Goal: Task Accomplishment & Management: Use online tool/utility

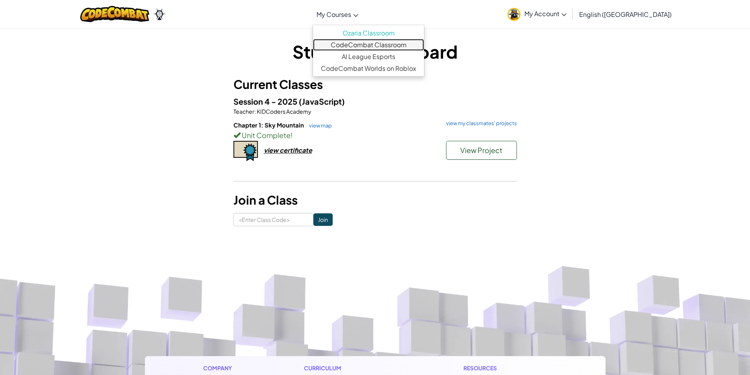
click at [401, 50] on link "CodeCombat Classroom" at bounding box center [368, 45] width 111 height 12
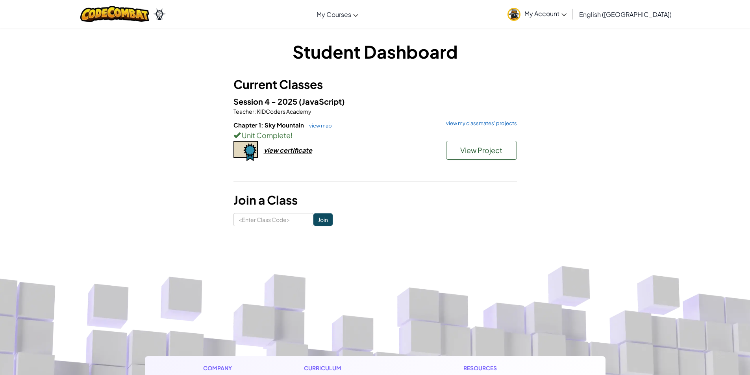
click at [408, 158] on div "Chapter 1: Sky Mountain view map view my classmates' projects Unit Complete ! V…" at bounding box center [374, 150] width 283 height 58
click at [408, 157] on div "Chapter 1: Sky Mountain view map view my classmates' projects Unit Complete ! V…" at bounding box center [374, 150] width 283 height 58
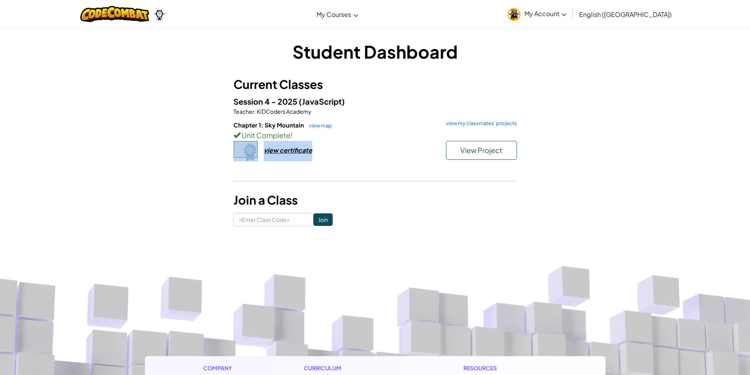
click at [408, 157] on div "Chapter 1: Sky Mountain view map view my classmates' projects Unit Complete ! V…" at bounding box center [374, 150] width 283 height 58
click at [405, 155] on div "Chapter 1: Sky Mountain view map view my classmates' projects Unit Complete ! V…" at bounding box center [374, 150] width 283 height 58
click at [405, 154] on div "Chapter 1: Sky Mountain view map view my classmates' projects Unit Complete ! V…" at bounding box center [374, 150] width 283 height 58
click at [404, 154] on div "Chapter 1: Sky Mountain view map view my classmates' projects Unit Complete ! V…" at bounding box center [374, 150] width 283 height 58
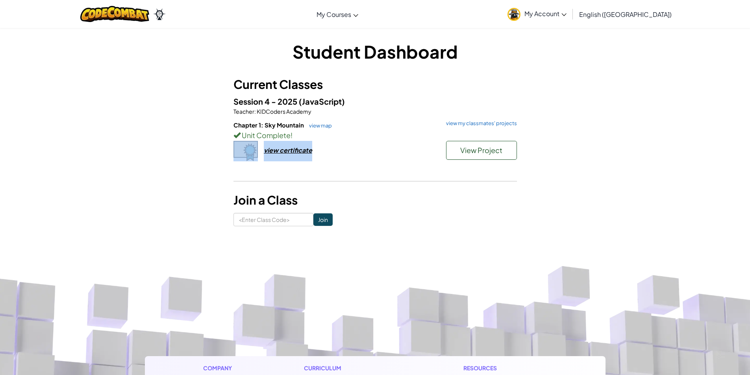
click at [404, 154] on div "Chapter 1: Sky Mountain view map view my classmates' projects Unit Complete ! V…" at bounding box center [374, 150] width 283 height 58
click at [403, 151] on div "Chapter 1: Sky Mountain view map view my classmates' projects Unit Complete ! V…" at bounding box center [374, 150] width 283 height 58
click at [403, 150] on div "Chapter 1: Sky Mountain view map view my classmates' projects Unit Complete ! V…" at bounding box center [374, 150] width 283 height 58
click at [402, 149] on div "Chapter 1: Sky Mountain view map view my classmates' projects Unit Complete ! V…" at bounding box center [374, 150] width 283 height 58
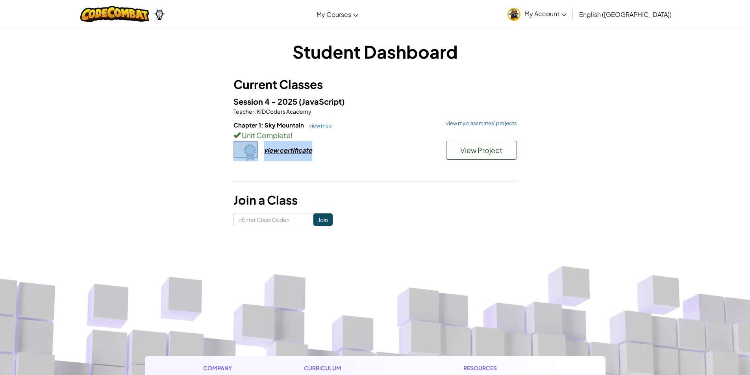
click at [402, 148] on div "Chapter 1: Sky Mountain view map view my classmates' projects Unit Complete ! V…" at bounding box center [374, 150] width 283 height 58
click at [400, 145] on div "Chapter 1: Sky Mountain view map view my classmates' projects Unit Complete ! V…" at bounding box center [374, 150] width 283 height 58
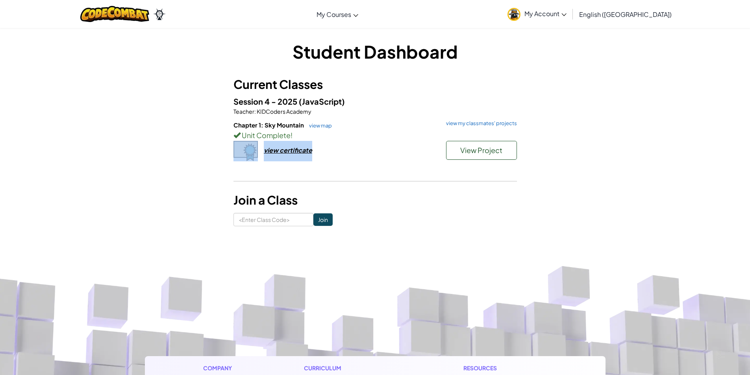
click at [400, 145] on div "Chapter 1: Sky Mountain view map view my classmates' projects Unit Complete ! V…" at bounding box center [374, 150] width 283 height 58
click at [400, 144] on div "Chapter 1: Sky Mountain view map view my classmates' projects Unit Complete ! V…" at bounding box center [374, 150] width 283 height 58
click at [399, 144] on div "Chapter 1: Sky Mountain view map view my classmates' projects Unit Complete ! V…" at bounding box center [374, 150] width 283 height 58
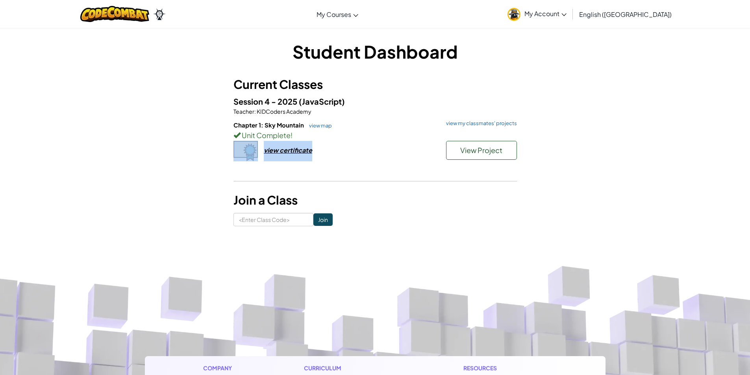
click at [399, 144] on div "Chapter 1: Sky Mountain view map view my classmates' projects Unit Complete ! V…" at bounding box center [374, 150] width 283 height 58
click at [399, 143] on div "Chapter 1: Sky Mountain view map view my classmates' projects Unit Complete ! V…" at bounding box center [374, 150] width 283 height 58
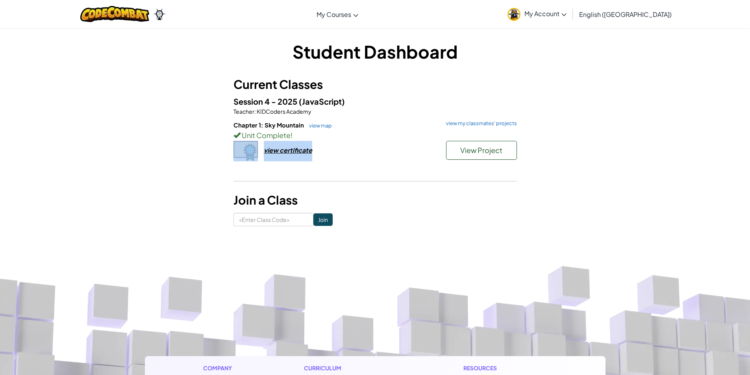
click at [399, 143] on div "Chapter 1: Sky Mountain view map view my classmates' projects Unit Complete ! V…" at bounding box center [374, 150] width 283 height 58
click at [399, 142] on div "Chapter 1: Sky Mountain view map view my classmates' projects Unit Complete ! V…" at bounding box center [374, 150] width 283 height 58
click at [398, 142] on div "Chapter 1: Sky Mountain view map view my classmates' projects Unit Complete ! V…" at bounding box center [374, 150] width 283 height 58
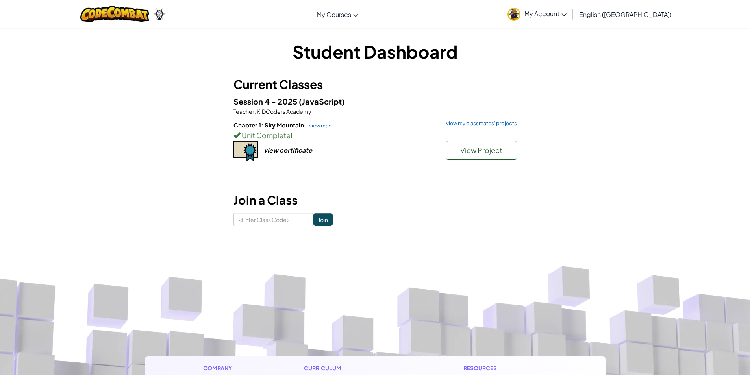
click at [385, 121] on h6 "Chapter 1: Sky Mountain view map view my classmates' projects" at bounding box center [374, 125] width 283 height 9
click at [384, 117] on div "Session 4 - 2025 (JavaScript) Teacher : KIDCoders Academy Chapter 1: Sky Mounta…" at bounding box center [374, 137] width 283 height 84
click at [383, 113] on div "Session 4 - 2025 (JavaScript) Teacher : KIDCoders Academy Chapter 1: Sky Mounta…" at bounding box center [374, 137] width 283 height 84
click at [382, 112] on p "Teacher : KIDCoders Academy" at bounding box center [374, 111] width 283 height 8
drag, startPoint x: 381, startPoint y: 110, endPoint x: 378, endPoint y: 104, distance: 6.7
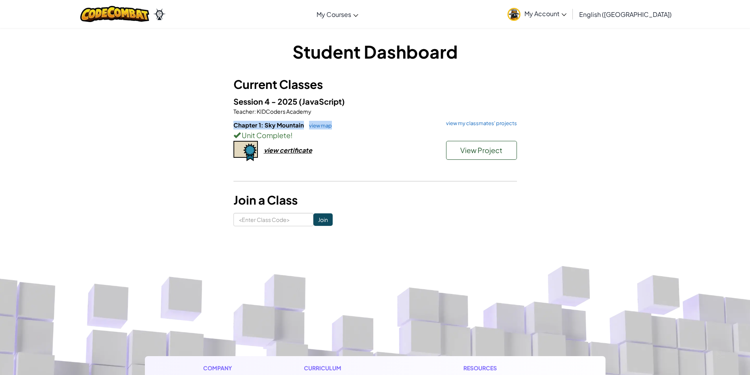
click at [380, 110] on p "Teacher : KIDCoders Academy" at bounding box center [374, 111] width 283 height 8
drag, startPoint x: 378, startPoint y: 104, endPoint x: 376, endPoint y: 98, distance: 6.5
click at [377, 101] on div "Session 4 - 2025 (JavaScript) Teacher : KIDCoders Academy Chapter 1: Sky Mounta…" at bounding box center [374, 137] width 283 height 84
click at [376, 98] on h5 "Session 4 - 2025 (JavaScript)" at bounding box center [374, 101] width 283 height 12
click at [376, 97] on h5 "Session 4 - 2025 (JavaScript)" at bounding box center [374, 101] width 283 height 12
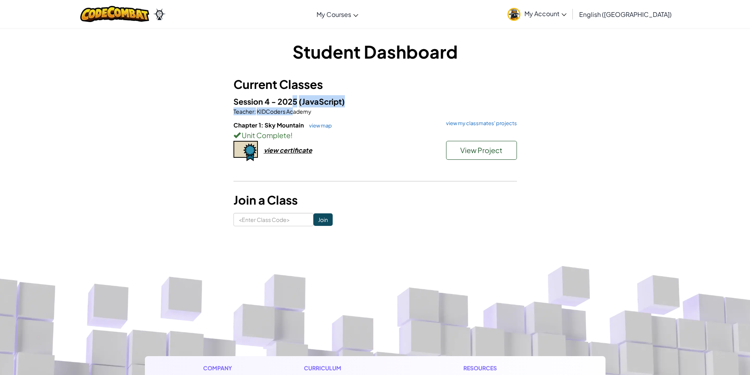
drag, startPoint x: 294, startPoint y: 104, endPoint x: 295, endPoint y: 119, distance: 15.4
click at [292, 111] on div "Session 4 - 2025 (JavaScript) Teacher : KIDCoders Academy Chapter 1: Sky Mounta…" at bounding box center [374, 137] width 283 height 84
click at [282, 111] on span "KIDCoders Academy" at bounding box center [284, 111] width 56 height 7
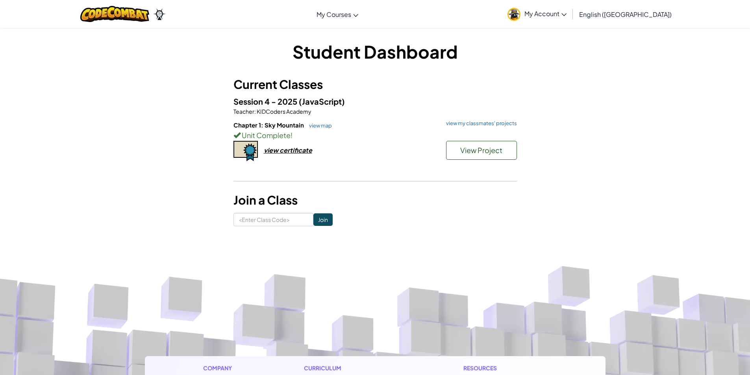
drag, startPoint x: 424, startPoint y: 251, endPoint x: 428, endPoint y: 250, distance: 4.6
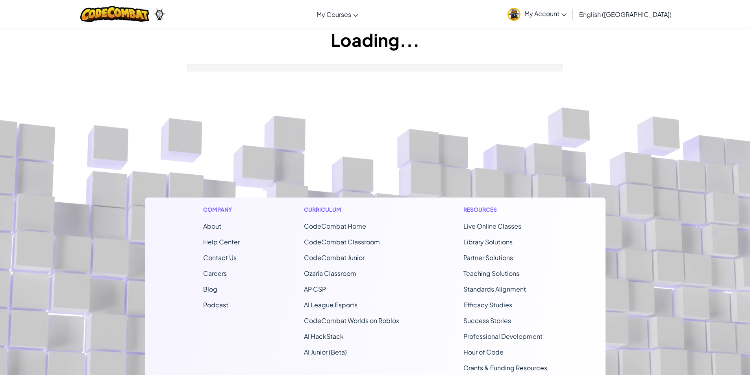
scroll to position [131, 0]
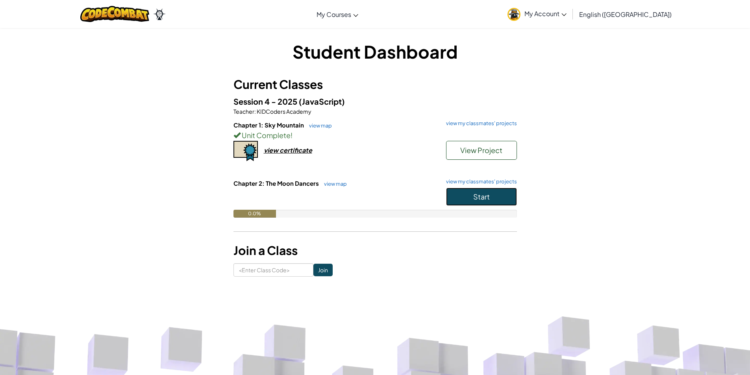
click at [481, 200] on span "Start" at bounding box center [481, 196] width 17 height 9
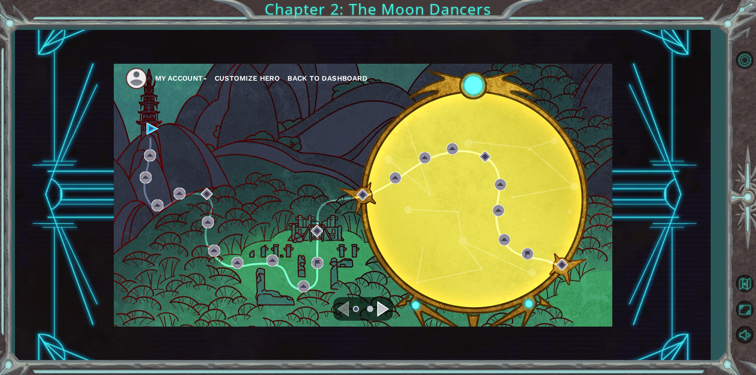
drag, startPoint x: 127, startPoint y: 0, endPoint x: 202, endPoint y: 141, distance: 160.1
click at [234, 144] on div "My Account Customize Hero Back to Dashboard" at bounding box center [363, 195] width 498 height 263
drag, startPoint x: 154, startPoint y: 122, endPoint x: 155, endPoint y: 126, distance: 4.0
click at [154, 122] on div "My Account Customize Hero Back to Dashboard" at bounding box center [363, 195] width 498 height 263
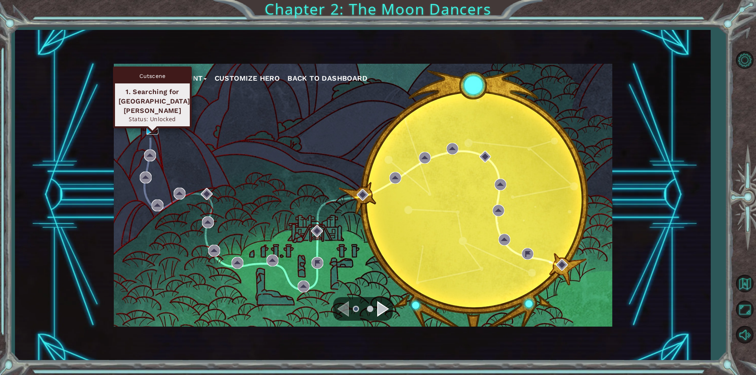
click at [154, 124] on img at bounding box center [152, 129] width 12 height 12
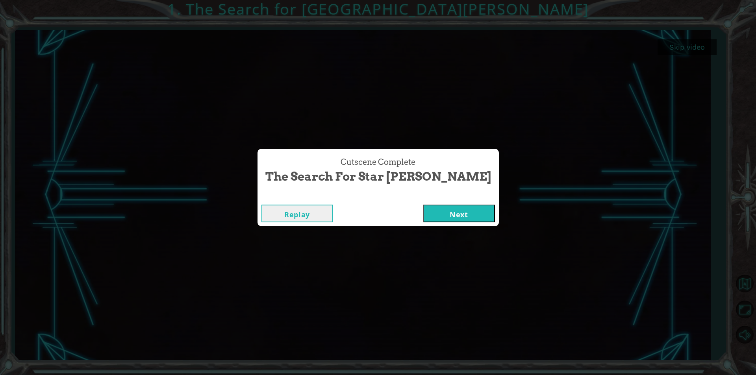
click at [433, 211] on button "Next" at bounding box center [459, 214] width 72 height 18
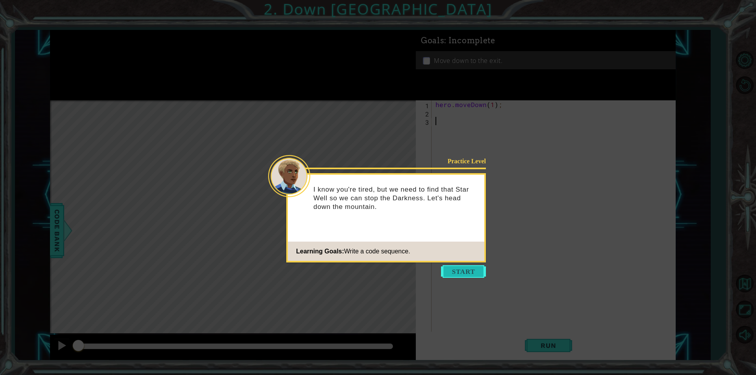
click at [465, 271] on button "Start" at bounding box center [463, 271] width 45 height 13
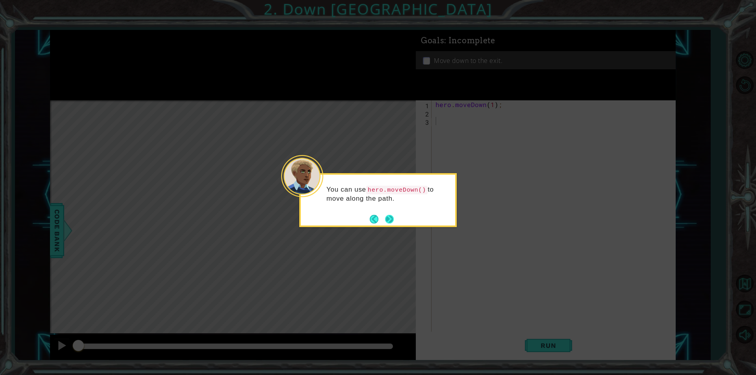
click at [385, 219] on button "Next" at bounding box center [389, 219] width 15 height 15
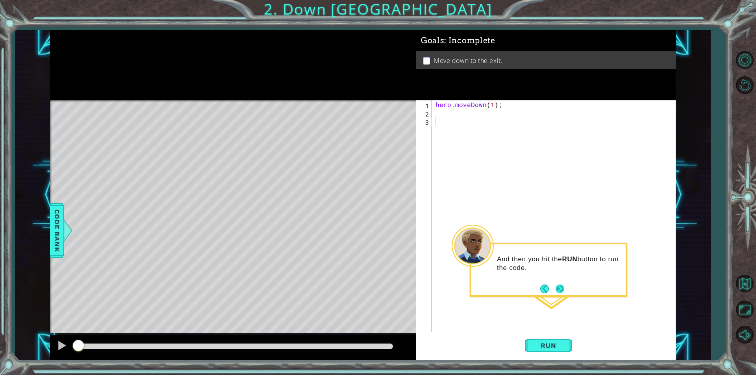
click at [562, 287] on button "Next" at bounding box center [559, 288] width 13 height 13
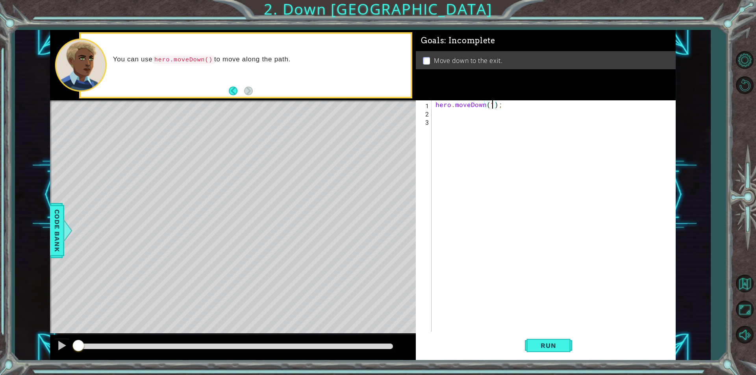
click at [491, 104] on div "hero . moveDown ( 1 ) ;" at bounding box center [555, 224] width 243 height 248
type textarea "hero.moveDown(3);"
click at [554, 342] on span "Run" at bounding box center [548, 346] width 31 height 8
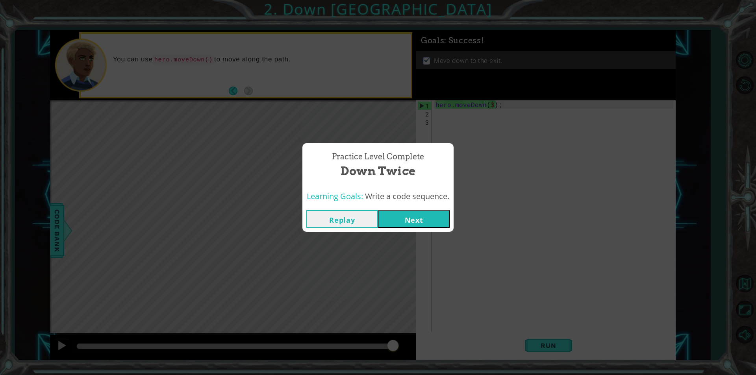
click at [414, 218] on button "Next" at bounding box center [414, 219] width 72 height 18
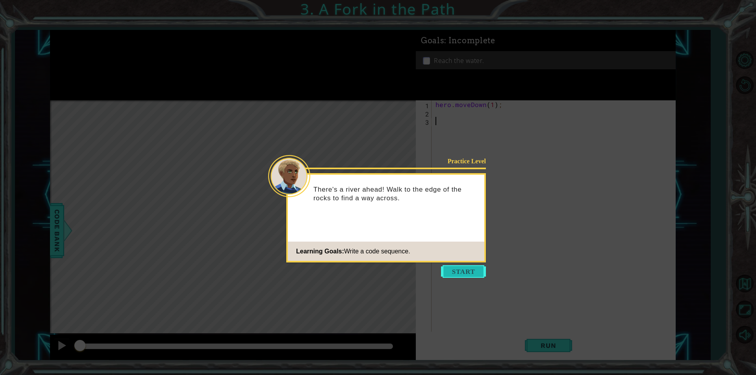
click at [469, 270] on button "Start" at bounding box center [463, 271] width 45 height 13
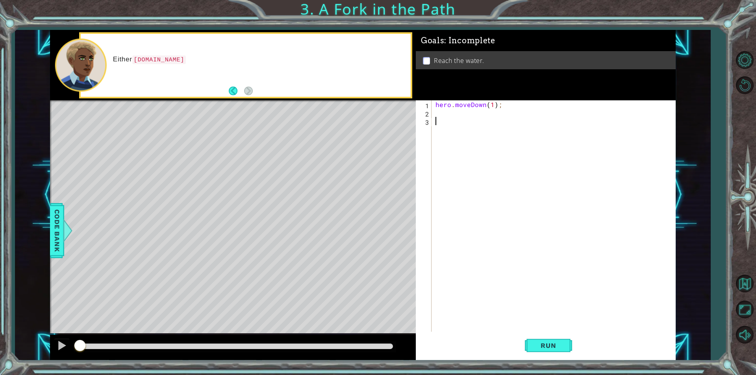
click at [493, 104] on div "hero . moveDown ( 1 ) ;" at bounding box center [555, 224] width 243 height 248
type textarea "hero.moveDown();"
click at [359, 106] on div "1 ההההההההההההההההההההההההההההההההההההההההההההההההההההההההההההההההההההההההההההה…" at bounding box center [363, 195] width 626 height 330
click at [449, 117] on div "hero . moveDown ( ) ;" at bounding box center [555, 224] width 243 height 248
paste textarea "hero.moveDown();"
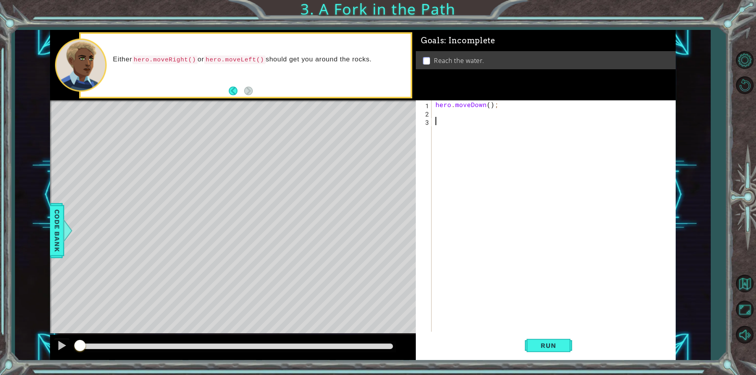
type textarea "hero.moveDown();"
click at [455, 109] on div "hero . moveDown ( ) ; hero . moveDown ( ) ;" at bounding box center [555, 224] width 243 height 248
drag, startPoint x: 485, startPoint y: 115, endPoint x: 469, endPoint y: 114, distance: 16.1
click at [469, 114] on div "hero . moveDown ( ) ; hero . moveDown ( ) ;" at bounding box center [555, 224] width 243 height 248
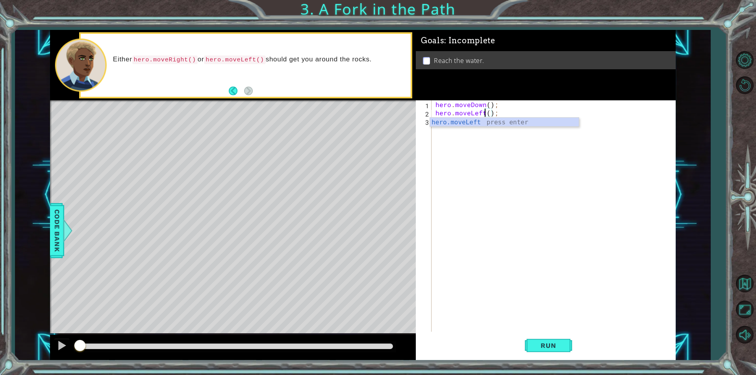
drag, startPoint x: 490, startPoint y: 107, endPoint x: 493, endPoint y: 111, distance: 4.5
click at [491, 108] on div "hero . moveDown ( ) ; hero . moveLeft ( ) ;" at bounding box center [555, 224] width 243 height 248
click at [498, 117] on div "hero . moveDown ( ) ; hero . moveLeft ( ) ;" at bounding box center [555, 224] width 243 height 248
type textarea "hero.moveLeft();"
click at [498, 126] on div "hero . moveDown ( ) ; hero . moveLeft ( ) ;" at bounding box center [555, 224] width 243 height 248
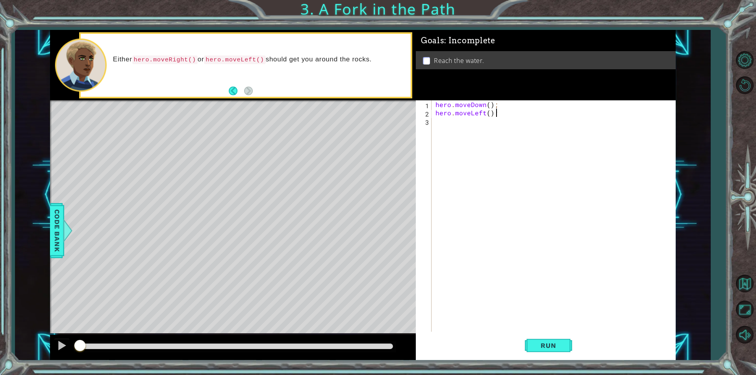
scroll to position [0, 0]
paste textarea "hero.moveDown();"
type textarea "hero.moveDown();"
click at [555, 343] on button "Run" at bounding box center [548, 346] width 47 height 26
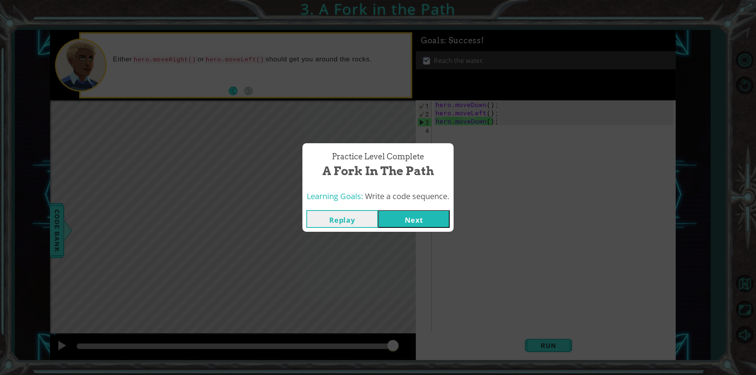
click at [397, 219] on button "Next" at bounding box center [414, 219] width 72 height 18
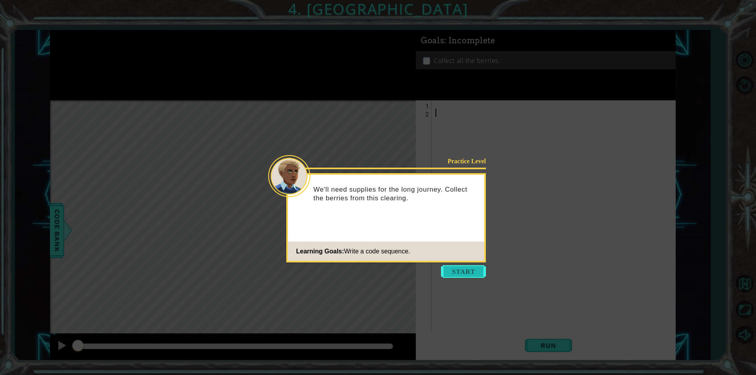
click at [452, 266] on button "Start" at bounding box center [463, 271] width 45 height 13
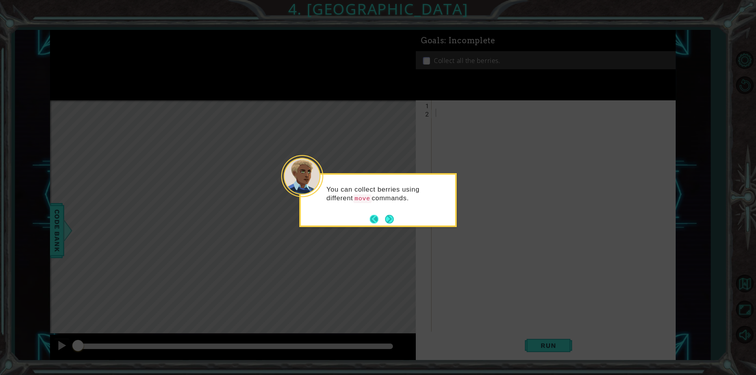
click at [383, 222] on button "Next" at bounding box center [390, 219] width 14 height 14
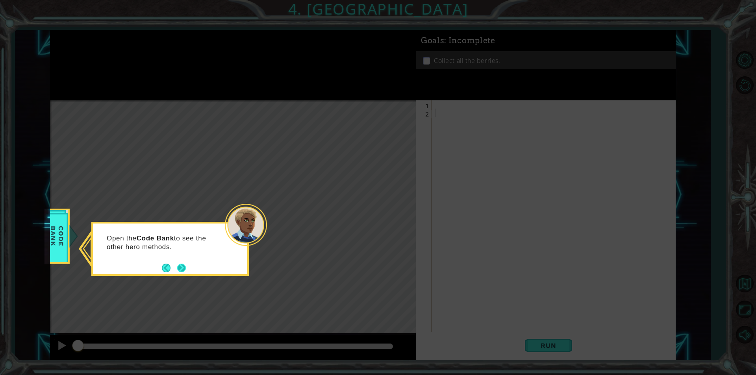
click at [184, 268] on button "Next" at bounding box center [181, 267] width 11 height 11
click at [177, 268] on button "Next" at bounding box center [181, 268] width 10 height 10
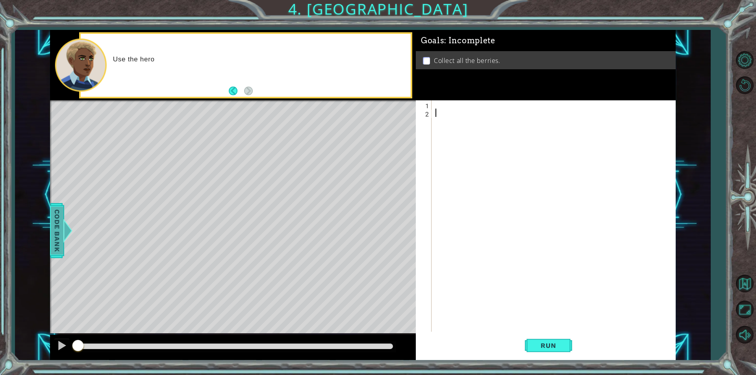
click at [59, 241] on span "Code Bank" at bounding box center [57, 231] width 13 height 48
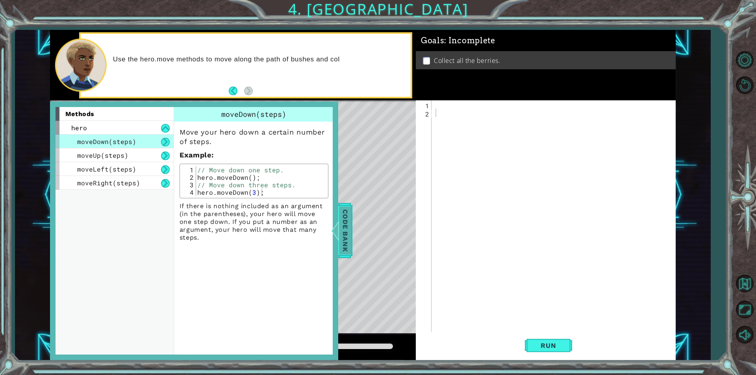
click at [341, 229] on span "Code Bank" at bounding box center [345, 231] width 13 height 48
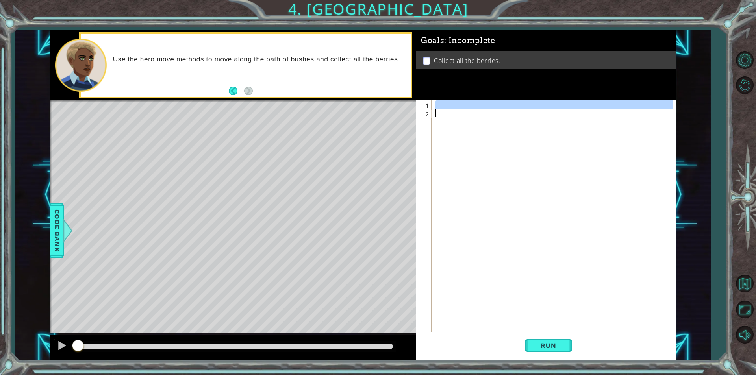
drag, startPoint x: 493, startPoint y: 106, endPoint x: 489, endPoint y: 112, distance: 7.1
click at [490, 111] on div at bounding box center [555, 224] width 243 height 248
click at [476, 108] on div at bounding box center [553, 215] width 239 height 231
paste textarea "hero.moveDown();"
click at [488, 106] on div "hero . moveDown ( ) ;" at bounding box center [555, 224] width 243 height 248
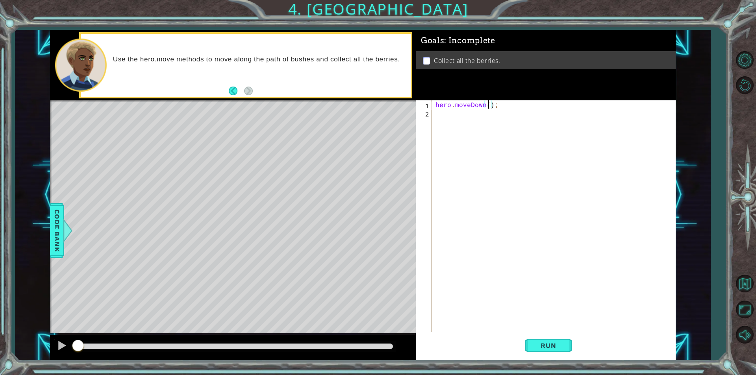
type textarea "hero.moveDown(2);"
click at [504, 107] on div "hero . moveDown ( 2 ) ;" at bounding box center [555, 224] width 243 height 248
click at [477, 117] on div "hero . moveDown ( 2 ) ;" at bounding box center [555, 224] width 243 height 248
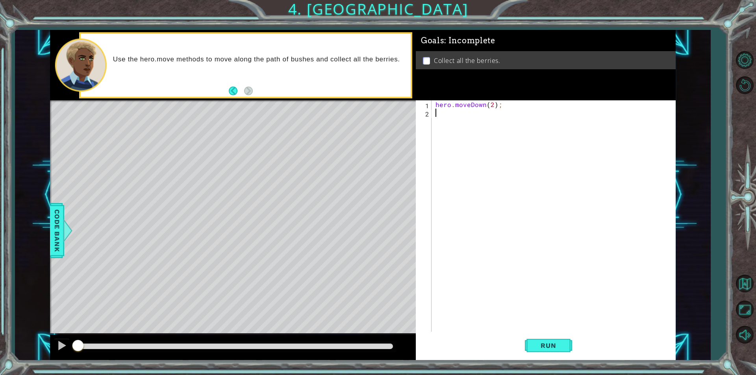
paste textarea "hero.moveDown();"
drag, startPoint x: 483, startPoint y: 115, endPoint x: 470, endPoint y: 115, distance: 13.4
click at [470, 115] on div "hero . moveDown ( 2 ) ; hero . moveDown ( ) ;" at bounding box center [555, 224] width 243 height 248
click at [487, 113] on div "hero . moveDown ( 2 ) ; hero . moveLeft ( ) ;" at bounding box center [555, 224] width 243 height 248
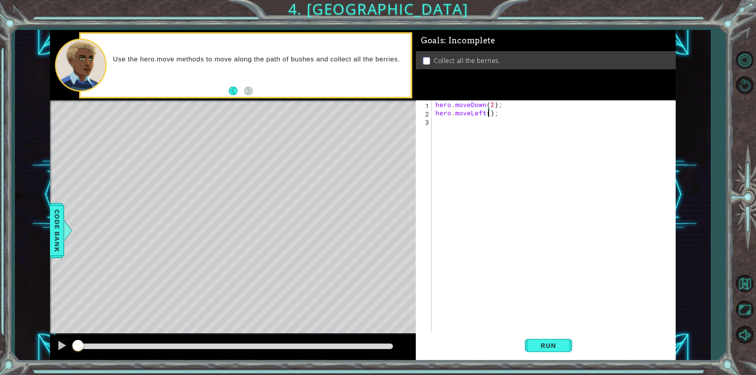
type textarea "hero.moveLeft(2);"
drag, startPoint x: 501, startPoint y: 111, endPoint x: 431, endPoint y: 114, distance: 70.1
click at [431, 114] on div "hero.moveLeft(2); 1 2 3 hero . moveDown ( 2 ) ; hero . moveLeft ( 2 ) ; ההההההה…" at bounding box center [544, 215] width 257 height 231
click at [488, 118] on div "hero . moveDown ( 2 ) ; hero . moveLeft ( 2 ) ;" at bounding box center [555, 224] width 243 height 248
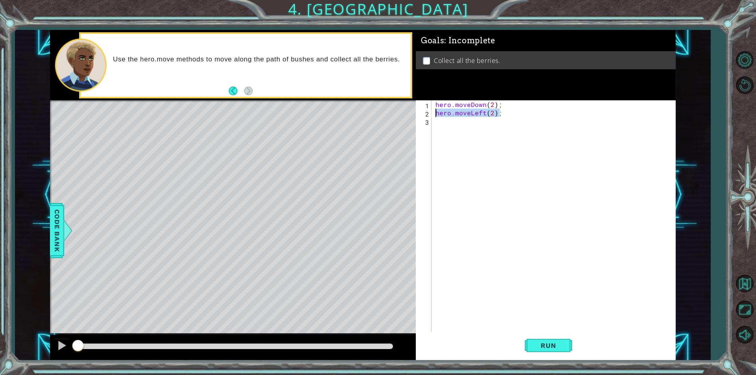
scroll to position [0, 0]
paste textarea "hero.moveLeft(2);"
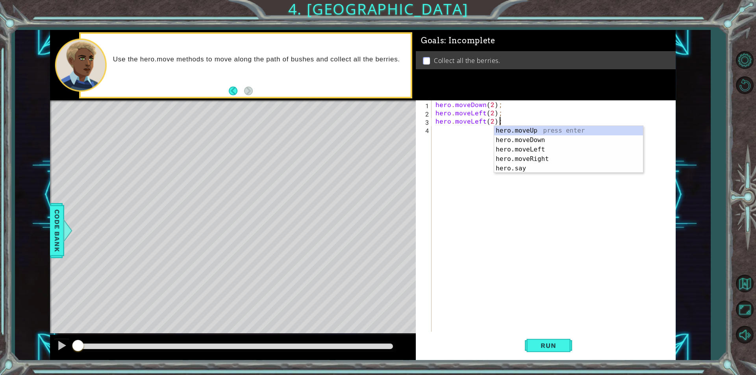
click at [485, 122] on div "hero . moveDown ( 2 ) ; hero . moveLeft ( 2 ) ; hero . moveLeft ( 2 ) ;" at bounding box center [555, 224] width 243 height 248
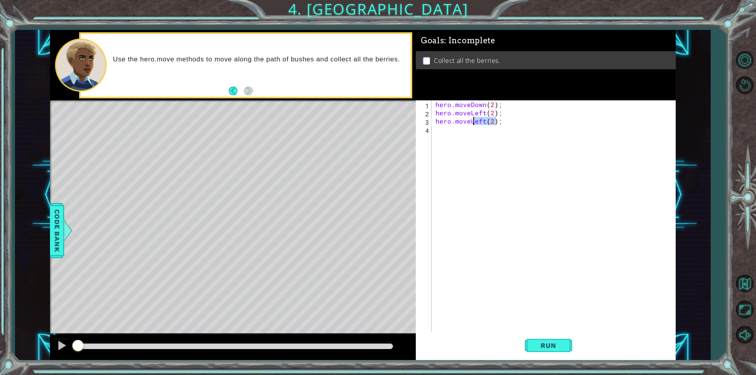
drag, startPoint x: 485, startPoint y: 122, endPoint x: 474, endPoint y: 121, distance: 10.2
click at [474, 121] on div "hero . moveDown ( 2 ) ; hero . moveLeft ( 2 ) ; hero . moveLeft ( 2 ) ;" at bounding box center [555, 224] width 243 height 248
click at [485, 119] on div "hero . moveDown ( 2 ) ; hero . moveLeft ( 2 ) ; hero . moveLeft ( 2 ) ;" at bounding box center [553, 215] width 239 height 231
drag, startPoint x: 485, startPoint y: 119, endPoint x: 468, endPoint y: 123, distance: 16.6
click at [468, 123] on div "hero . moveDown ( 2 ) ; hero . moveLeft ( 2 ) ; hero . moveLeft ( 2 ) ;" at bounding box center [555, 224] width 243 height 248
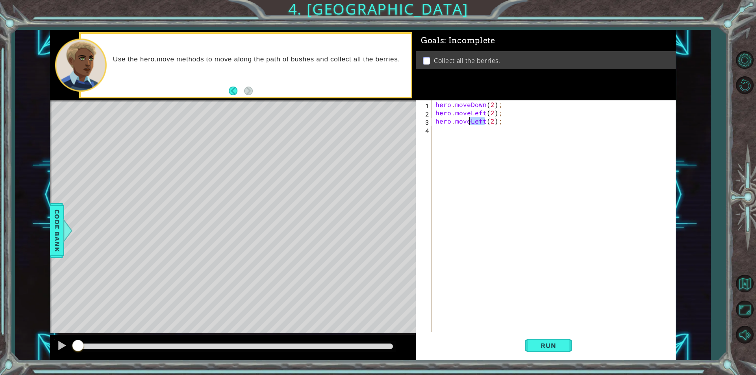
scroll to position [0, 2]
type textarea "hero.moveRight(2);"
click at [509, 119] on div "hero . moveDown ( 2 ) ; hero . moveLeft ( 2 ) ; hero . moveRight ( 2 ) ;" at bounding box center [555, 224] width 243 height 248
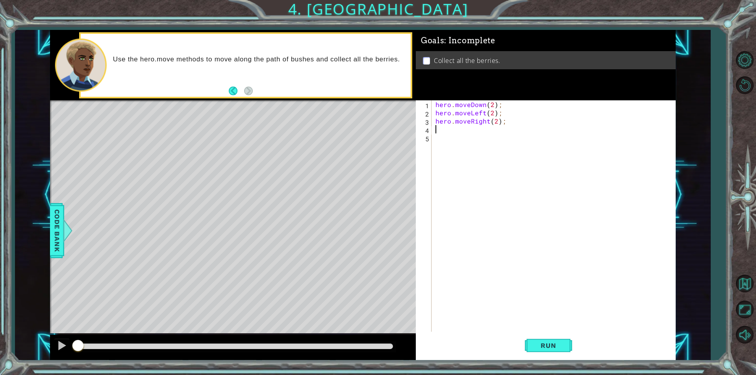
paste textarea "hero.moveLeft(2);"
drag, startPoint x: 484, startPoint y: 129, endPoint x: 469, endPoint y: 131, distance: 15.1
click at [469, 131] on div "hero . moveDown ( 2 ) ; hero . moveLeft ( 2 ) ; hero . moveRight ( 2 ) ; hero .…" at bounding box center [555, 224] width 243 height 248
drag, startPoint x: 506, startPoint y: 114, endPoint x: 497, endPoint y: 120, distance: 11.0
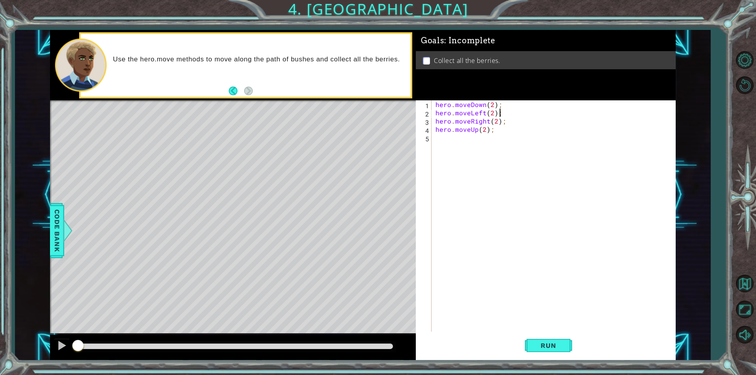
click at [495, 118] on div "hero . moveDown ( 2 ) ; hero . moveLeft ( 2 ) ; hero . moveRight ( 2 ) ; hero .…" at bounding box center [555, 224] width 243 height 248
drag, startPoint x: 507, startPoint y: 121, endPoint x: 428, endPoint y: 124, distance: 78.8
click at [428, 124] on div "hero.moveLeft(2); hero.moveRight(2); 1 2 3 4 5 hero . moveDown ( 2 ) ; hero . m…" at bounding box center [544, 215] width 257 height 231
type textarea "hero.moveUp(2);"
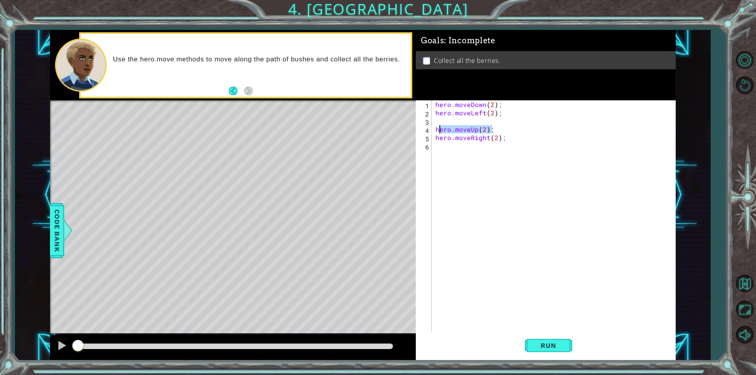
drag, startPoint x: 490, startPoint y: 126, endPoint x: 439, endPoint y: 129, distance: 51.6
click at [438, 128] on div "hero . moveDown ( 2 ) ; hero . moveLeft ( 2 ) ; hero . moveUp ( 2 ) ; hero . mo…" at bounding box center [555, 224] width 243 height 248
type textarea "hero.moveUp(2);"
click at [437, 128] on div "hero . moveDown ( 2 ) ; hero . moveLeft ( 2 ) ; hero . moveUp ( 2 ) ; hero . mo…" at bounding box center [555, 224] width 243 height 248
click at [437, 121] on div "hero . moveDown ( 2 ) ; hero . moveLeft ( 2 ) ; hero . moveUp ( 2 ) ; hero . mo…" at bounding box center [555, 224] width 243 height 248
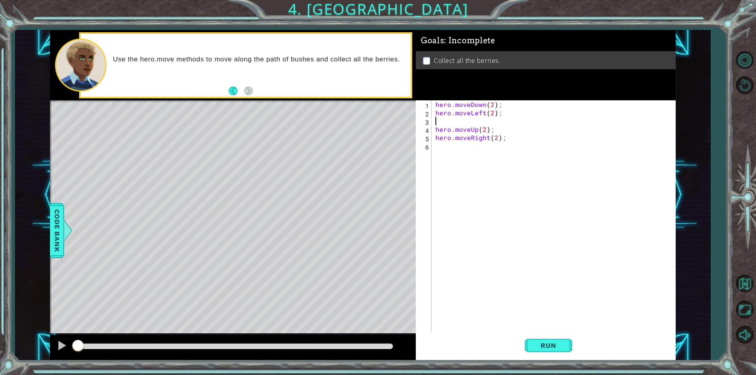
type textarea "hero.moveLeft(2);"
click at [545, 342] on span "Run" at bounding box center [548, 346] width 31 height 8
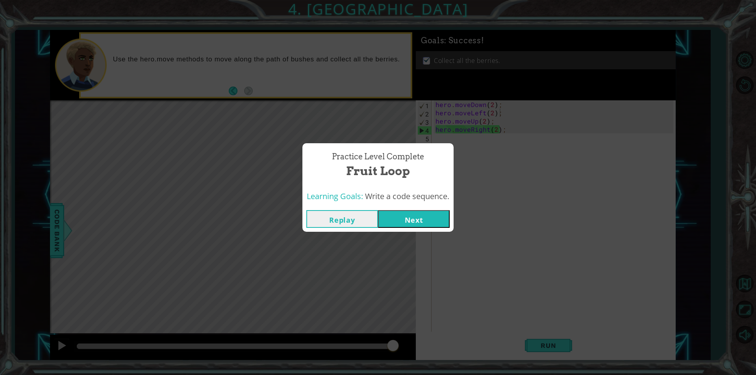
click at [412, 220] on button "Next" at bounding box center [414, 219] width 72 height 18
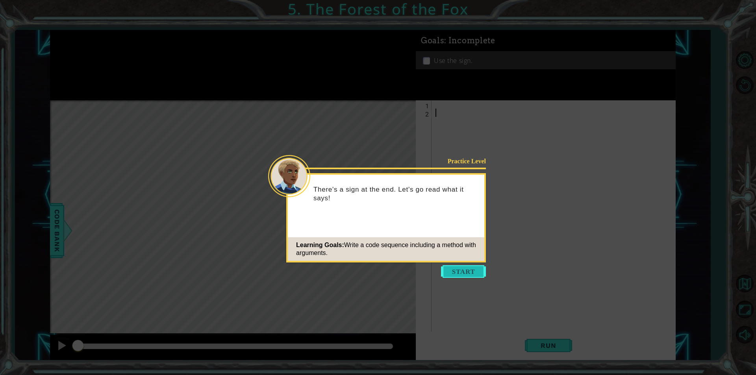
click at [469, 271] on button "Start" at bounding box center [463, 271] width 45 height 13
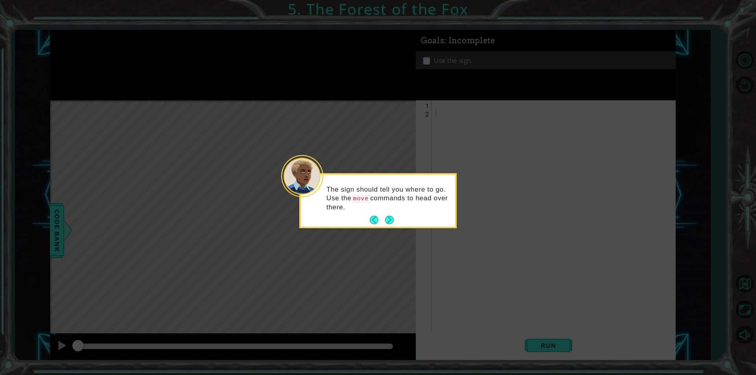
click at [386, 222] on button "Next" at bounding box center [389, 220] width 11 height 11
click at [389, 216] on button "Next" at bounding box center [389, 219] width 14 height 14
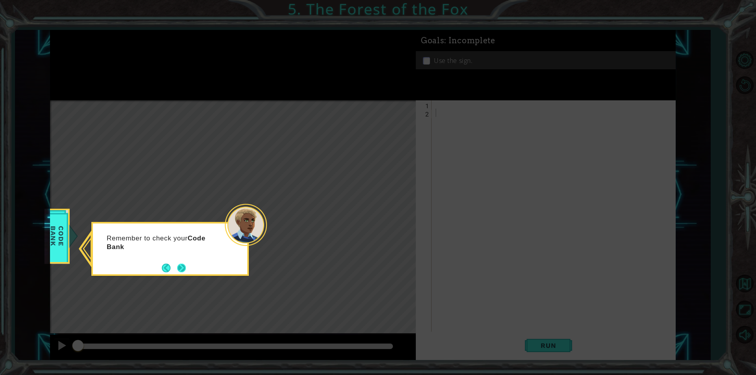
click at [184, 267] on button "Next" at bounding box center [181, 267] width 11 height 11
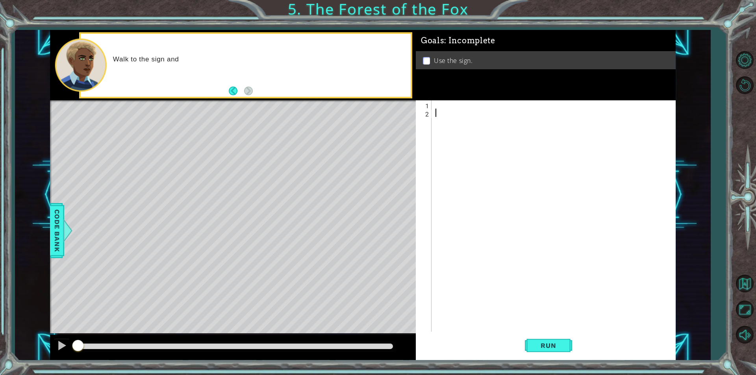
click at [465, 105] on div at bounding box center [555, 224] width 243 height 248
type textarea "hero.use("sign");"
click at [477, 106] on div "hero . use ( "sign" ) ;" at bounding box center [555, 224] width 243 height 248
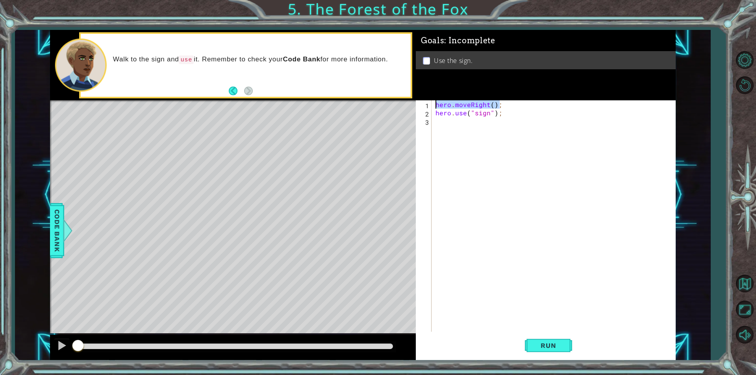
drag, startPoint x: 519, startPoint y: 104, endPoint x: 404, endPoint y: 100, distance: 115.0
click at [404, 100] on div "1 ההההההההההההההההההההההההההההההההההההההההההההההההההההההההההההההההההההההההההההה…" at bounding box center [363, 195] width 626 height 330
type textarea "hero.moveRight();"
click at [511, 102] on div "hero . moveRight ( ) ; hero . use ( "sign" ) ;" at bounding box center [553, 215] width 239 height 231
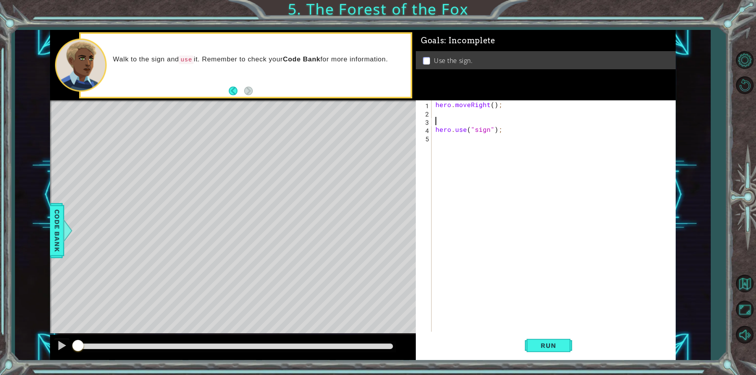
click at [460, 111] on div "hero . moveRight ( ) ; hero . use ( "sign" ) ;" at bounding box center [555, 224] width 243 height 248
paste textarea "hero.moveRight();"
drag, startPoint x: 487, startPoint y: 113, endPoint x: 468, endPoint y: 115, distance: 19.4
click at [469, 116] on div "hero . moveRight ( ) ; hero . moveRight ( ) ; hero . use ( "sign" ) ;" at bounding box center [555, 224] width 243 height 248
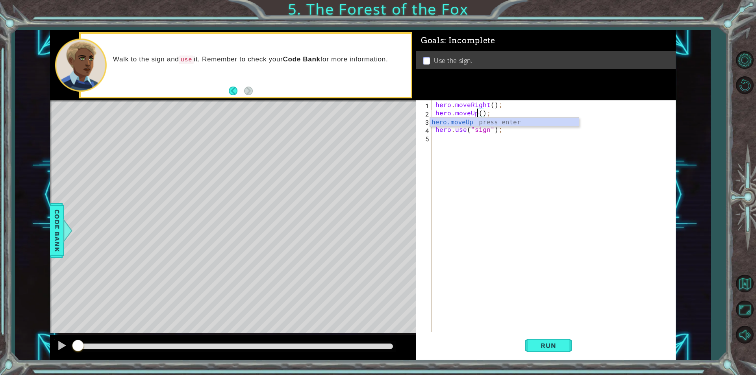
click at [498, 111] on div "hero . moveRight ( ) ; hero . moveUp ( ) ; hero . use ( "sign" ) ;" at bounding box center [555, 224] width 243 height 248
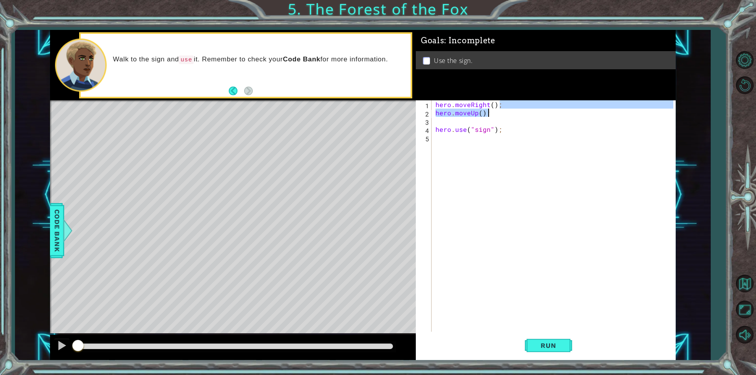
click at [494, 115] on div "hero . moveRight ( ) ; hero . moveUp ( ) ; hero . use ( "sign" ) ;" at bounding box center [553, 215] width 239 height 231
type textarea "hero.moveUp();"
click at [488, 122] on div "hero . moveRight ( ) ; hero . moveUp ( ) ; hero . use ( "sign" ) ;" at bounding box center [555, 224] width 243 height 248
paste textarea "hero.moveRight();"
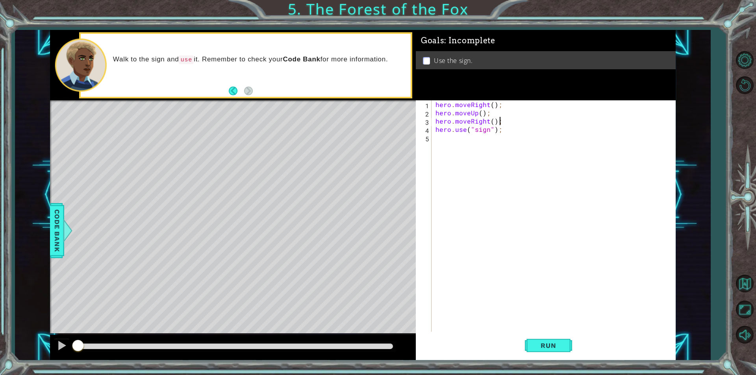
click at [485, 122] on div "hero . moveRight ( ) ; hero . moveUp ( ) ; hero . moveRight ( ) ; hero . use ( …" at bounding box center [555, 224] width 243 height 248
drag, startPoint x: 486, startPoint y: 122, endPoint x: 468, endPoint y: 124, distance: 17.8
click at [468, 123] on div "hero . moveRight ( ) ; hero . moveUp ( ) ; hero . moveRight ( ) ; hero . use ( …" at bounding box center [555, 224] width 243 height 248
type textarea "hero.moveLeft();"
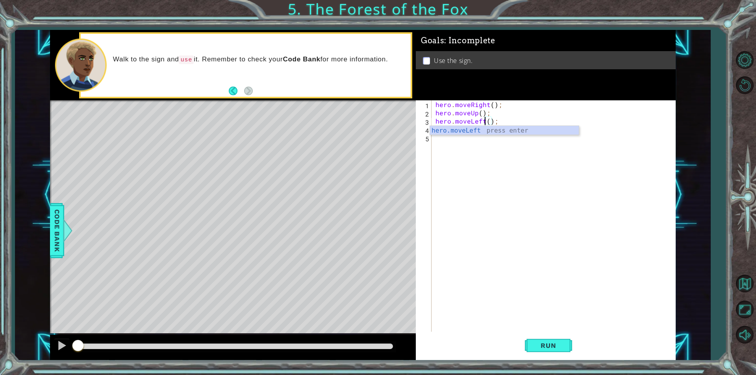
click at [507, 122] on div "hero . moveRight ( ) ; hero . moveUp ( ) ; hero . moveLeft ( ) ; hero . use ( "…" at bounding box center [555, 224] width 243 height 248
paste textarea "hero.moveRight();"
click at [486, 128] on div "hero . moveRight ( ) ; hero . moveUp ( ) ; hero . moveLeft ( ) ; hero . moveRig…" at bounding box center [555, 224] width 243 height 248
drag, startPoint x: 489, startPoint y: 128, endPoint x: 470, endPoint y: 130, distance: 19.3
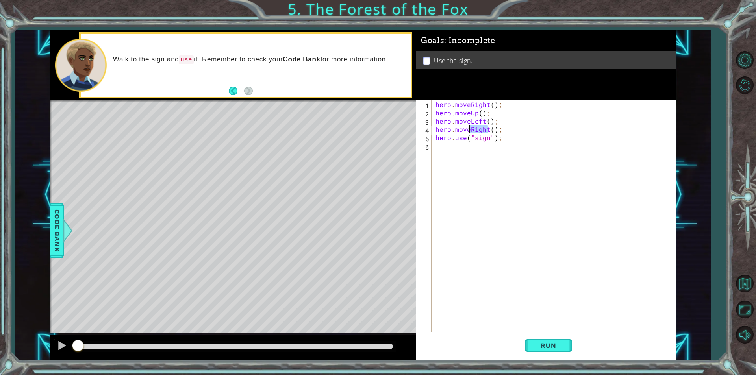
click at [470, 130] on div "hero . moveRight ( ) ; hero . moveUp ( ) ; hero . moveLeft ( ) ; hero . moveRig…" at bounding box center [555, 224] width 243 height 248
click at [557, 107] on div "hero . moveRight ( ) ; hero . moveUp ( ) ; hero . moveLeft ( ) ; hero . moveUp …" at bounding box center [555, 224] width 243 height 248
click at [497, 129] on div "hero . moveRight ( ) ; hero . moveUp ( ) ; hero . moveLeft ( ) ; hero . moveUp …" at bounding box center [555, 224] width 243 height 248
type textarea "hero.moveUp();"
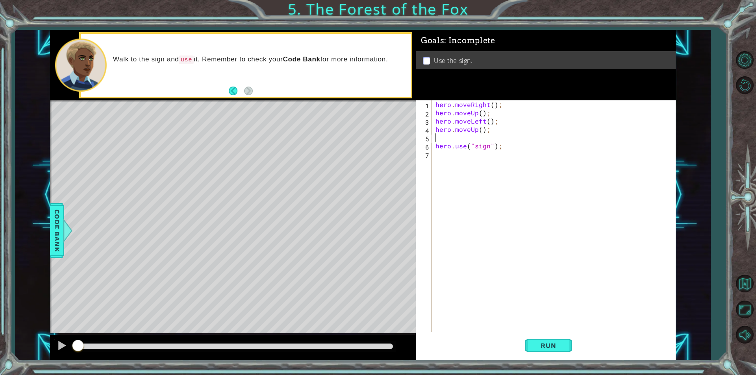
scroll to position [0, 0]
paste textarea "hero.moveRight();"
click at [494, 137] on div "hero . moveRight ( ) ; hero . moveUp ( ) ; hero . moveLeft ( ) ; hero . moveUp …" at bounding box center [555, 224] width 243 height 248
type textarea "hero.moveRight(2);"
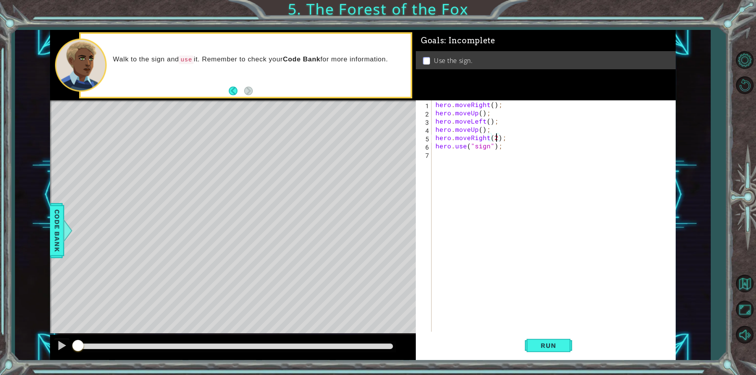
click at [509, 140] on div "hero . moveRight ( ) ; hero . moveUp ( ) ; hero . moveLeft ( ) ; hero . moveUp …" at bounding box center [555, 224] width 243 height 248
paste textarea "hero.moveRight();"
drag, startPoint x: 487, startPoint y: 145, endPoint x: 471, endPoint y: 146, distance: 15.8
click at [471, 146] on div "hero . moveRight ( ) ; hero . moveUp ( ) ; hero . moveLeft ( ) ; hero . moveUp …" at bounding box center [555, 224] width 243 height 248
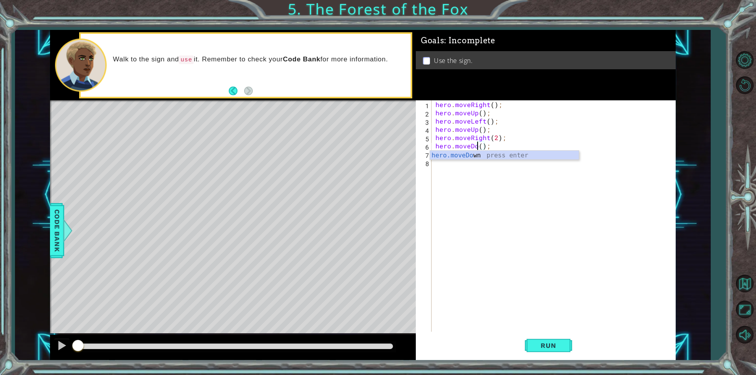
scroll to position [0, 3]
type textarea "hero.moveDown();"
drag, startPoint x: 471, startPoint y: 147, endPoint x: 448, endPoint y: 300, distance: 154.9
click at [448, 300] on div "hero . moveRight ( ) ; hero . moveUp ( ) ; hero . moveLeft ( ) ; hero . moveUp …" at bounding box center [555, 224] width 243 height 248
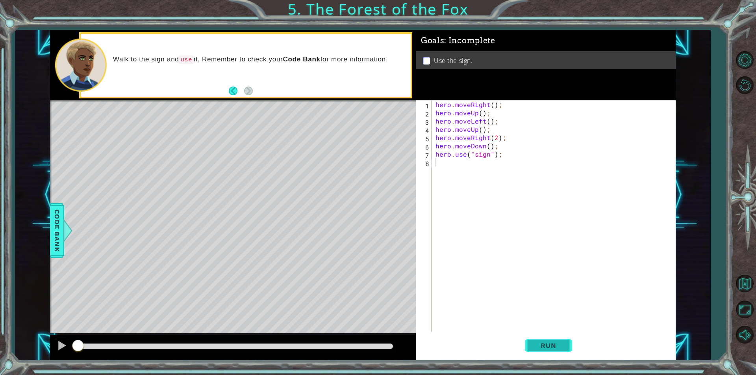
click at [561, 348] on span "Run" at bounding box center [548, 346] width 31 height 8
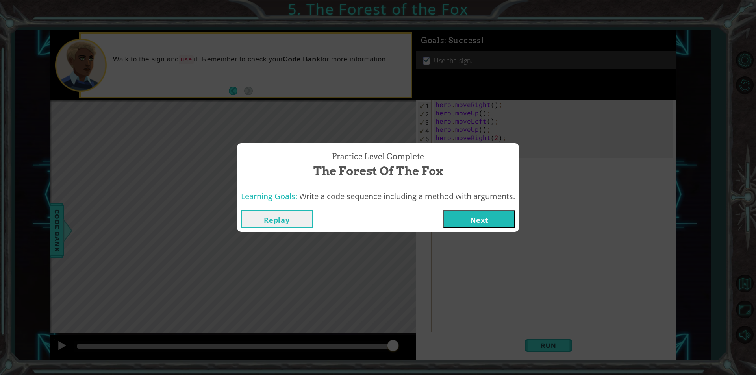
click at [479, 217] on button "Next" at bounding box center [479, 219] width 72 height 18
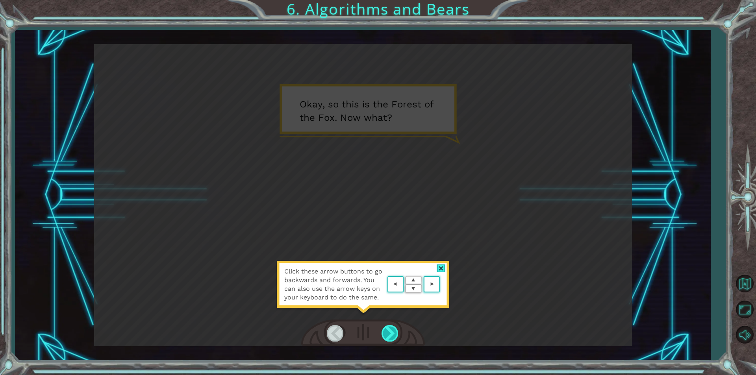
click at [386, 334] on div at bounding box center [390, 333] width 18 height 16
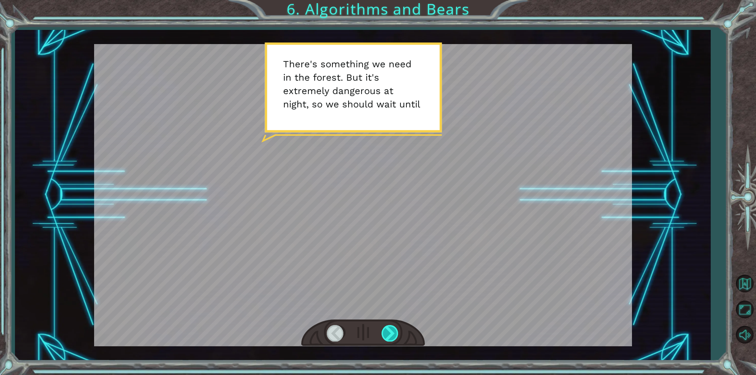
click at [386, 334] on div at bounding box center [390, 333] width 18 height 16
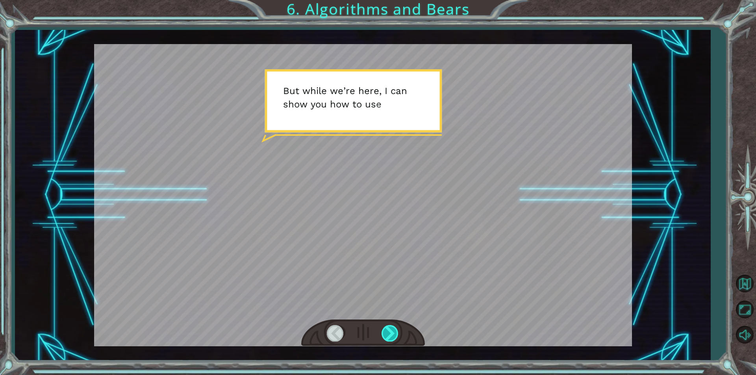
click at [386, 334] on div at bounding box center [390, 333] width 18 height 16
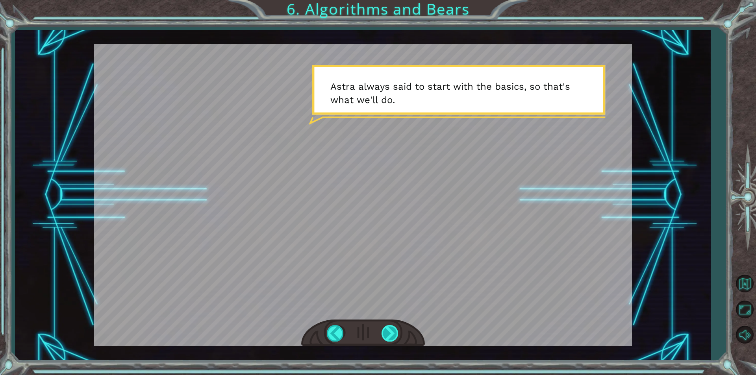
click at [386, 334] on div at bounding box center [390, 333] width 18 height 16
click at [386, 335] on div at bounding box center [390, 333] width 18 height 16
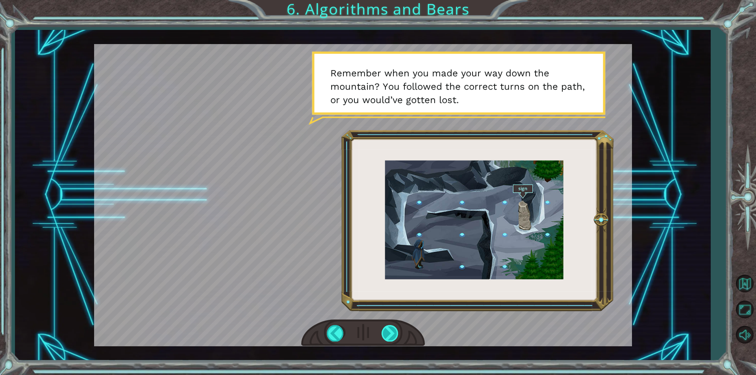
click at [386, 335] on div at bounding box center [390, 333] width 18 height 16
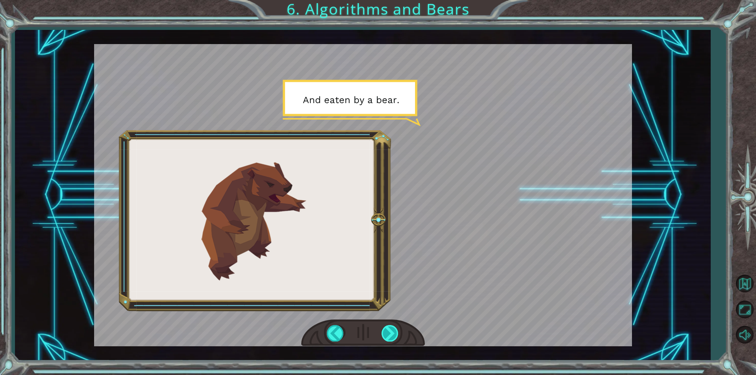
click at [386, 335] on div at bounding box center [390, 333] width 18 height 16
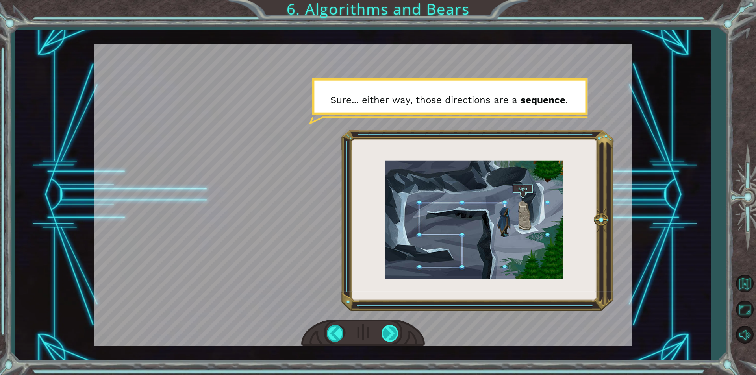
click at [386, 335] on div at bounding box center [390, 333] width 18 height 16
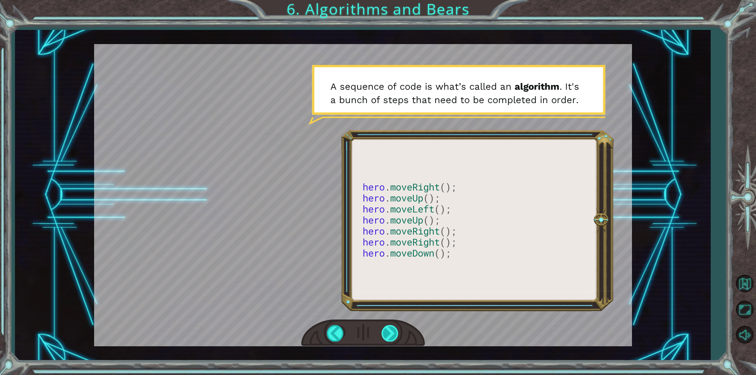
click at [386, 335] on div at bounding box center [390, 333] width 18 height 16
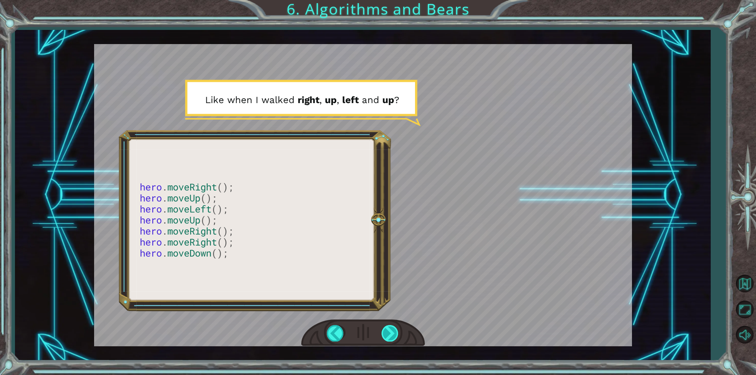
click at [386, 335] on div at bounding box center [390, 333] width 18 height 16
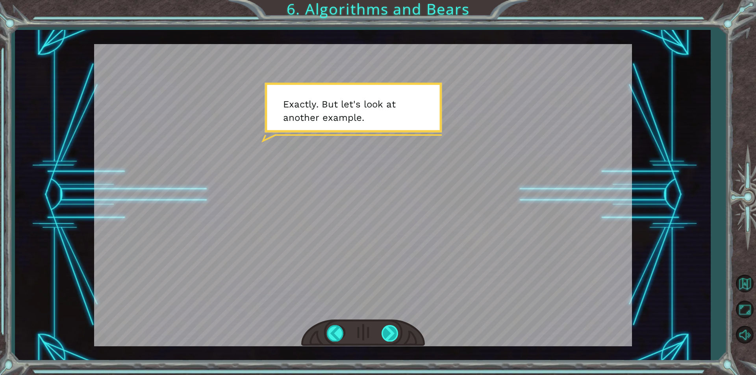
click at [386, 335] on div at bounding box center [390, 333] width 18 height 16
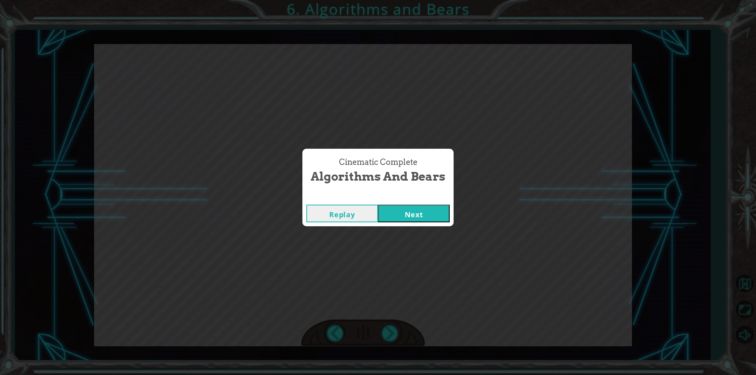
click at [412, 214] on button "Next" at bounding box center [414, 214] width 72 height 18
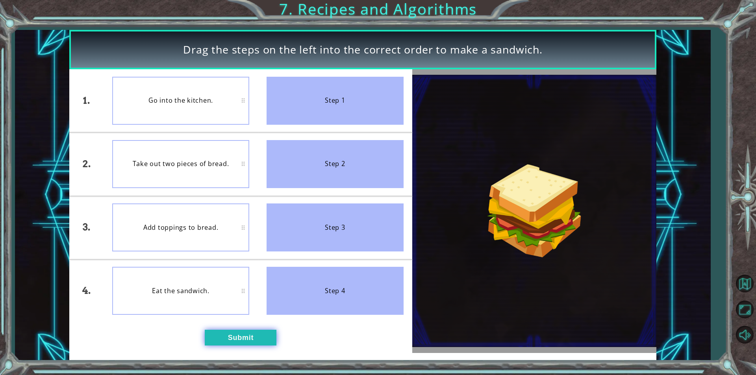
click at [246, 335] on button "Submit" at bounding box center [241, 338] width 72 height 16
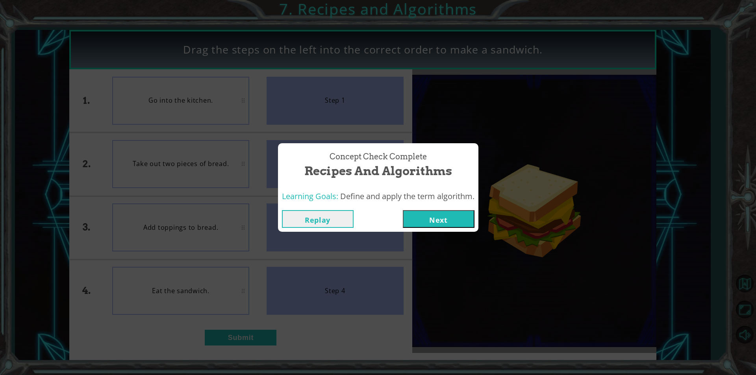
click at [456, 220] on button "Next" at bounding box center [439, 219] width 72 height 18
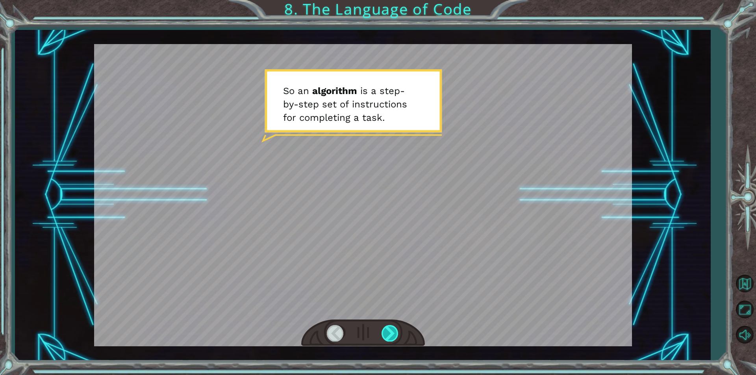
click at [390, 331] on div at bounding box center [390, 333] width 18 height 16
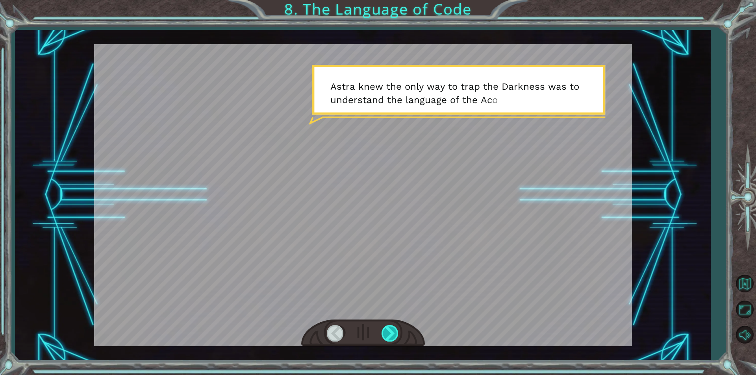
click at [388, 334] on div at bounding box center [390, 333] width 18 height 16
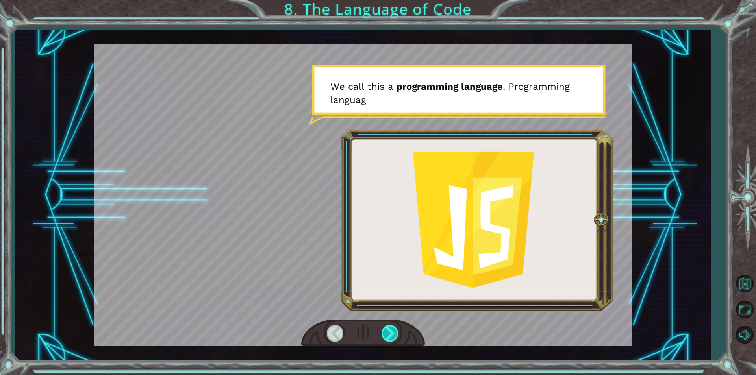
click at [393, 336] on div at bounding box center [390, 333] width 18 height 16
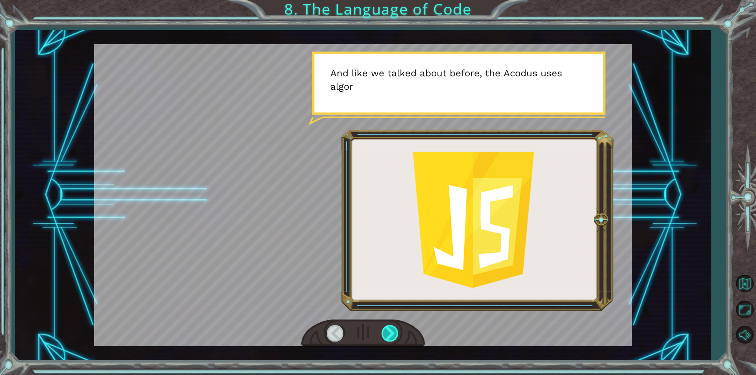
click at [391, 337] on div at bounding box center [390, 333] width 18 height 16
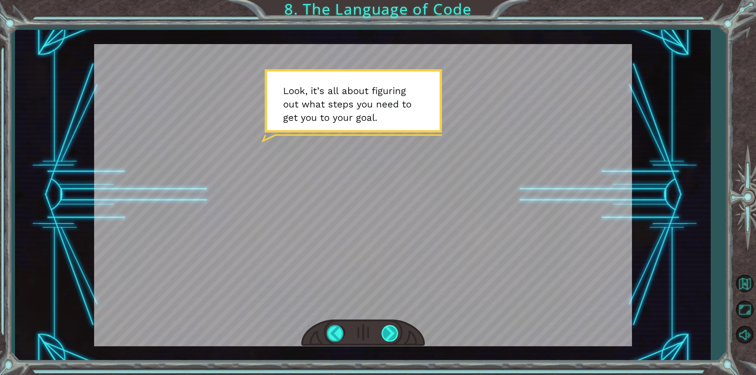
click at [391, 337] on div at bounding box center [390, 333] width 18 height 16
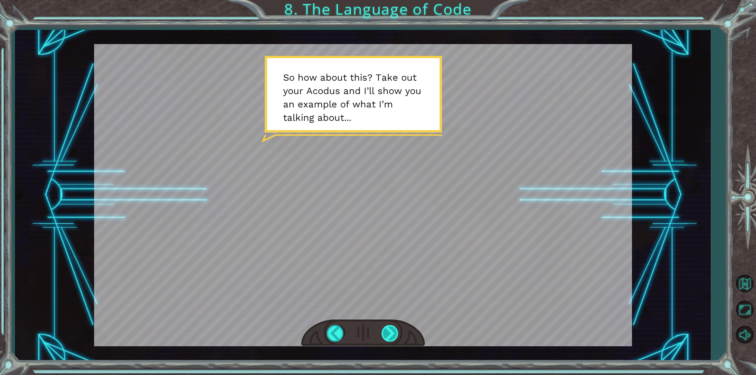
click at [391, 337] on div at bounding box center [390, 333] width 18 height 16
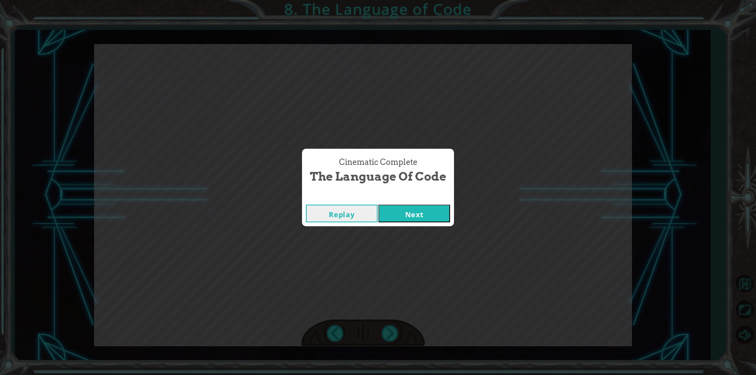
click at [409, 220] on button "Next" at bounding box center [414, 214] width 72 height 18
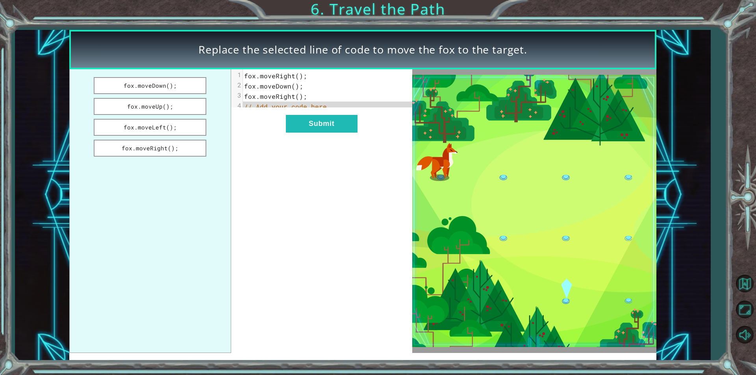
drag, startPoint x: 164, startPoint y: 81, endPoint x: 280, endPoint y: 107, distance: 119.4
click at [280, 107] on div "fox.moveDown(); fox.moveUp(); fox.moveLeft(); fox.moveRight(); xxxxxxxxxx 4 1 f…" at bounding box center [240, 210] width 343 height 283
click at [158, 80] on button "fox.moveDown();" at bounding box center [150, 85] width 113 height 17
click at [307, 127] on button "Submit" at bounding box center [322, 124] width 72 height 18
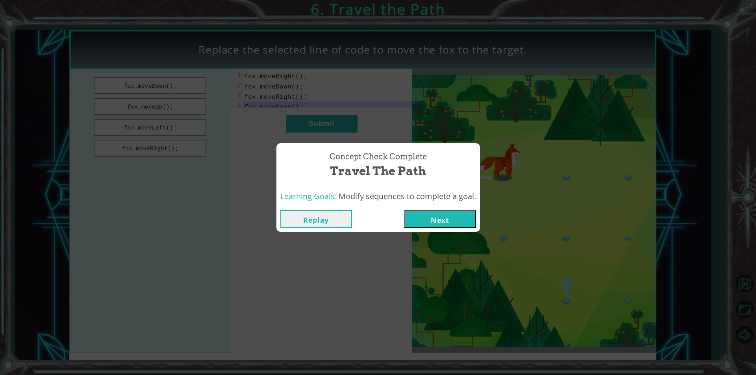
click at [433, 208] on div "Replay Next" at bounding box center [378, 219] width 204 height 26
click at [433, 213] on button "Next" at bounding box center [440, 219] width 72 height 18
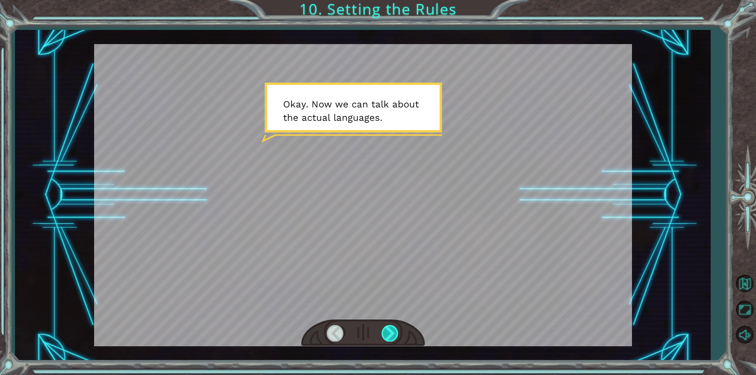
click at [384, 336] on div at bounding box center [390, 333] width 18 height 16
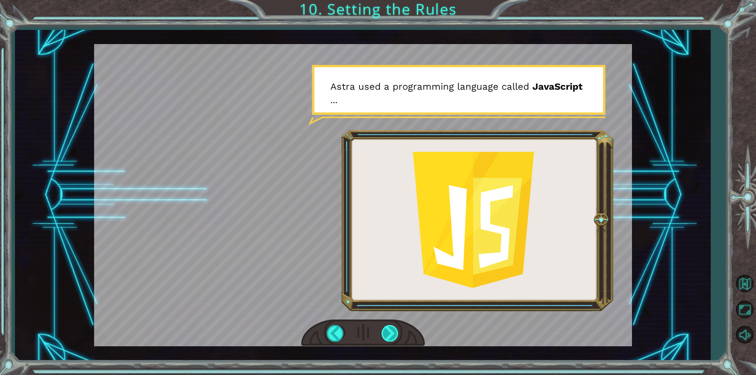
click at [390, 336] on div at bounding box center [390, 333] width 18 height 16
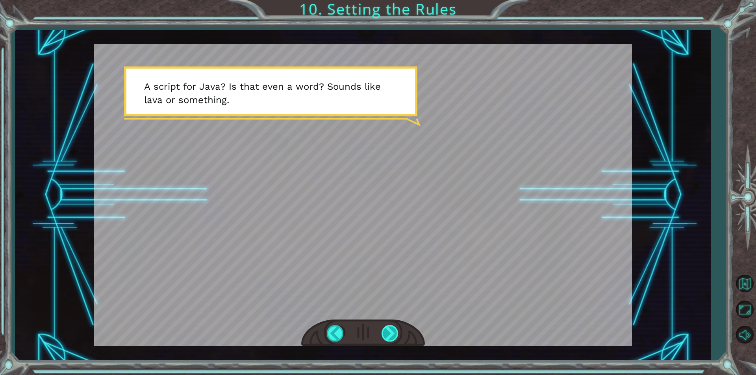
click at [394, 333] on div at bounding box center [390, 333] width 18 height 16
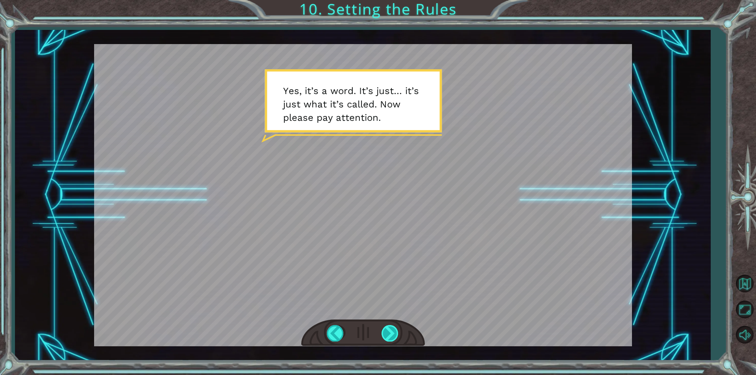
click at [398, 331] on div at bounding box center [390, 333] width 18 height 16
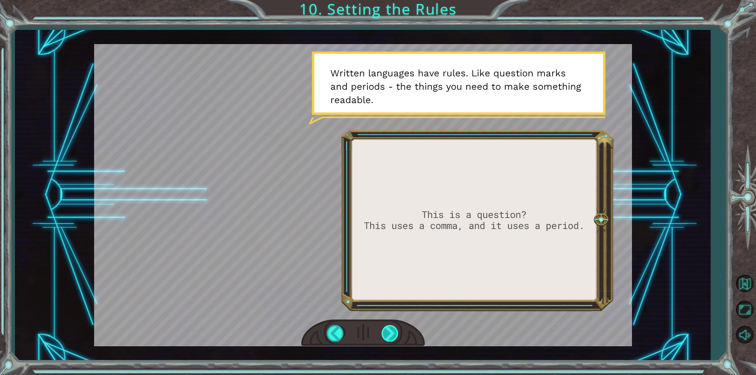
click at [399, 331] on div at bounding box center [390, 333] width 18 height 16
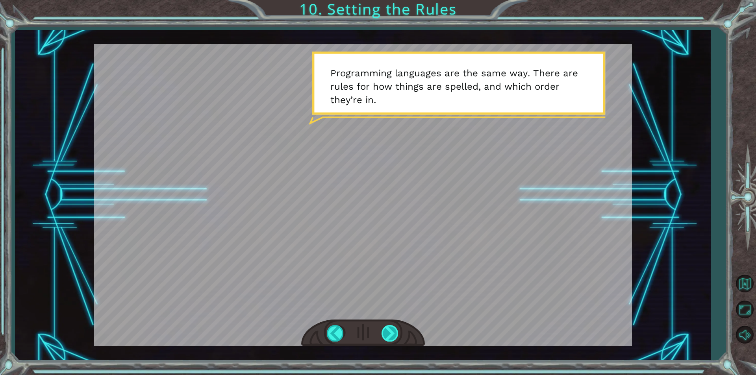
click at [399, 331] on div at bounding box center [390, 333] width 18 height 16
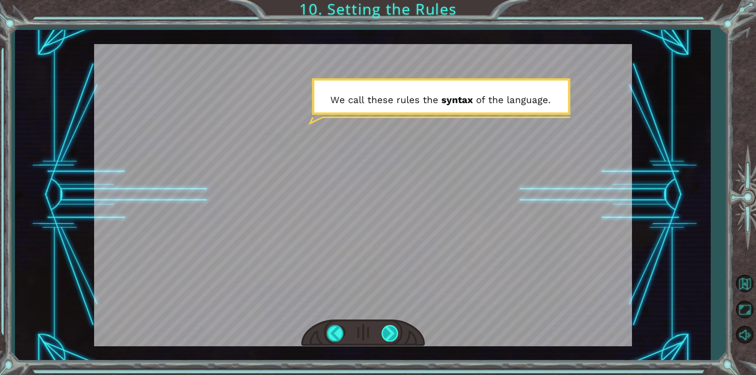
click at [395, 329] on div at bounding box center [390, 333] width 18 height 16
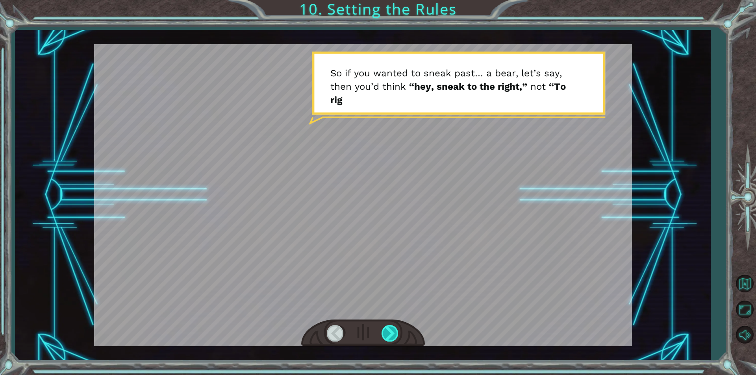
click at [395, 329] on div at bounding box center [390, 333] width 18 height 16
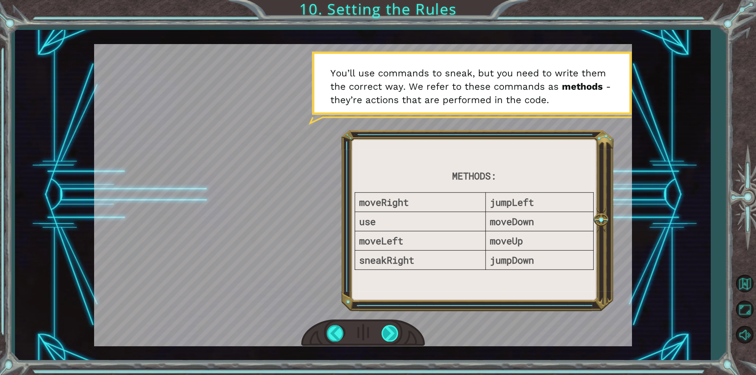
click at [391, 337] on div at bounding box center [390, 333] width 18 height 16
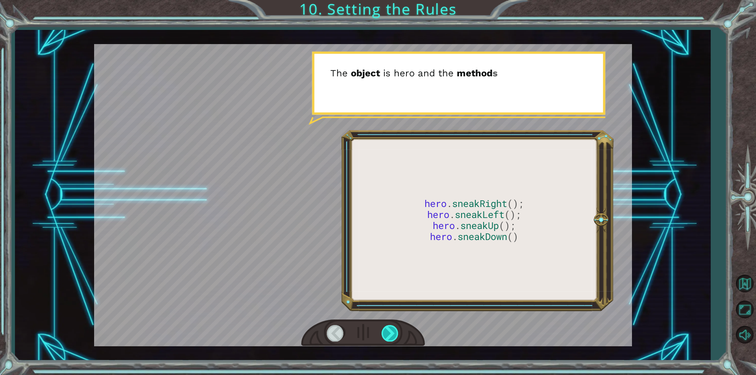
click at [391, 337] on div at bounding box center [390, 333] width 18 height 16
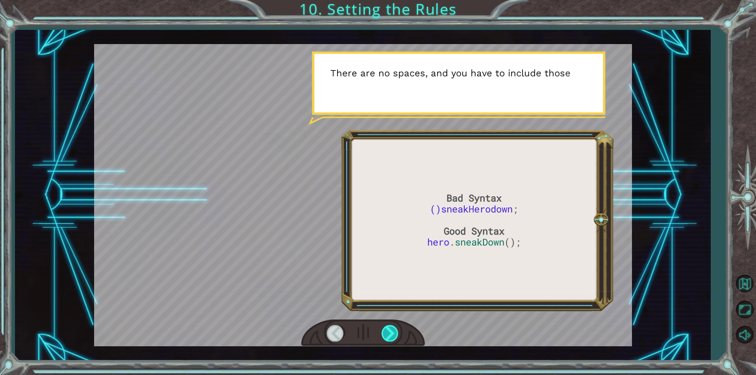
click at [391, 337] on div at bounding box center [390, 333] width 18 height 16
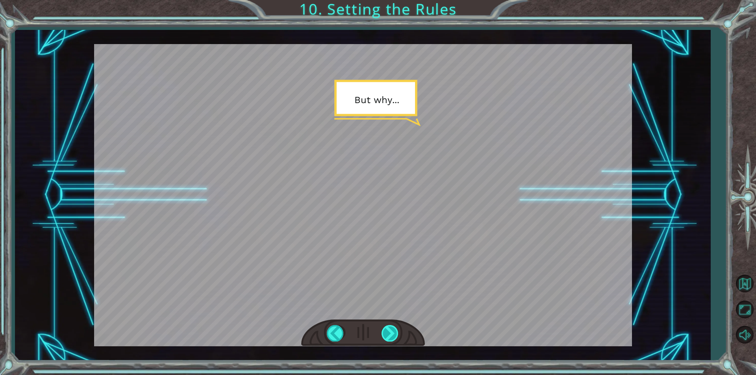
click at [391, 337] on div at bounding box center [390, 333] width 18 height 16
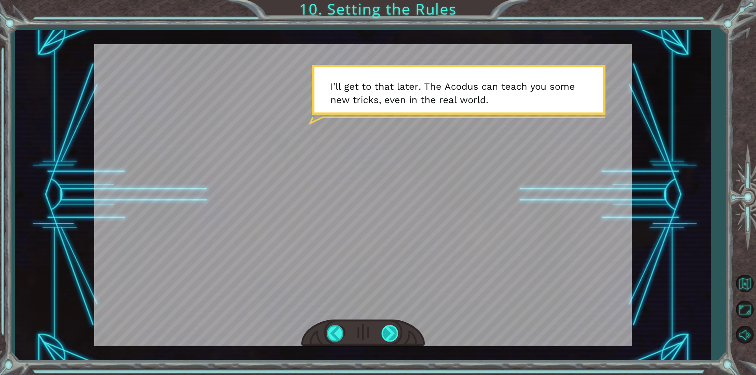
click at [391, 337] on div at bounding box center [390, 333] width 18 height 16
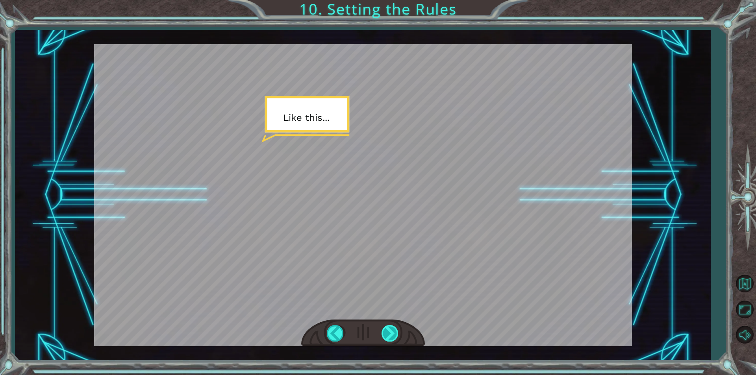
click at [391, 337] on div at bounding box center [390, 333] width 18 height 16
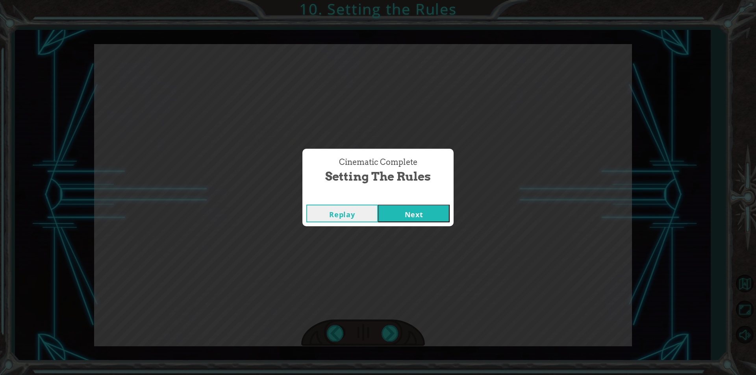
click at [410, 217] on button "Next" at bounding box center [414, 214] width 72 height 18
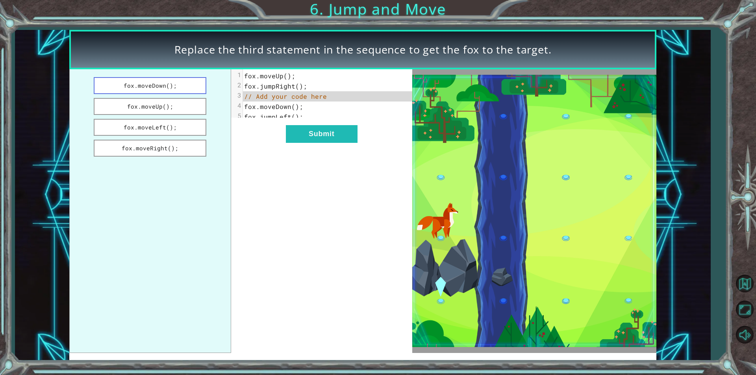
click at [171, 83] on button "fox.moveDown();" at bounding box center [150, 85] width 113 height 17
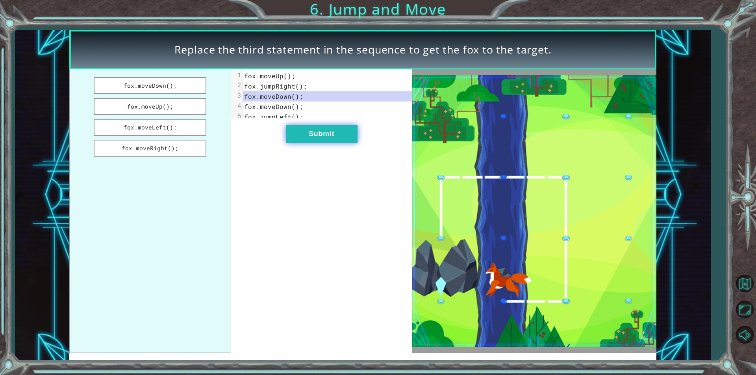
click at [328, 136] on button "Submit" at bounding box center [322, 134] width 72 height 18
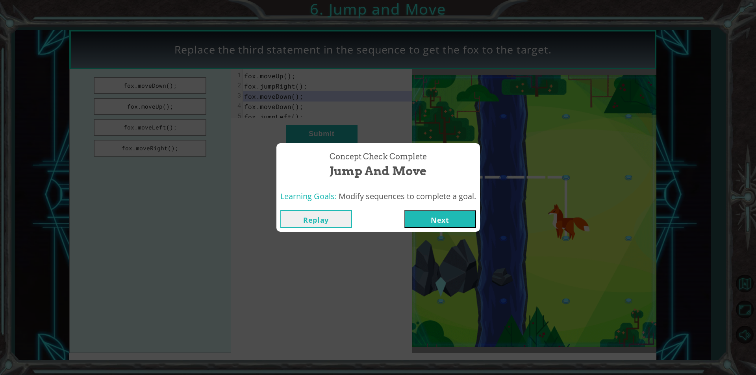
click at [458, 217] on button "Next" at bounding box center [440, 219] width 72 height 18
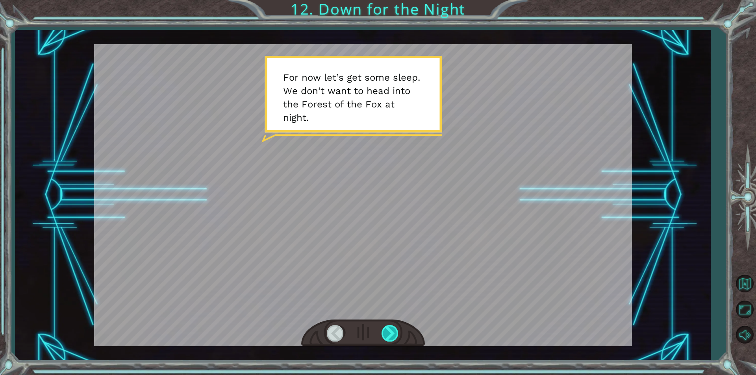
click at [394, 329] on div at bounding box center [390, 333] width 18 height 16
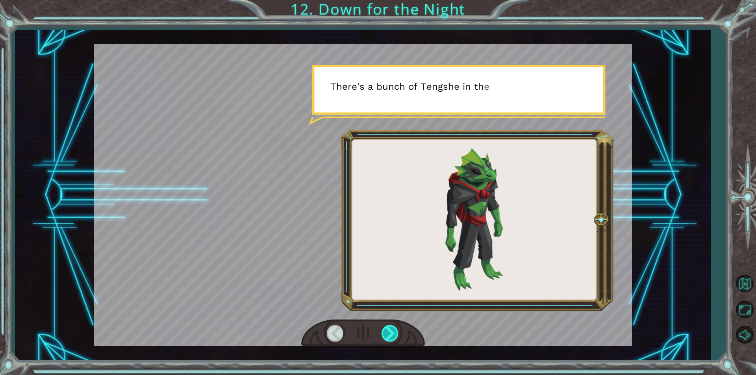
click at [394, 329] on div at bounding box center [390, 333] width 18 height 16
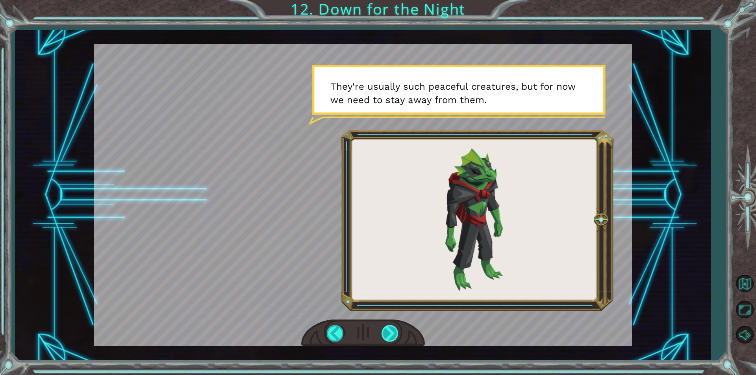
click at [394, 329] on div at bounding box center [390, 333] width 18 height 16
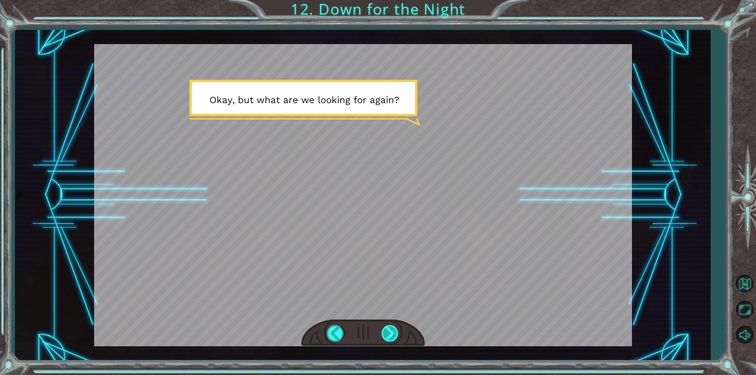
click at [394, 329] on div at bounding box center [390, 333] width 18 height 16
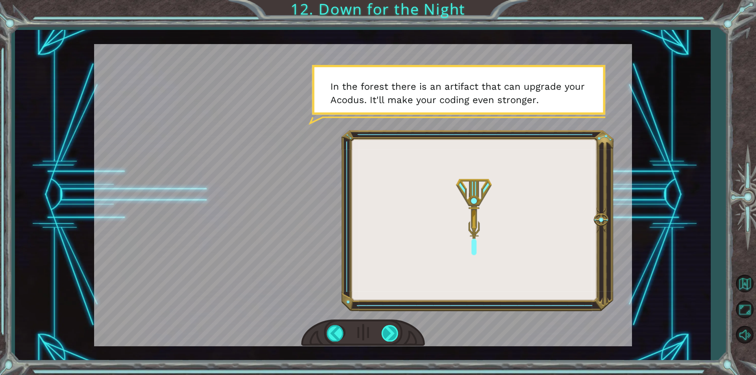
click at [394, 329] on div at bounding box center [390, 333] width 18 height 16
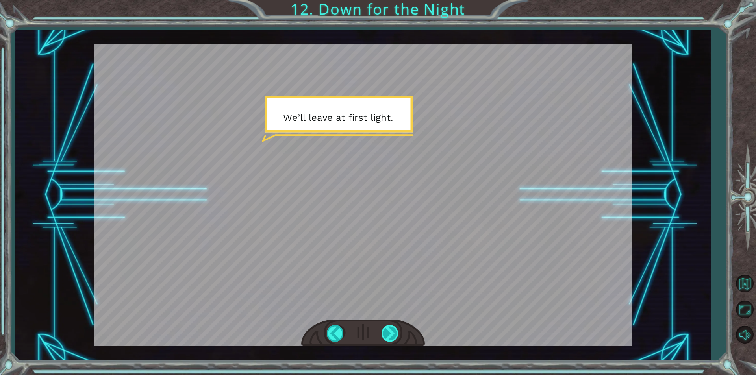
click at [394, 329] on div at bounding box center [390, 333] width 18 height 16
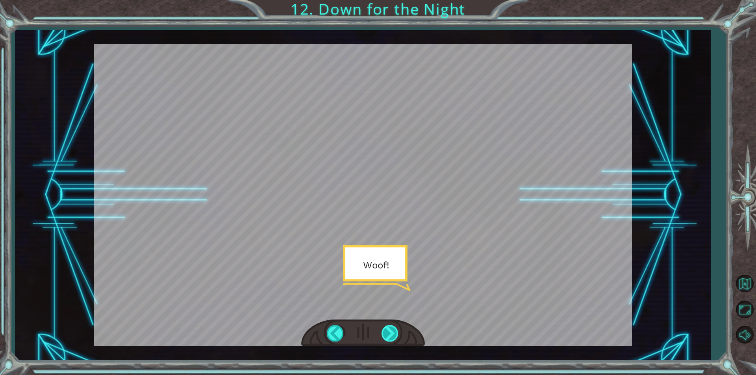
click at [389, 329] on div at bounding box center [390, 333] width 18 height 16
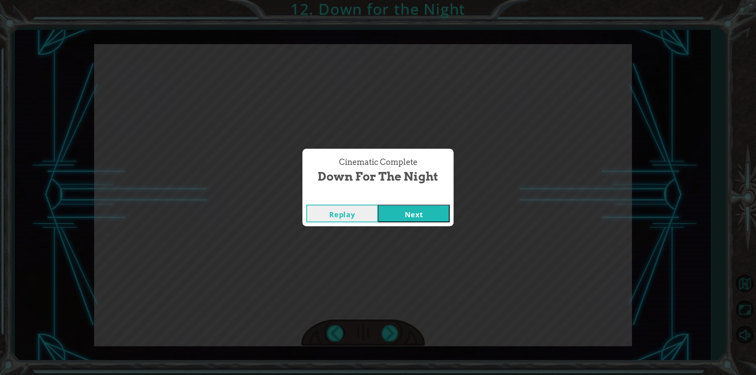
click at [395, 205] on button "Next" at bounding box center [414, 214] width 72 height 18
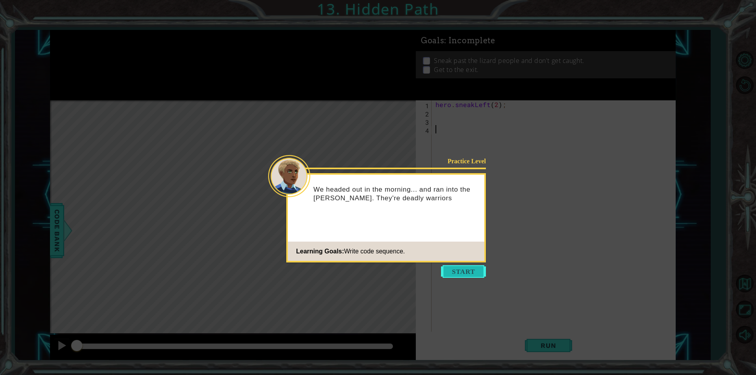
click at [469, 272] on button "Start" at bounding box center [463, 271] width 45 height 13
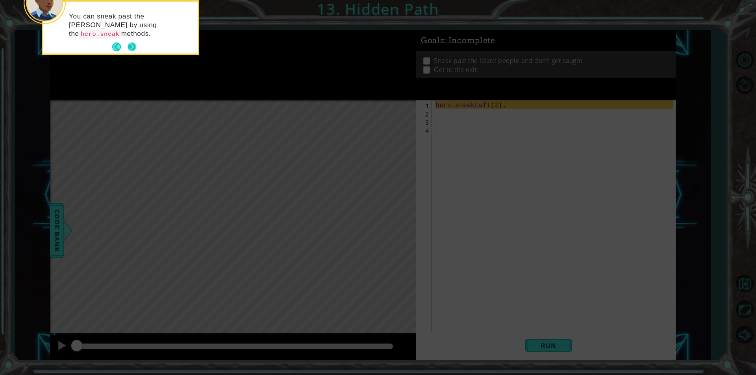
click at [128, 43] on button "Next" at bounding box center [131, 47] width 9 height 9
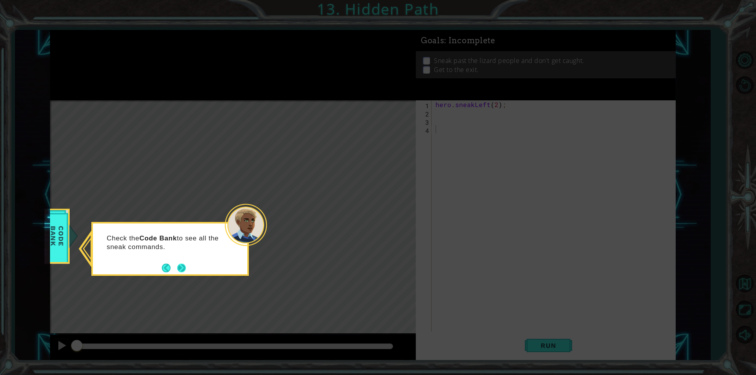
click at [187, 268] on div "Check the Code Bank to see all the sneak commands." at bounding box center [169, 249] width 157 height 54
click at [178, 266] on button "Next" at bounding box center [181, 268] width 15 height 15
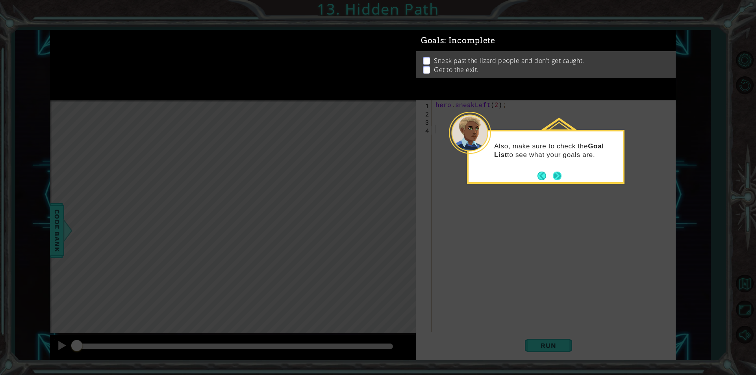
click at [557, 177] on button "Next" at bounding box center [557, 176] width 14 height 14
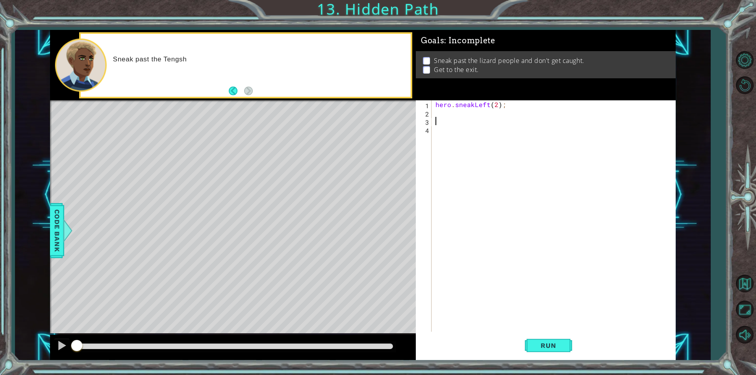
click at [455, 118] on div "hero . sneakLeft ( 2 ) ;" at bounding box center [555, 224] width 243 height 248
click at [470, 111] on div "hero . sneakLeft ( 2 ) ;" at bounding box center [555, 224] width 243 height 248
type textarea "hero.sneakUp(2);"
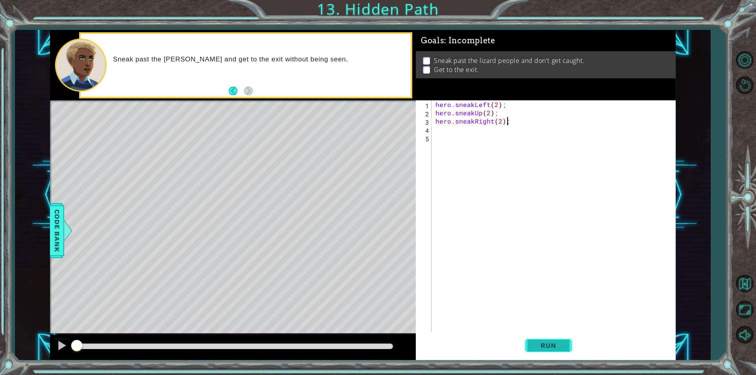
type textarea "hero.sneakRight(2);"
click at [559, 347] on span "Run" at bounding box center [548, 346] width 31 height 8
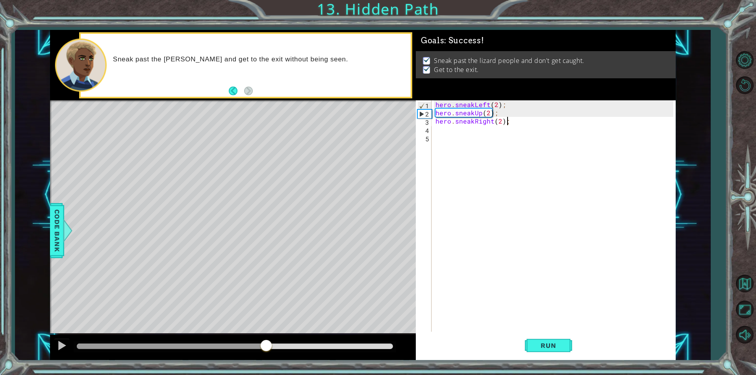
drag, startPoint x: 204, startPoint y: 344, endPoint x: 461, endPoint y: 326, distance: 258.1
click at [461, 326] on div "1 ההההההההההההההההההההההההההההההההההההההההההההההההההההההההההההההההההההההההההההה…" at bounding box center [363, 195] width 626 height 330
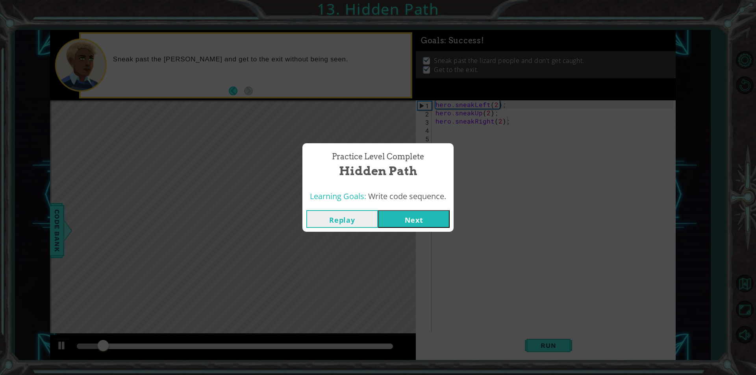
click at [427, 221] on button "Next" at bounding box center [414, 219] width 72 height 18
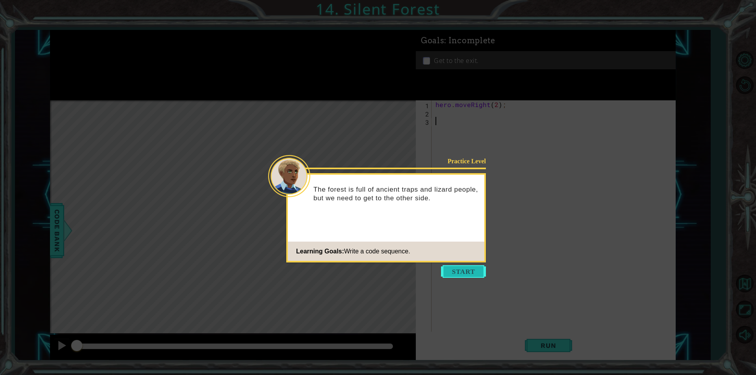
click at [479, 273] on button "Start" at bounding box center [463, 271] width 45 height 13
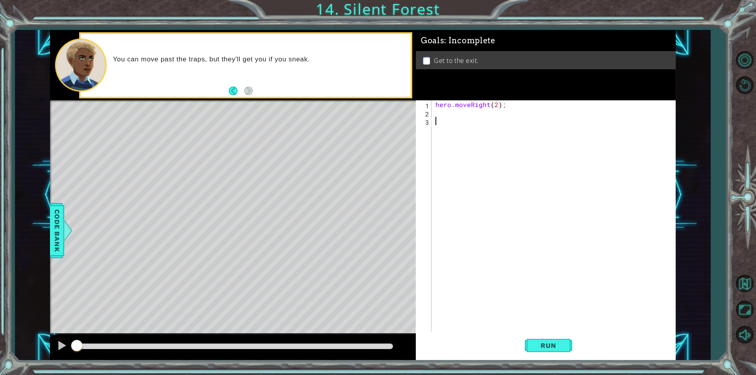
click at [470, 112] on div "hero . moveRight ( 2 ) ;" at bounding box center [555, 224] width 243 height 248
click at [453, 113] on div "hero . moveRight ( 2 ) ; herosneakDown ( )" at bounding box center [555, 224] width 243 height 248
click at [451, 112] on div "hero . moveRight ( 2 ) ; herosneakDown ( )" at bounding box center [555, 224] width 243 height 248
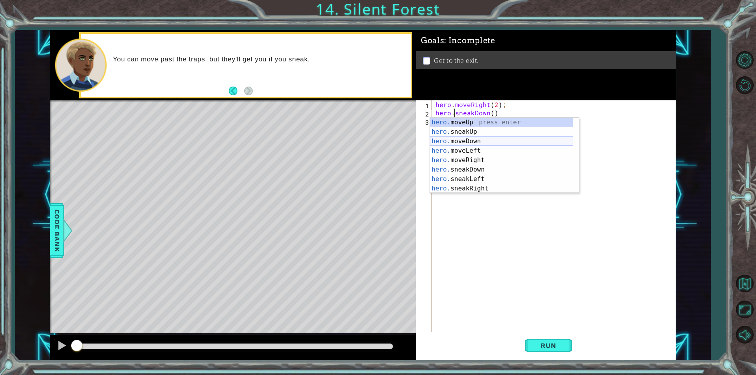
click at [480, 142] on div "hero. moveUp press enter hero. sneakUp press enter hero. moveDown press enter h…" at bounding box center [504, 165] width 149 height 94
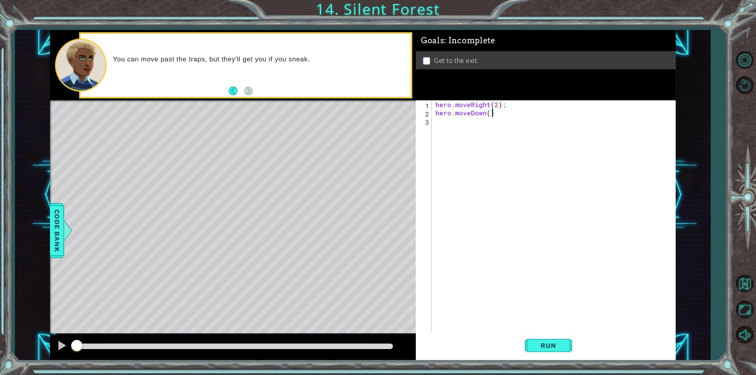
click at [518, 111] on div "hero . moveRight ( 2 ) ; hero . moveDown ( )" at bounding box center [555, 224] width 243 height 248
drag, startPoint x: 512, startPoint y: 106, endPoint x: 509, endPoint y: 109, distance: 4.7
click at [509, 108] on div "hero . moveRight ( 2 ) ; hero . moveDown ( ) ;" at bounding box center [555, 224] width 243 height 248
click at [507, 114] on div "hero . moveRight ( 2 ) ; hero . moveDown ( ) ;" at bounding box center [555, 224] width 243 height 248
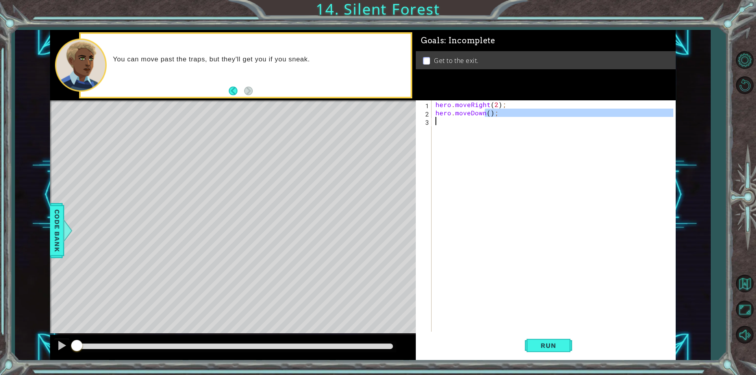
drag, startPoint x: 507, startPoint y: 114, endPoint x: 503, endPoint y: 135, distance: 21.1
click at [503, 135] on div "hero . moveRight ( 2 ) ; hero . moveDown ( ) ;" at bounding box center [555, 224] width 243 height 248
click at [511, 115] on div "hero . moveRight ( 2 ) ; hero . moveDown ( ) ;" at bounding box center [553, 215] width 239 height 231
type textarea "hero.moveDown();"
click at [482, 127] on div "hero . moveRight ( 2 ) ; hero . moveDown ( ) ;" at bounding box center [555, 224] width 243 height 248
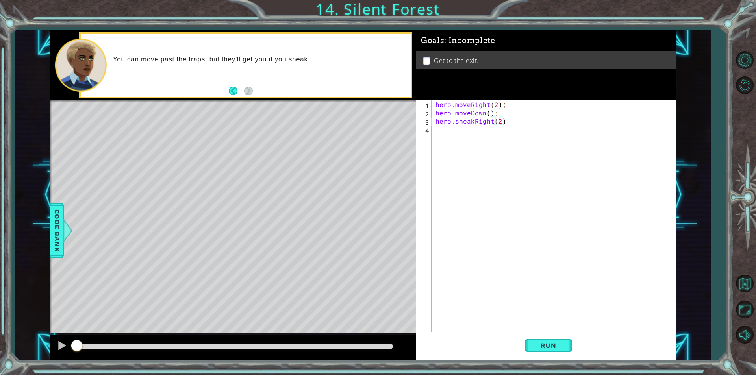
type textarea "hero.sneakRight(2);"
click at [494, 134] on div "hero . moveRight ( 2 ) ; hero . moveDown ( ) ; hero . sneakRight ( 2 ) ;" at bounding box center [555, 224] width 243 height 248
type textarea "hero.moveUp();hero.moveRight();"
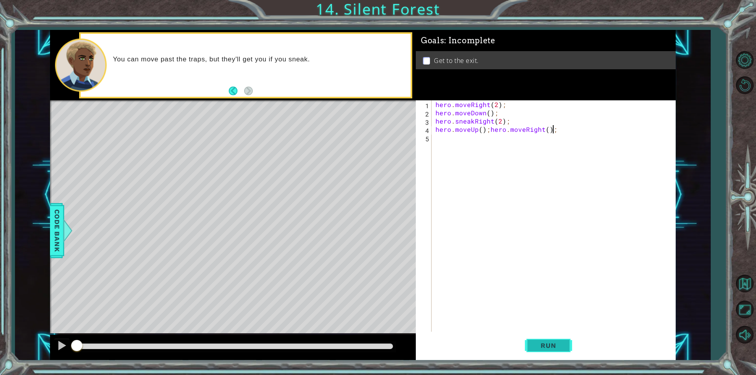
click at [535, 347] on span "Run" at bounding box center [548, 346] width 31 height 8
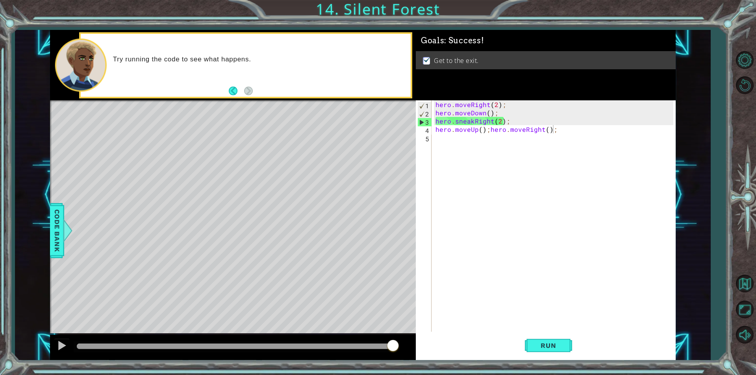
drag, startPoint x: 237, startPoint y: 349, endPoint x: 441, endPoint y: 345, distance: 203.6
click at [444, 346] on div "1 ההההההההההההההההההההההההההההההההההההההההההההההההההההההההההההההההההההההההההההה…" at bounding box center [363, 195] width 626 height 330
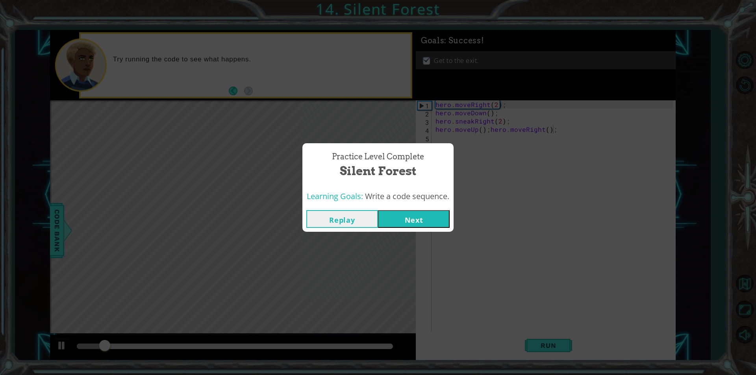
click at [426, 225] on button "Next" at bounding box center [414, 219] width 72 height 18
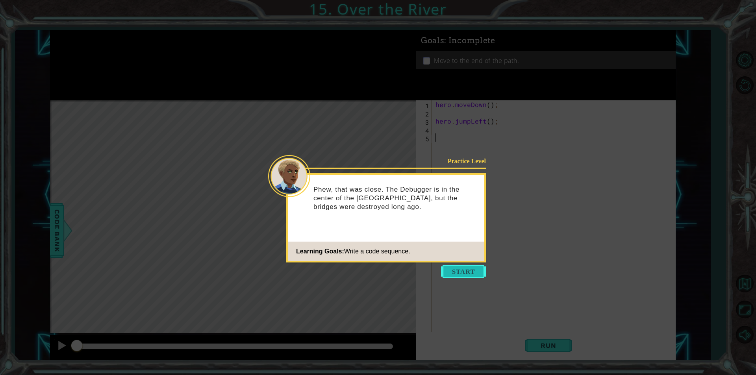
click at [463, 272] on button "Start" at bounding box center [463, 271] width 45 height 13
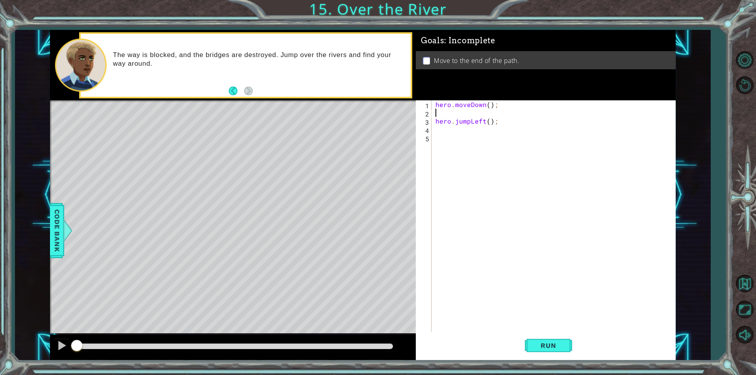
click at [471, 113] on div "hero . moveDown ( ) ; hero . jumpLeft ( ) ;" at bounding box center [555, 224] width 243 height 248
click at [496, 115] on div "hero . moveDown ( ) ; hero . jumpLeft ( ) ;" at bounding box center [555, 224] width 243 height 248
type textarea "hero.jumpLeft();"
click at [478, 122] on div "hero . moveDown ( ) ; hero . jumpLeft ( ) ;" at bounding box center [555, 224] width 243 height 248
click at [402, 107] on div "1 ההההההההההההההההההההההההההההההההההההההההההההההההההההההההההההההההההההההההההההה…" at bounding box center [363, 195] width 626 height 330
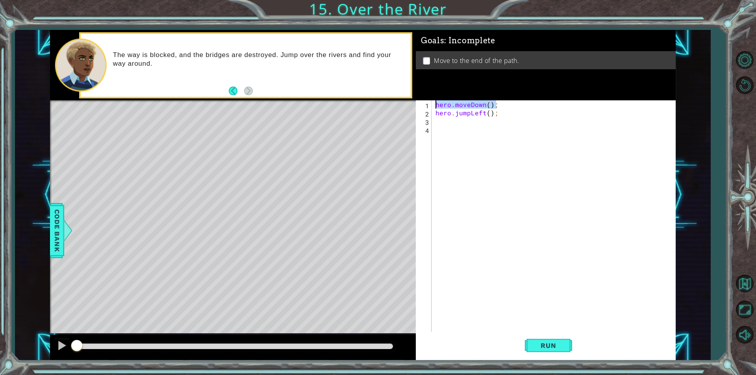
paste textarea "Right"
type textarea "hero.moveDown();"
click at [471, 125] on div "hero . moveDown ( ) ; hero . jumpLeft ( ) ;" at bounding box center [555, 224] width 243 height 248
paste textarea "hero.moveDown();"
type textarea "hero.moveDown();"
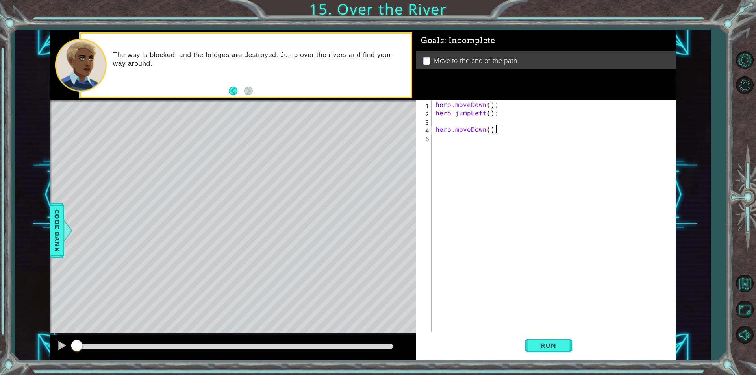
click at [442, 123] on div "hero . moveDown ( ) ; hero . jumpLeft ( ) ; hero . moveDown ( ) ;" at bounding box center [555, 224] width 243 height 248
click at [434, 128] on div "hero . moveDown ( ) ; hero . jumpLeft ( ) ; hero . moveDown ( ) ;" at bounding box center [555, 224] width 243 height 248
click at [487, 122] on div "hero . moveDown ( ) ; hero . jumpLeft ( ) ; hero . moveDown ( ) ;" at bounding box center [555, 224] width 243 height 248
click at [485, 122] on div "hero . moveDown ( ) ; hero . jumpLeft ( ) ; hero . moveDown ( ) ;" at bounding box center [555, 224] width 243 height 248
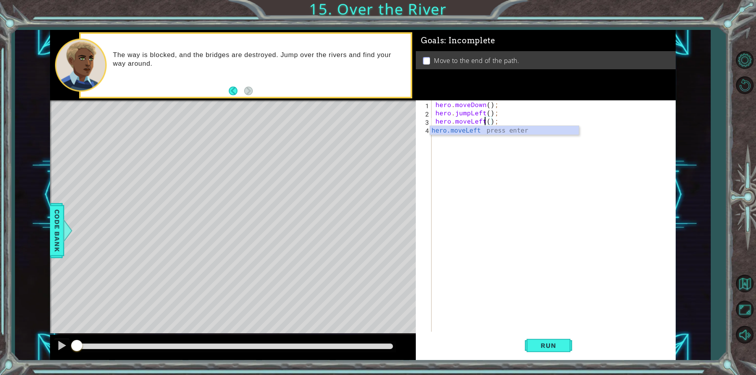
click at [515, 118] on div "hero . moveDown ( ) ; hero . jumpLeft ( ) ; hero . moveLeft ( ) ;" at bounding box center [555, 224] width 243 height 248
click at [403, 116] on div "1 ההההההההההההההההההההההההההההההההההההההההההההההההההההההההההההההההההההההההההההה…" at bounding box center [363, 195] width 626 height 330
type textarea "hero.jumpLeft();"
click at [466, 127] on div "hero . moveDown ( ) ; hero . jumpLeft ( ) ; hero . moveLeft ( ) ;" at bounding box center [555, 224] width 243 height 248
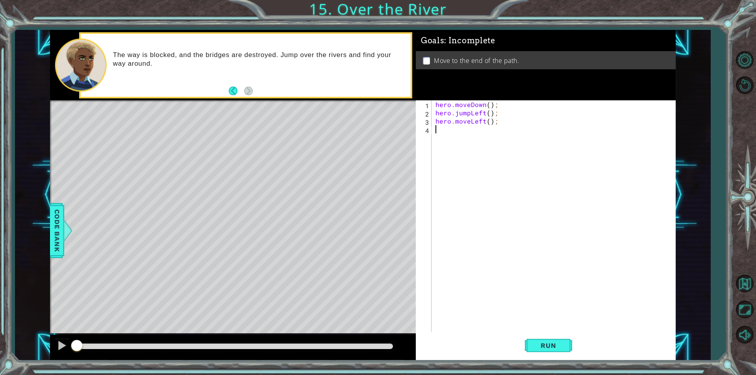
paste textarea "hero.jumpLeft();"
drag, startPoint x: 482, startPoint y: 130, endPoint x: 469, endPoint y: 131, distance: 12.7
click at [469, 131] on div "hero . moveDown ( ) ; hero . jumpLeft ( ) ; hero . moveLeft ( ) ; hero . jumpLe…" at bounding box center [555, 224] width 243 height 248
drag, startPoint x: 505, startPoint y: 120, endPoint x: 417, endPoint y: 123, distance: 87.9
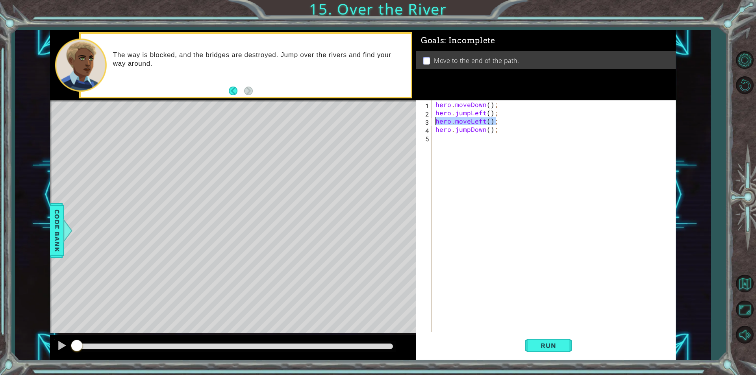
click at [417, 123] on div "hero.jumpDown(); 1 2 3 4 5 hero . moveDown ( ) ; hero . jumpLeft ( ) ; hero . m…" at bounding box center [544, 215] width 257 height 231
drag, startPoint x: 468, startPoint y: 131, endPoint x: 463, endPoint y: 137, distance: 8.2
click at [465, 136] on div "hero . moveDown ( ) ; hero . jumpLeft ( ) ; hero . moveLeft ( ) ; hero . jumpDo…" at bounding box center [555, 224] width 243 height 248
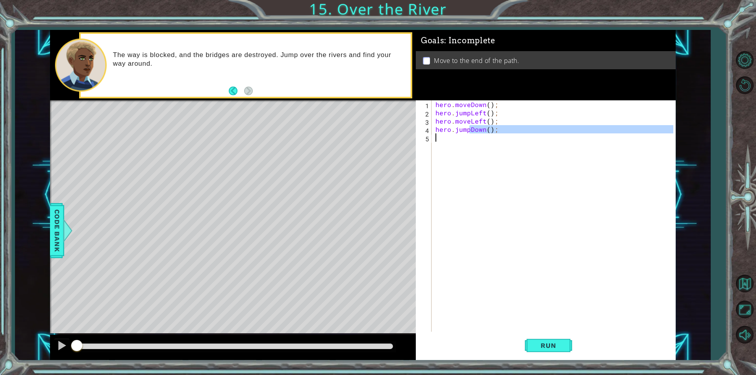
type textarea "hero.jumpDown();"
click at [460, 139] on div "hero . moveDown ( ) ; hero . jumpLeft ( ) ; hero . moveLeft ( ) ; hero . jumpDo…" at bounding box center [553, 215] width 239 height 231
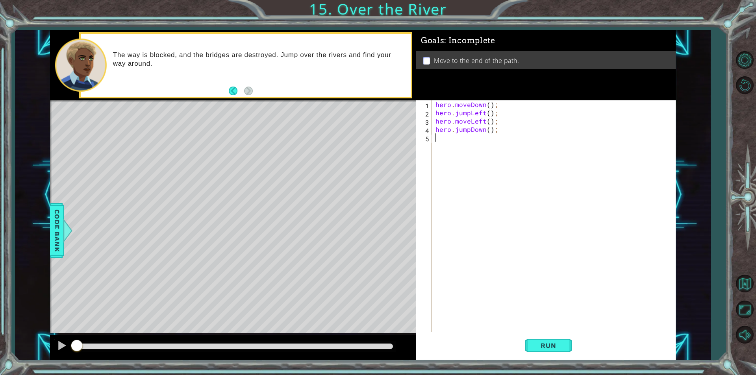
paste textarea "hero.moveLeft();"
drag, startPoint x: 485, startPoint y: 137, endPoint x: 469, endPoint y: 139, distance: 16.7
click at [469, 139] on div "hero . moveDown ( ) ; hero . jumpLeft ( ) ; hero . moveLeft ( ) ; hero . jumpDo…" at bounding box center [555, 224] width 243 height 248
drag, startPoint x: 468, startPoint y: 138, endPoint x: 454, endPoint y: 141, distance: 14.5
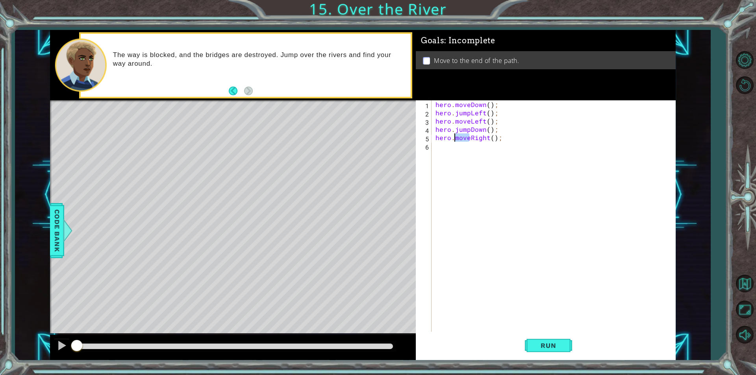
click at [454, 141] on div "hero . moveDown ( ) ; hero . jumpLeft ( ) ; hero . moveLeft ( ) ; hero . jumpDo…" at bounding box center [555, 224] width 243 height 248
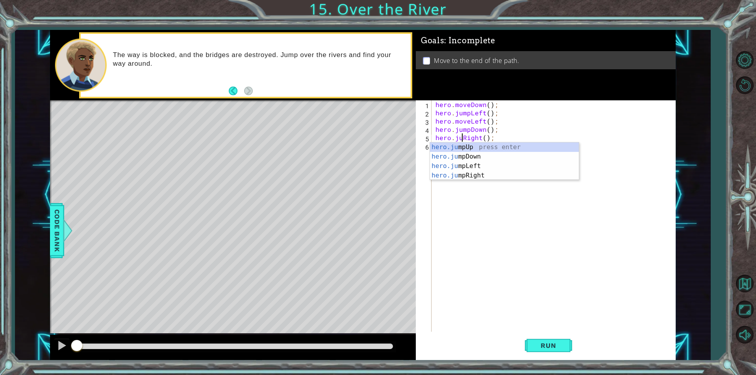
scroll to position [0, 2]
type textarea "hero.jumpRight();"
click at [574, 93] on div "Goals : Incomplete Move to the end of the path." at bounding box center [546, 65] width 260 height 70
click at [506, 146] on div "hero . moveDown ( ) ; hero . jumpLeft ( ) ; hero . moveLeft ( ) ; hero . jumpDo…" at bounding box center [555, 224] width 243 height 248
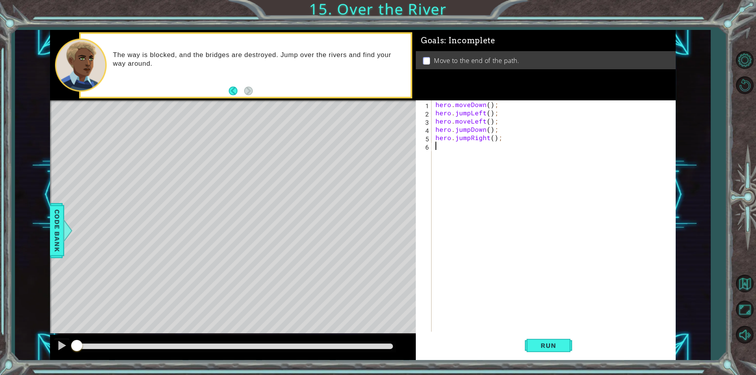
paste textarea "hero.moveLeft();"
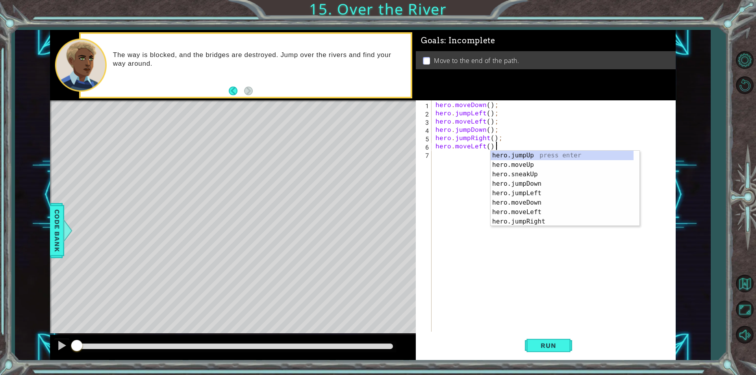
click at [483, 145] on div "hero . moveDown ( ) ; hero . jumpLeft ( ) ; hero . moveLeft ( ) ; hero . jumpDo…" at bounding box center [555, 224] width 243 height 248
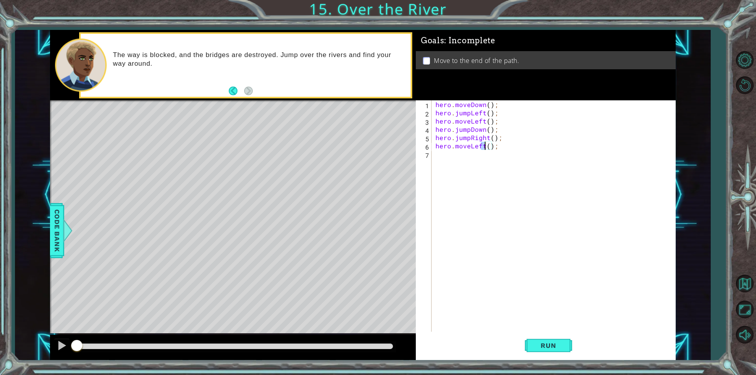
click at [483, 145] on div "hero . moveDown ( ) ; hero . jumpLeft ( ) ; hero . moveLeft ( ) ; hero . jumpDo…" at bounding box center [553, 215] width 239 height 231
type textarea "hero.moveRight();"
click at [509, 146] on div "hero . moveDown ( ) ; hero . jumpLeft ( ) ; hero . moveLeft ( ) ; hero . jumpDo…" at bounding box center [555, 224] width 243 height 248
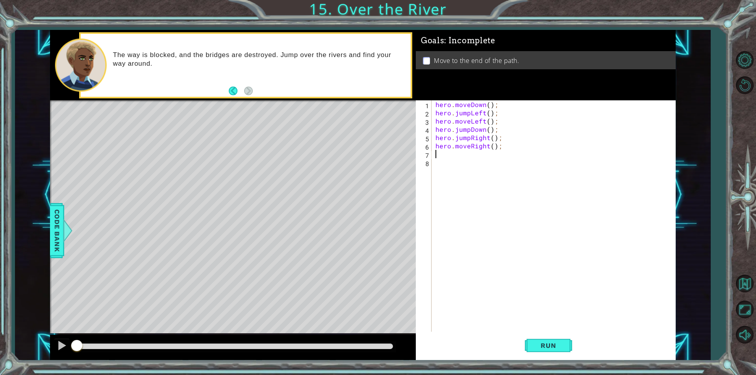
paste textarea "hero.moveLeft();"
click at [485, 153] on div "hero . moveDown ( ) ; hero . jumpLeft ( ) ; hero . moveLeft ( ) ; hero . jumpDo…" at bounding box center [555, 224] width 243 height 248
type textarea "hero.moveDown();"
click at [554, 338] on button "Run" at bounding box center [548, 346] width 47 height 26
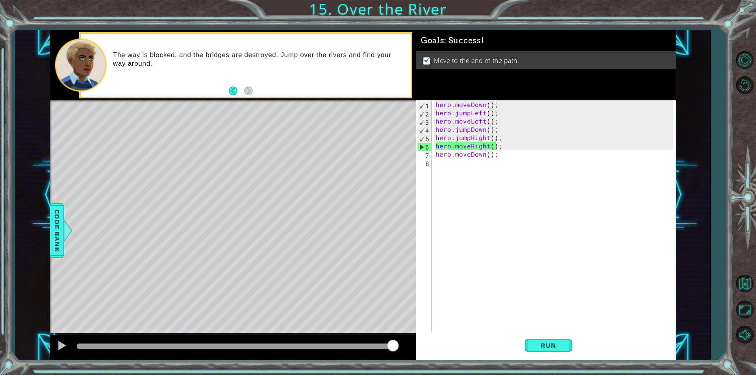
drag, startPoint x: 271, startPoint y: 348, endPoint x: 432, endPoint y: 334, distance: 161.6
click at [432, 334] on div "1 ההההההההההההההההההההההההההההההההההההההההההההההההההההההההההההההההההההההההההההה…" at bounding box center [363, 195] width 626 height 330
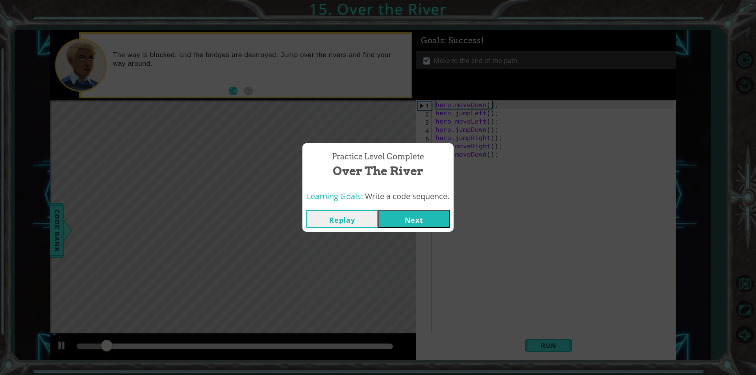
click at [437, 222] on button "Next" at bounding box center [414, 219] width 72 height 18
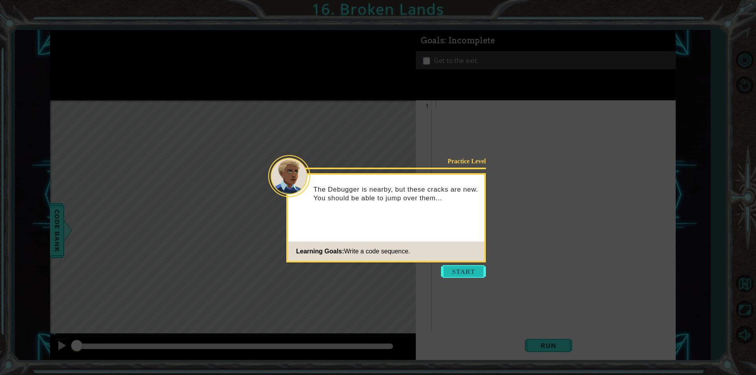
click at [457, 270] on button "Start" at bounding box center [463, 271] width 45 height 13
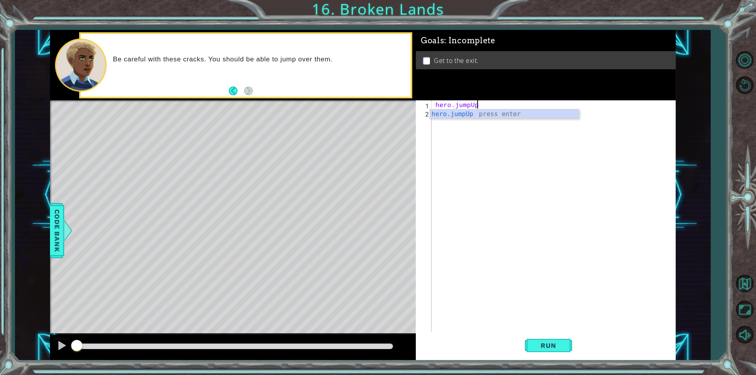
scroll to position [0, 2]
type textarea "hero.jumpUp();"
drag, startPoint x: 503, startPoint y: 105, endPoint x: 411, endPoint y: 102, distance: 91.8
click at [411, 102] on div "1 ההההההההההההההההההההההההההההההההההההההההההההההההההההההההההההההההההההההההההההה…" at bounding box center [363, 195] width 626 height 330
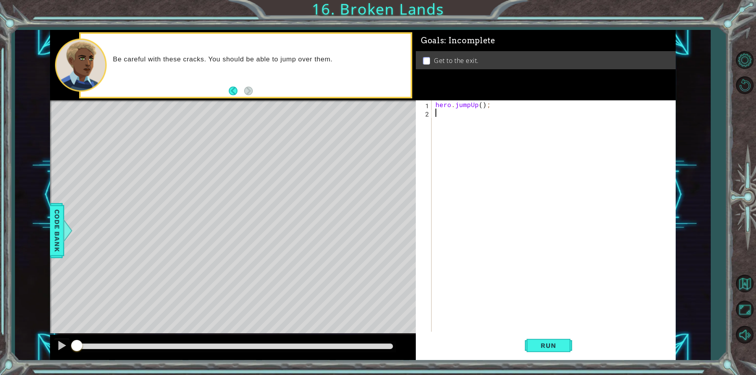
click at [448, 114] on div "hero . jumpUp ( ) ;" at bounding box center [555, 224] width 243 height 248
paste textarea "hero.jumpUp();"
drag, startPoint x: 470, startPoint y: 113, endPoint x: 453, endPoint y: 113, distance: 16.9
click at [453, 113] on div "hero . jumpUp ( ) ; hero . jumpUp ( ) ;" at bounding box center [555, 224] width 243 height 248
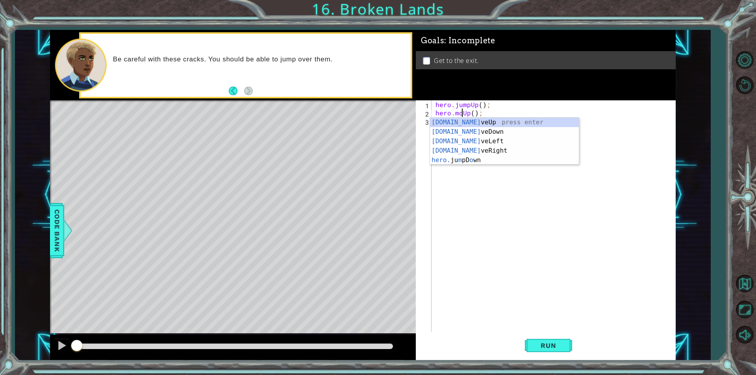
type textarea "hero.moveUp();"
click at [511, 111] on div "hero . jumpUp ( ) ; hero . moveUp ( ) ;" at bounding box center [555, 224] width 243 height 248
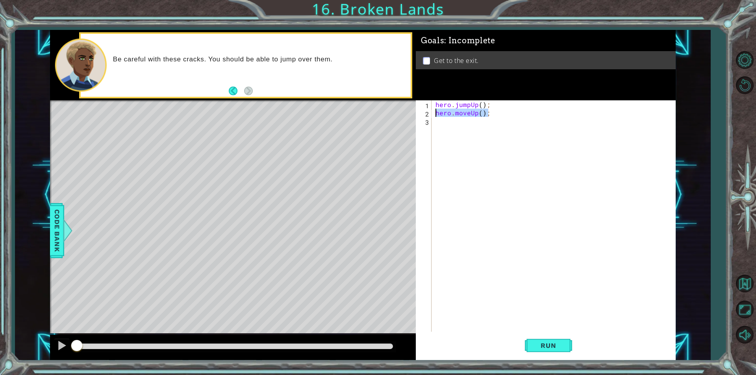
click at [413, 113] on div "1 ההההההההההההההההההההההההההההההההההההההההההההההההההההההההההההההההההההההההההההה…" at bounding box center [363, 195] width 626 height 330
click at [455, 122] on div "hero . jumpUp ( ) ; hero . moveUp ( ) ;" at bounding box center [555, 224] width 243 height 248
paste textarea "hero.moveUp();"
click at [477, 123] on div "hero . jumpUp ( ) ; hero . moveUp ( ) ; hero . moveUp ( ) ;" at bounding box center [555, 224] width 243 height 248
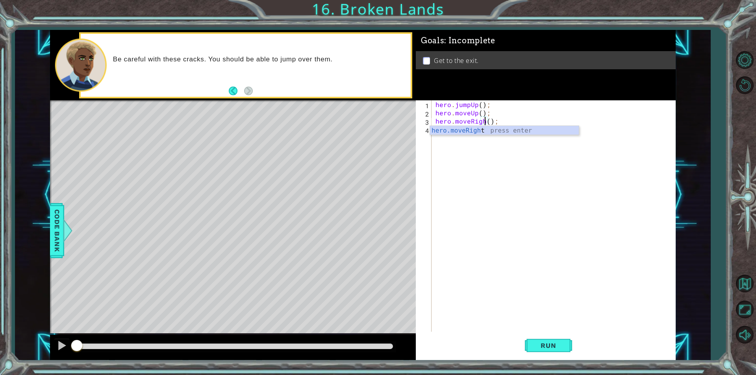
scroll to position [0, 3]
drag, startPoint x: 491, startPoint y: 105, endPoint x: 420, endPoint y: 105, distance: 71.6
click at [420, 105] on div "hero.moveRight(); 1 2 3 4 hero . jumpUp ( ) ; hero . moveUp ( ) ; hero . moveRi…" at bounding box center [544, 215] width 257 height 231
type textarea "hero.jumpUp();"
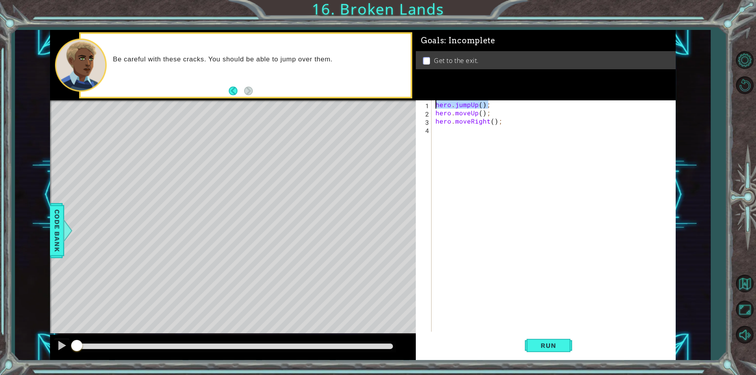
click at [454, 131] on div "hero . jumpUp ( ) ; hero . moveUp ( ) ; hero . moveRight ( ) ;" at bounding box center [555, 224] width 243 height 248
paste textarea "hero.jumpUp();"
click at [475, 131] on div "hero . jumpUp ( ) ; hero . moveUp ( ) ; hero . moveRight ( ) ; hero . jumpUp ( …" at bounding box center [555, 224] width 243 height 248
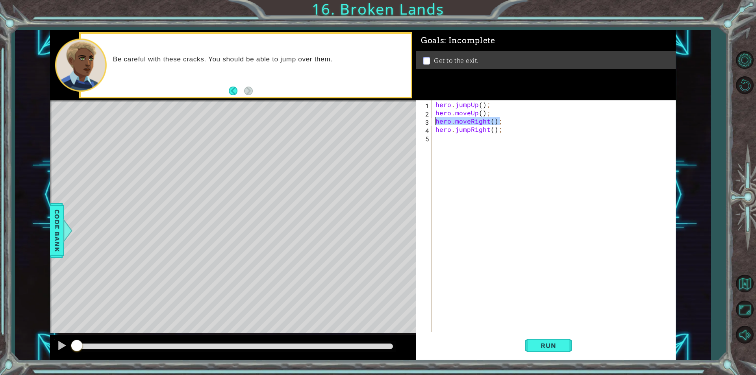
click at [410, 117] on div "1 ההההההההההההההההההההההההההההההההההההההההההההההההההההההההההההההההההההההההההההה…" at bounding box center [363, 195] width 626 height 330
type textarea "hero.moveRight();"
drag, startPoint x: 463, startPoint y: 137, endPoint x: 475, endPoint y: 150, distance: 18.1
click at [463, 139] on div "hero . jumpUp ( ) ; hero . moveUp ( ) ; hero . moveRight ( ) ; hero . jumpRight…" at bounding box center [555, 224] width 243 height 248
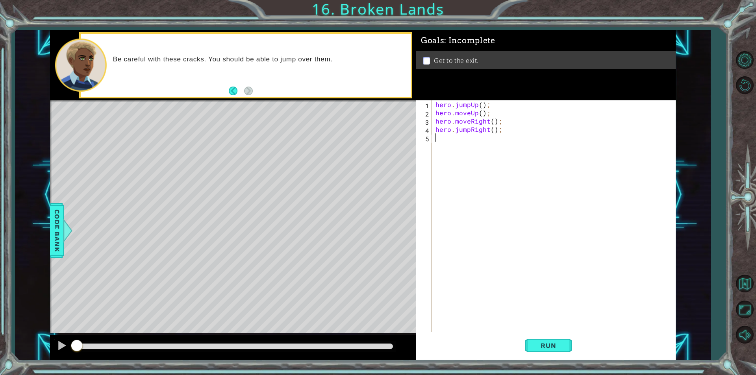
paste textarea "hero.moveRight();"
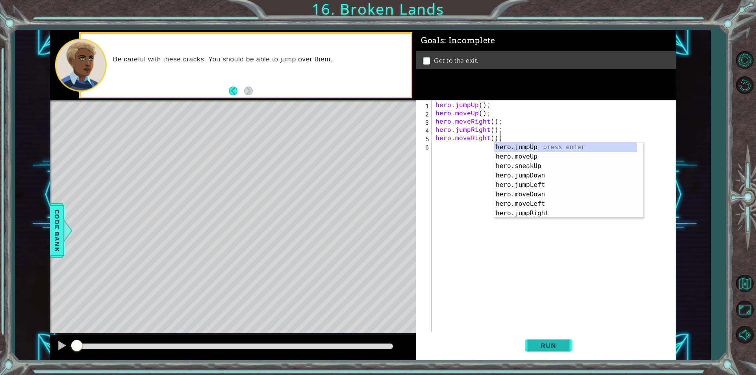
type textarea "hero.moveRight();"
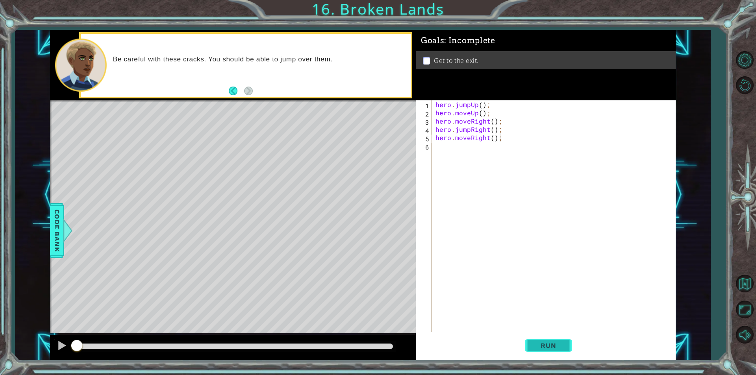
drag, startPoint x: 557, startPoint y: 347, endPoint x: 541, endPoint y: 344, distance: 16.8
click at [555, 347] on span "Run" at bounding box center [548, 346] width 31 height 8
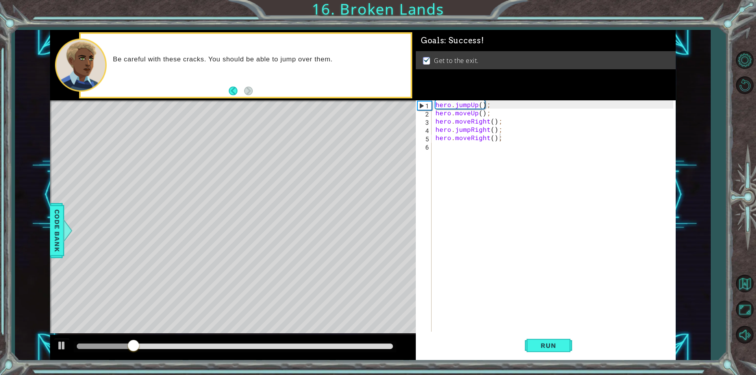
drag, startPoint x: 238, startPoint y: 340, endPoint x: 315, endPoint y: 341, distance: 76.8
click at [315, 341] on div at bounding box center [235, 346] width 322 height 11
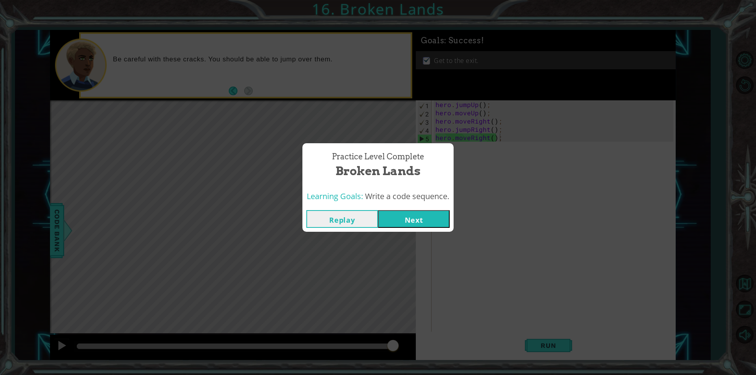
click at [422, 219] on button "Next" at bounding box center [414, 219] width 72 height 18
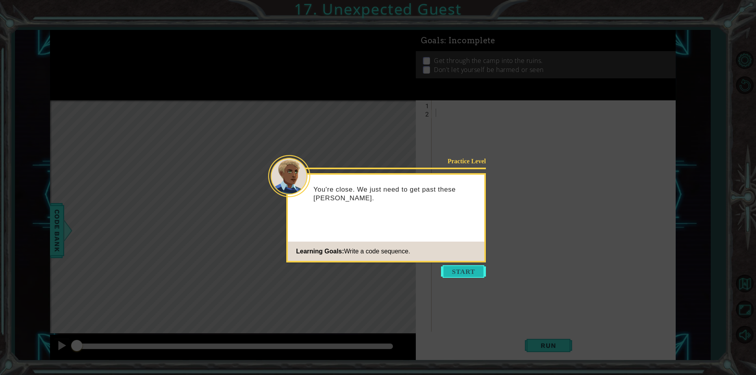
click at [475, 271] on button "Start" at bounding box center [463, 271] width 45 height 13
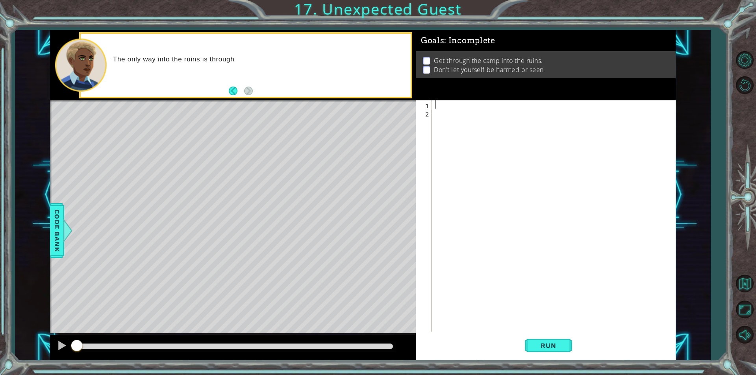
click at [455, 105] on div at bounding box center [555, 224] width 243 height 248
paste textarea "hero.moveRight();"
drag, startPoint x: 488, startPoint y: 104, endPoint x: 470, endPoint y: 105, distance: 18.1
click at [470, 105] on div "hero . moveRight ( ) ;" at bounding box center [555, 224] width 243 height 248
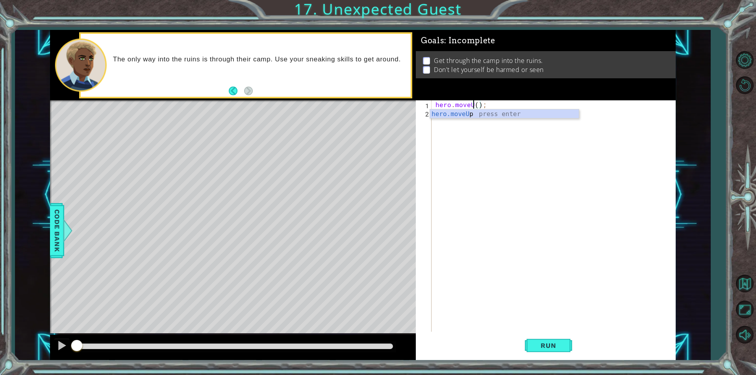
scroll to position [0, 2]
type textarea "hero.moveUp();"
click at [507, 105] on div "hero . moveUp ( ) ;" at bounding box center [555, 224] width 243 height 248
paste textarea "hero.moveRight();"
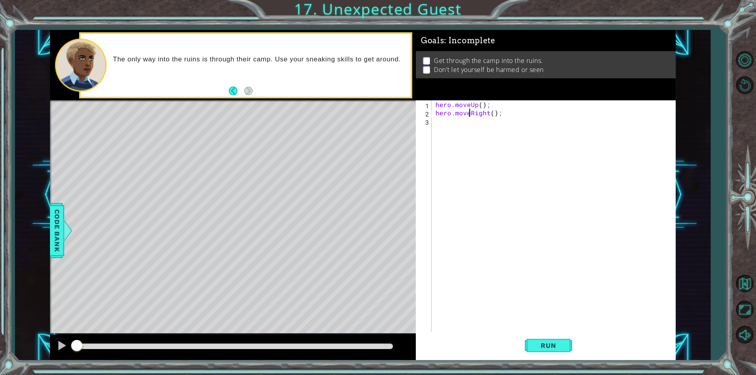
click at [468, 113] on div "hero . moveUp ( ) ; hero . moveRight ( ) ;" at bounding box center [555, 224] width 243 height 248
click at [525, 104] on div "hero . moveUp ( ) ; hero . jumpRight ( ) ;" at bounding box center [555, 224] width 243 height 248
type textarea "hero.jumpRight();"
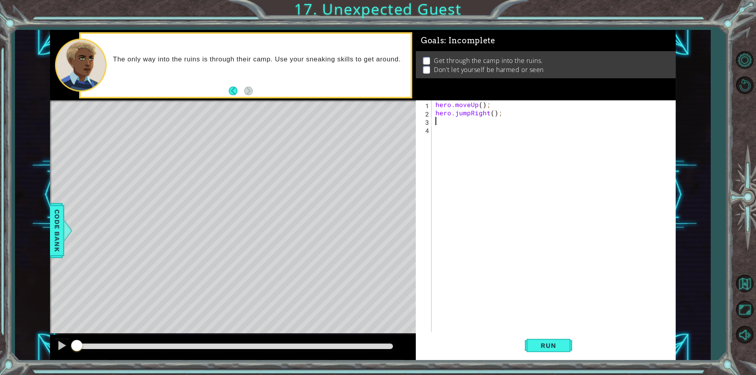
paste textarea "hero.moveRight();"
click at [487, 123] on div "hero . moveUp ( ) ; hero . jumpRight ( ) ; hero . moveRight ( ) ;" at bounding box center [555, 224] width 243 height 248
click at [470, 120] on div "hero . moveUp ( ) ; hero . jumpRight ( ) ; hero . moveDown ( ) ;" at bounding box center [555, 224] width 243 height 248
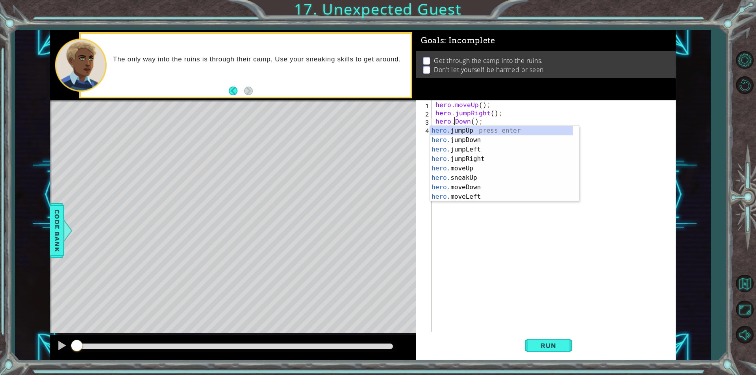
scroll to position [0, 2]
type textarea "hero.jumpDown();"
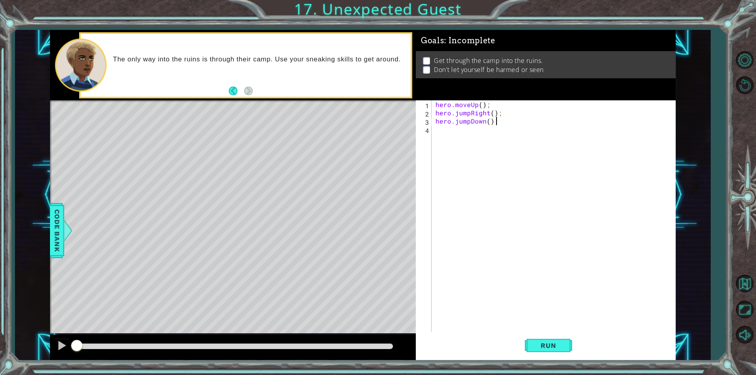
click at [508, 118] on div "hero . moveUp ( ) ; hero . jumpRight ( ) ; hero . jumpDown ( ) ;" at bounding box center [555, 224] width 243 height 248
click at [471, 134] on div "hero . moveUp ( ) ; hero . jumpRight ( ) ; hero . jumpDown ( ) ;" at bounding box center [555, 224] width 243 height 248
type textarea "hero.sneakRight();"
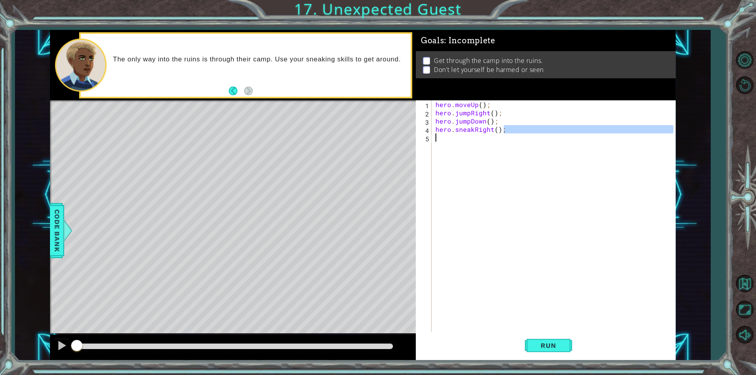
click at [412, 128] on div "1 ההההההההההההההההההההההההההההההההההההההההההההההההההההההההההההההההההההההההההההה…" at bounding box center [363, 195] width 626 height 330
click at [455, 141] on div "hero . moveUp ( ) ; hero . jumpRight ( ) ; hero . jumpDown ( ) ; hero . sneakRi…" at bounding box center [555, 224] width 243 height 248
paste textarea "hero.sneakRight();"
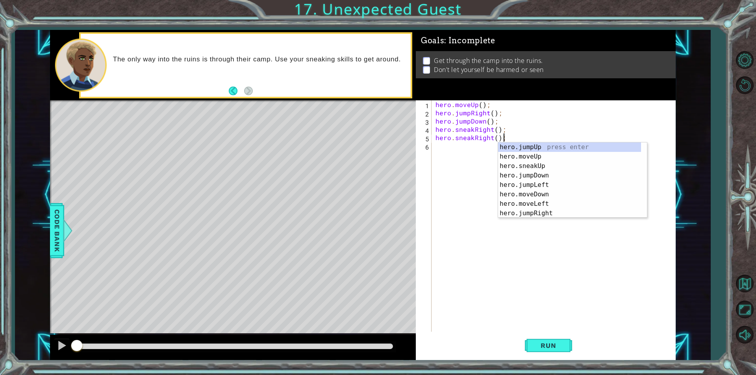
click at [491, 137] on div "hero . moveUp ( ) ; hero . jumpRight ( ) ; hero . jumpDown ( ) ; hero . sneakRi…" at bounding box center [555, 224] width 243 height 248
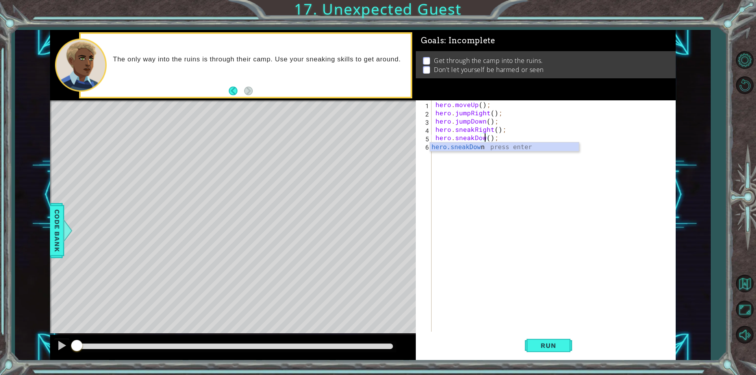
scroll to position [0, 3]
type textarea "hero.sneakDown();"
click at [385, 138] on div "1 ההההההההההההההההההההההההההההההההההההההההההההההההההההההההההההההההההההההההההההה…" at bounding box center [363, 195] width 626 height 330
click at [453, 149] on div "hero . moveUp ( ) ; hero . jumpRight ( ) ; hero . jumpDown ( ) ; hero . sneakRi…" at bounding box center [555, 224] width 243 height 248
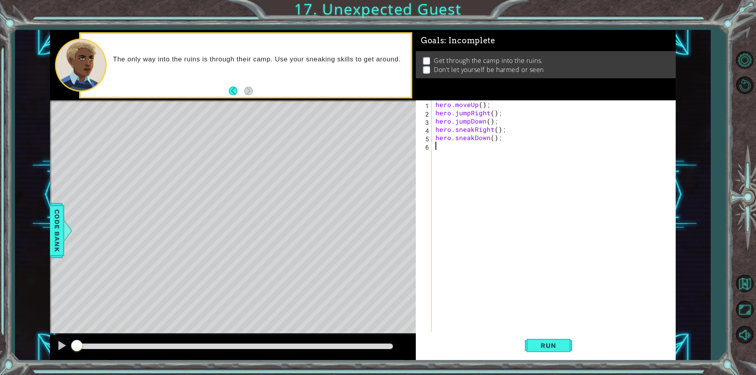
paste textarea "hero.sneakDown();"
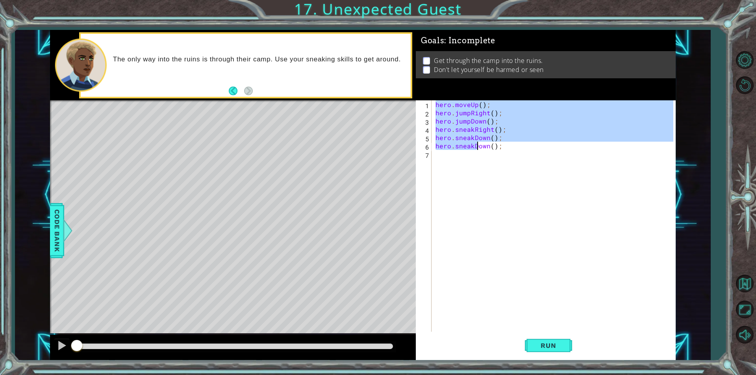
drag, startPoint x: 488, startPoint y: 147, endPoint x: 480, endPoint y: 147, distance: 8.3
click at [477, 147] on div "hero . moveUp ( ) ; hero . jumpRight ( ) ; hero . jumpDown ( ) ; hero . sneakRi…" at bounding box center [555, 224] width 243 height 248
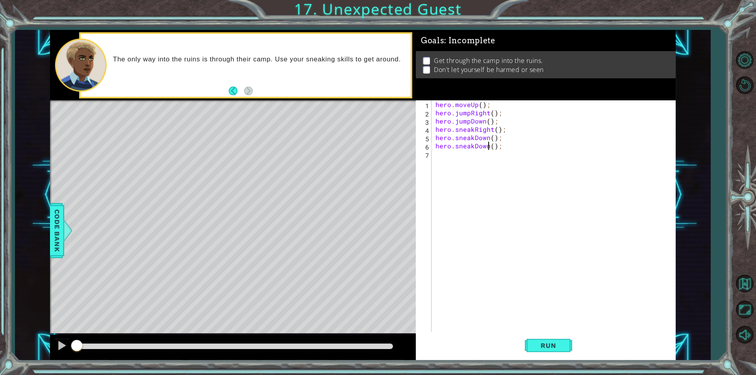
click at [488, 147] on div "hero . moveUp ( ) ; hero . jumpRight ( ) ; hero . jumpDown ( ) ; hero . sneakRi…" at bounding box center [555, 224] width 243 height 248
drag, startPoint x: 488, startPoint y: 147, endPoint x: 471, endPoint y: 146, distance: 16.6
click at [471, 146] on div "hero . moveUp ( ) ; hero . jumpRight ( ) ; hero . jumpDown ( ) ; hero . sneakRi…" at bounding box center [555, 224] width 243 height 248
drag, startPoint x: 509, startPoint y: 129, endPoint x: 417, endPoint y: 126, distance: 92.5
click at [417, 126] on div "hero.sneakDown(); 1 2 3 4 5 6 7 hero . moveUp ( ) ; hero . jumpRight ( ) ; hero…" at bounding box center [544, 215] width 257 height 231
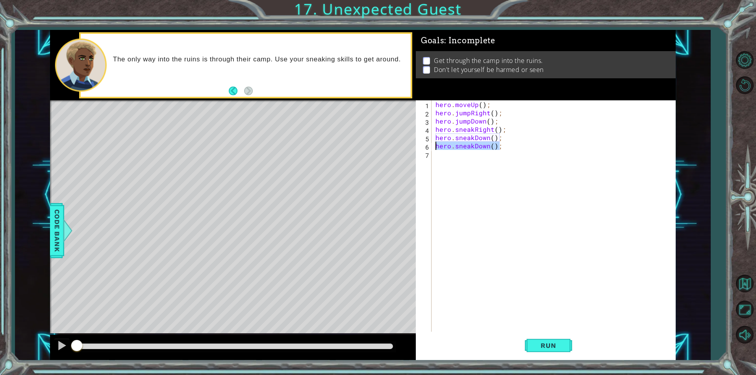
click at [411, 150] on div "1 ההההההההההההההההההההההההההההההההההההההההההההההההההההההההההההההההההההההההההההה…" at bounding box center [363, 195] width 626 height 330
paste textarea "Right"
drag, startPoint x: 493, startPoint y: 148, endPoint x: 494, endPoint y: 154, distance: 5.9
click at [494, 150] on div "hero . moveUp ( ) ; hero . jumpRight ( ) ; hero . jumpDown ( ) ; hero . sneakRi…" at bounding box center [555, 224] width 243 height 248
click at [493, 144] on div "hero . moveUp ( ) ; hero . jumpRight ( ) ; hero . jumpDown ( ) ; hero . sneakRi…" at bounding box center [553, 215] width 239 height 231
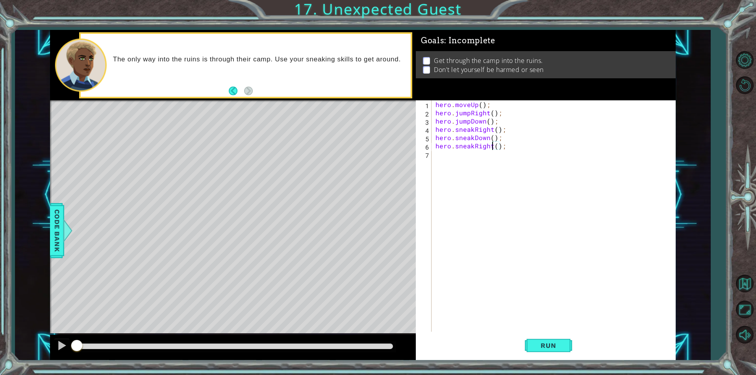
click at [497, 146] on div "hero . moveUp ( ) ; hero . jumpRight ( ) ; hero . jumpDown ( ) ; hero . sneakRi…" at bounding box center [555, 224] width 243 height 248
type textarea "hero.sneakRight(2);"
click at [481, 158] on div "hero . moveUp ( ) ; hero . jumpRight ( ) ; hero . jumpDown ( ) ; hero . sneakRi…" at bounding box center [555, 224] width 243 height 248
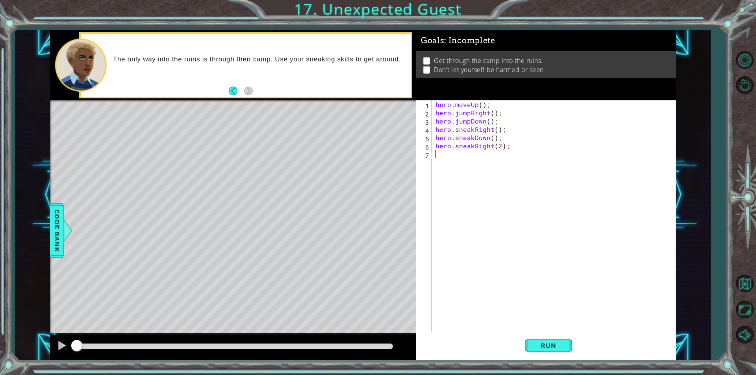
paste textarea "hero.sneakRight();"
click at [489, 155] on div "hero . moveUp ( ) ; hero . jumpRight ( ) ; hero . jumpDown ( ) ; hero . sneakRi…" at bounding box center [555, 224] width 243 height 248
drag, startPoint x: 491, startPoint y: 155, endPoint x: 473, endPoint y: 157, distance: 18.6
click at [473, 157] on div "hero . moveUp ( ) ; hero . jumpRight ( ) ; hero . jumpDown ( ) ; hero . sneakRi…" at bounding box center [555, 224] width 243 height 248
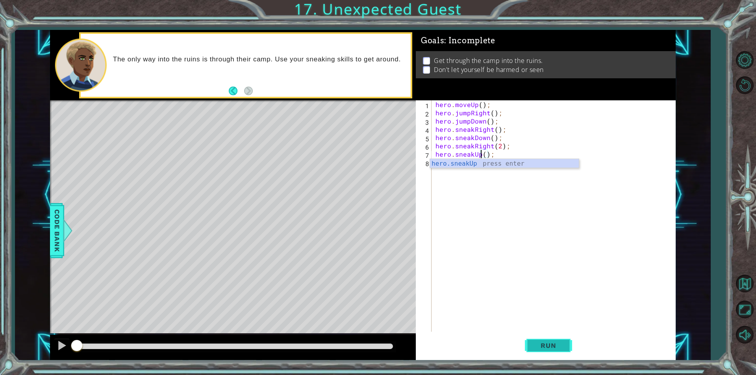
type textarea "hero.sneakUp();"
click at [559, 353] on button "Run" at bounding box center [548, 346] width 47 height 26
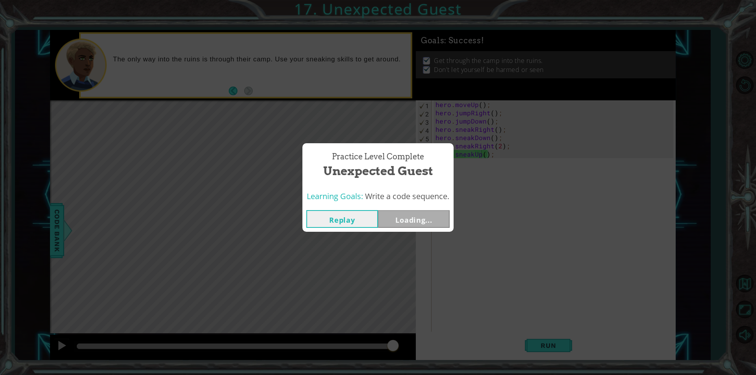
drag, startPoint x: 213, startPoint y: 350, endPoint x: 453, endPoint y: 343, distance: 240.2
click at [453, 343] on body "1 ההההההההההההההההההההההההההההההההההההההההההההההההההההההההההההההההההההההההההההה…" at bounding box center [378, 187] width 756 height 375
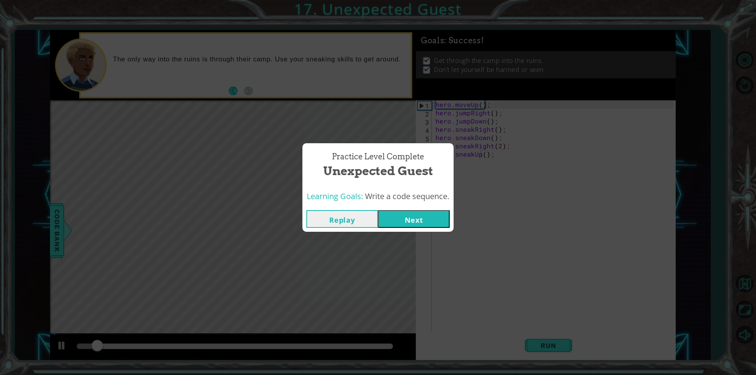
drag, startPoint x: 413, startPoint y: 215, endPoint x: 411, endPoint y: 220, distance: 5.1
click at [411, 220] on button "Next" at bounding box center [414, 219] width 72 height 18
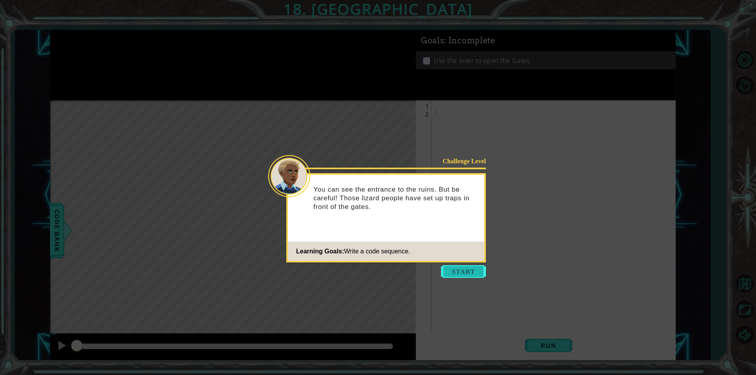
click at [461, 272] on button "Start" at bounding box center [463, 271] width 45 height 13
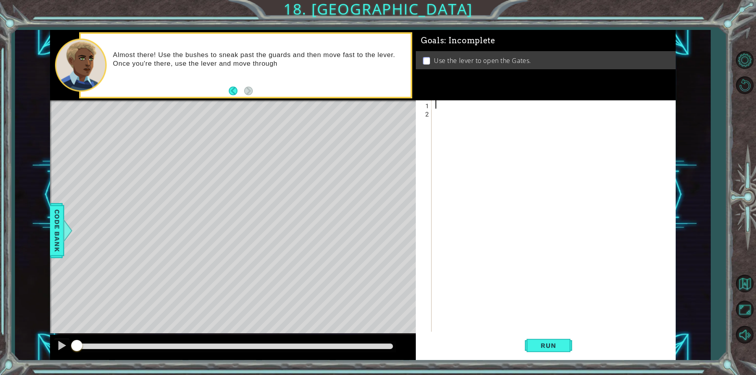
click at [487, 105] on div at bounding box center [555, 224] width 243 height 248
paste textarea "hero.sneakRight();"
type textarea "hero.sneakRight();"
click at [476, 117] on div "hero . sneakRight ( ) ;" at bounding box center [555, 224] width 243 height 248
paste textarea "hero.sneakRight();"
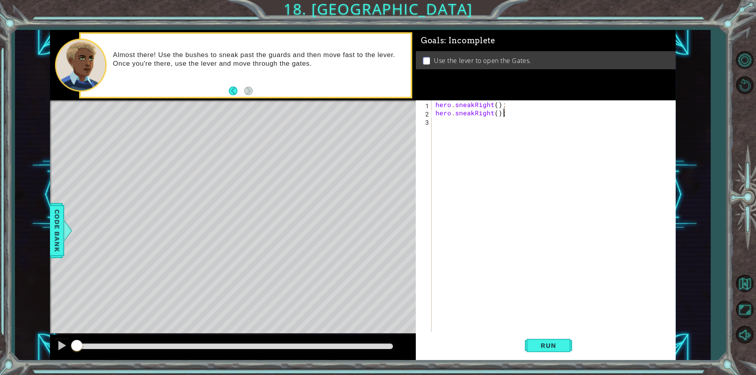
click at [496, 113] on div "hero . sneakRight ( ) ; hero . sneakRight ( ) ;" at bounding box center [555, 224] width 243 height 248
drag, startPoint x: 491, startPoint y: 113, endPoint x: 475, endPoint y: 113, distance: 16.5
click at [475, 113] on div "hero . sneakRight ( ) ; hero . sneakRight ( 2 ) ;" at bounding box center [555, 224] width 243 height 248
type textarea "hero.sneakUp(2);"
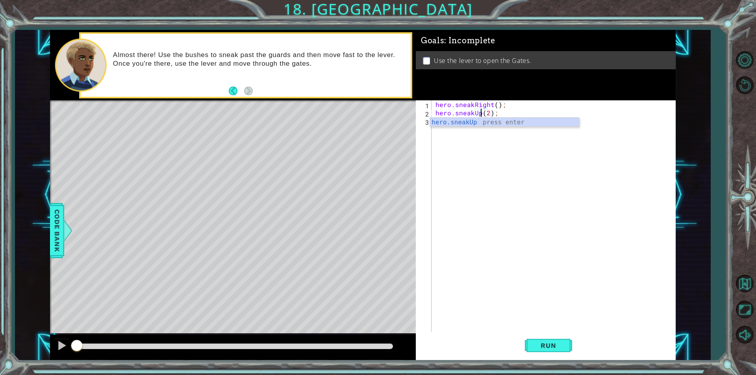
scroll to position [0, 3]
click at [510, 111] on div "hero . sneakRight ( ) ; hero . sneakUp ( 2 ) ;" at bounding box center [555, 224] width 243 height 248
paste textarea "hero.sneakRight();"
type textarea "hero.sneakRight();"
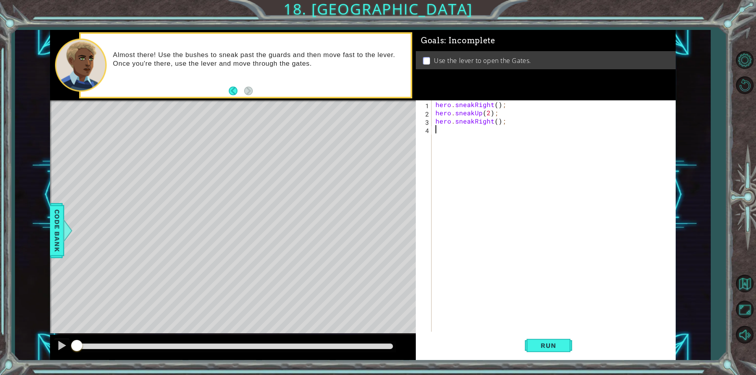
click at [468, 141] on div "hero . sneakRight ( ) ; hero . sneakUp ( 2 ) ; hero . sneakRight ( ) ;" at bounding box center [555, 224] width 243 height 248
paste textarea "hero.sneakRight();"
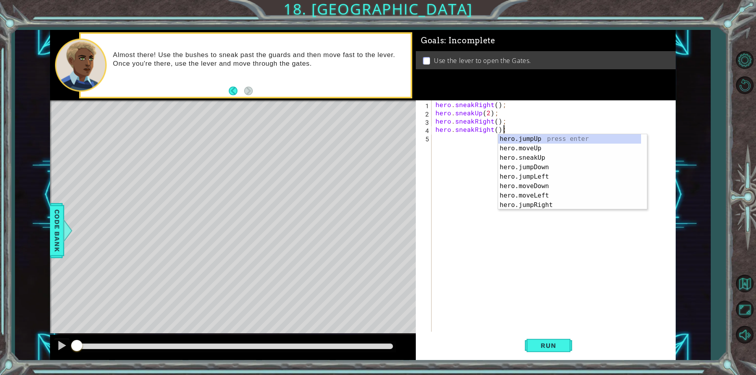
click at [494, 129] on div "hero . sneakRight ( ) ; hero . sneakUp ( 2 ) ; hero . sneakRight ( ) ; hero . s…" at bounding box center [555, 224] width 243 height 248
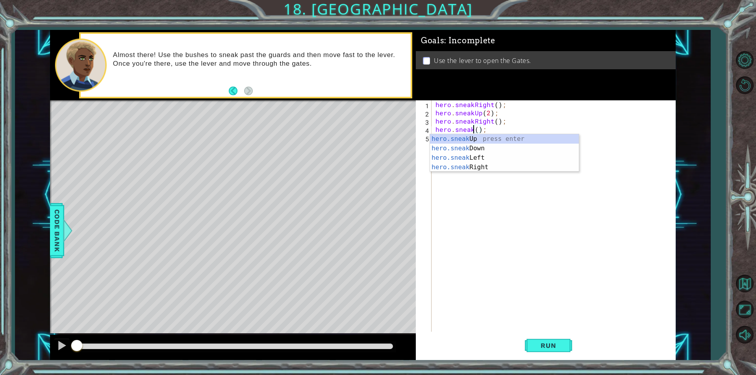
type textarea "hero.sneakUp();"
click at [492, 126] on div "hero . sneakRight ( ) ; hero . sneakUp ( 2 ) ; hero . sneakRight ( ) ; hero . s…" at bounding box center [555, 224] width 243 height 248
click at [456, 137] on div "hero . sneakRight ( ) ; hero . sneakUp ( 2 ) ; hero . sneakRight ( ) ; hero . s…" at bounding box center [555, 224] width 243 height 248
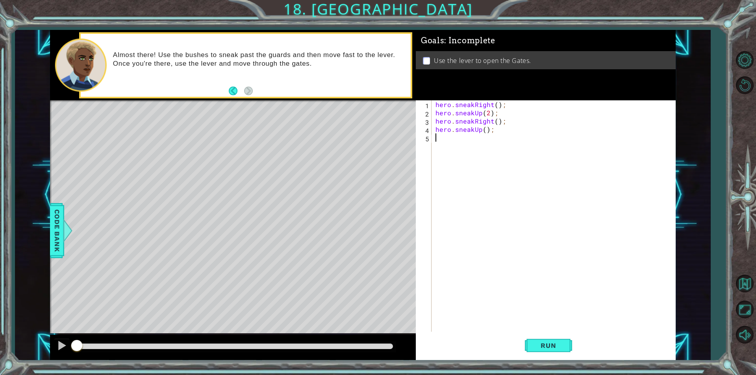
paste textarea "hero.sneakRight();"
drag, startPoint x: 474, startPoint y: 140, endPoint x: 455, endPoint y: 140, distance: 18.5
click at [455, 140] on div "hero . sneakRight ( ) ; hero . sneakUp ( 2 ) ; hero . sneakRight ( ) ; hero . s…" at bounding box center [555, 224] width 243 height 248
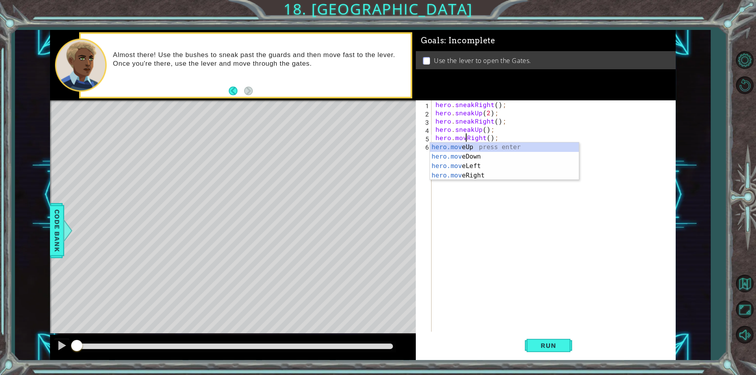
scroll to position [0, 2]
click at [491, 135] on div "hero . sneakRight ( ) ; hero . sneakUp ( 2 ) ; hero . sneakRight ( ) ; hero . s…" at bounding box center [555, 224] width 243 height 248
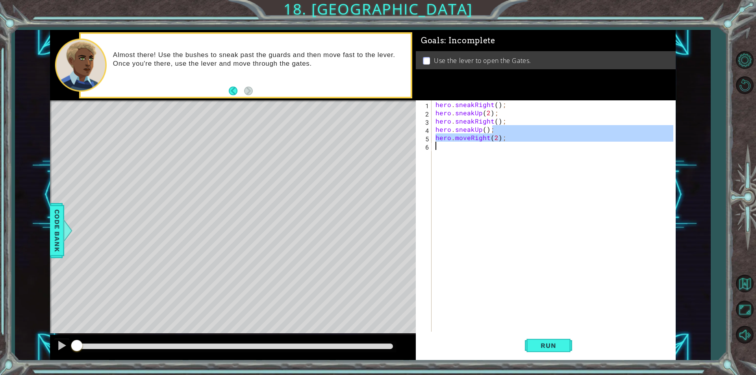
drag, startPoint x: 509, startPoint y: 133, endPoint x: 446, endPoint y: 145, distance: 64.2
click at [446, 145] on div "hero . sneakRight ( ) ; hero . sneakUp ( 2 ) ; hero . sneakRight ( ) ; hero . s…" at bounding box center [555, 224] width 243 height 248
click at [496, 137] on div "hero . sneakRight ( ) ; hero . sneakUp ( 2 ) ; hero . sneakRight ( ) ; hero . s…" at bounding box center [553, 215] width 239 height 231
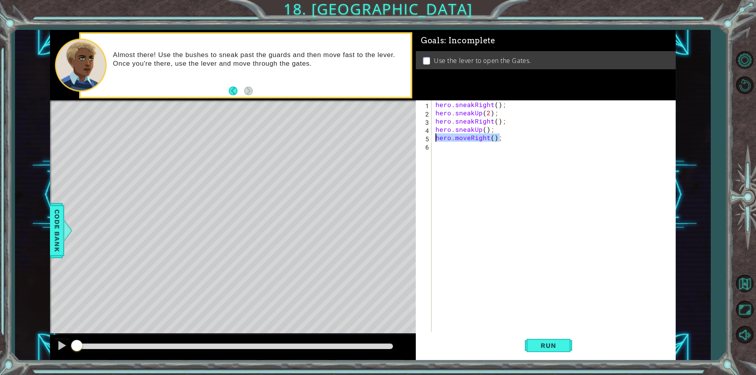
click at [403, 142] on div "1 ההההההההההההההההההההההההההההההההההההההההההההההההההההההההההההההההההההההההההההה…" at bounding box center [363, 195] width 626 height 330
drag, startPoint x: 498, startPoint y: 137, endPoint x: 503, endPoint y: 140, distance: 5.1
click at [498, 138] on div "hero . sneakRight ( ) ; hero . sneakUp ( 2 ) ; hero . sneakRight ( ) ; hero . s…" at bounding box center [553, 215] width 239 height 231
drag, startPoint x: 505, startPoint y: 140, endPoint x: 428, endPoint y: 138, distance: 76.8
click at [428, 138] on div "hero.moveRight(); 1 2 3 4 5 6 hero . sneakRight ( ) ; hero . sneakUp ( 2 ) ; he…" at bounding box center [544, 215] width 257 height 231
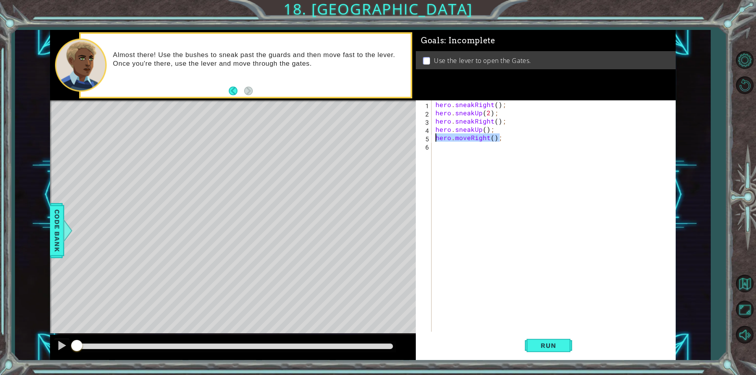
click at [492, 138] on div "hero . sneakRight ( ) ; hero . sneakUp ( 2 ) ; hero . sneakRight ( ) ; hero . s…" at bounding box center [553, 215] width 239 height 231
type textarea "hero.moveRight(2);"
click at [490, 150] on div "hero . sneakRight ( ) ; hero . sneakUp ( 2 ) ; hero . sneakRight ( ) ; hero . s…" at bounding box center [555, 224] width 243 height 248
paste textarea "hero.moveRight();"
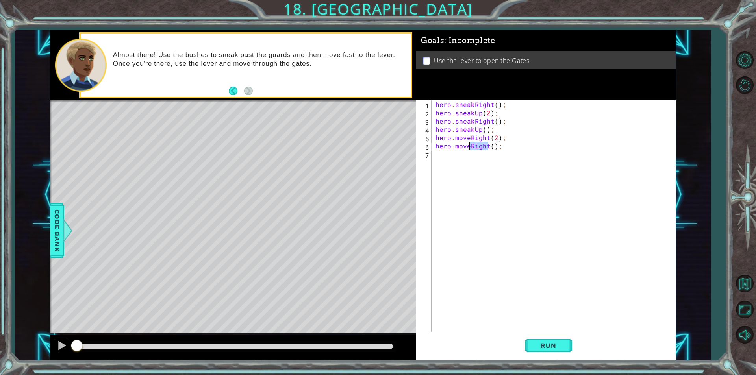
drag, startPoint x: 488, startPoint y: 147, endPoint x: 469, endPoint y: 148, distance: 18.5
click at [470, 146] on div "hero . sneakRight ( ) ; hero . sneakUp ( 2 ) ; hero . sneakRight ( ) ; hero . s…" at bounding box center [555, 224] width 243 height 248
type textarea "hero.moveDown();"
click at [505, 146] on div "hero . sneakRight ( ) ; hero . sneakUp ( 2 ) ; hero . sneakRight ( ) ; hero . s…" at bounding box center [555, 224] width 243 height 248
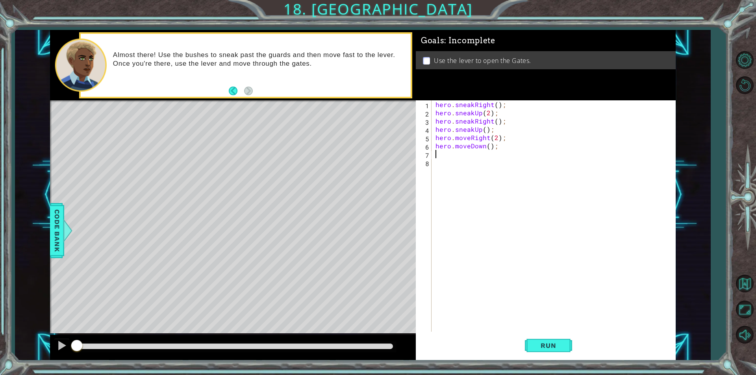
scroll to position [0, 0]
paste textarea "hero.moveRight();"
drag, startPoint x: 487, startPoint y: 152, endPoint x: 454, endPoint y: 155, distance: 33.2
click at [454, 155] on div "hero . sneakRight ( ) ; hero . sneakUp ( 2 ) ; hero . sneakRight ( ) ; hero . s…" at bounding box center [555, 224] width 243 height 248
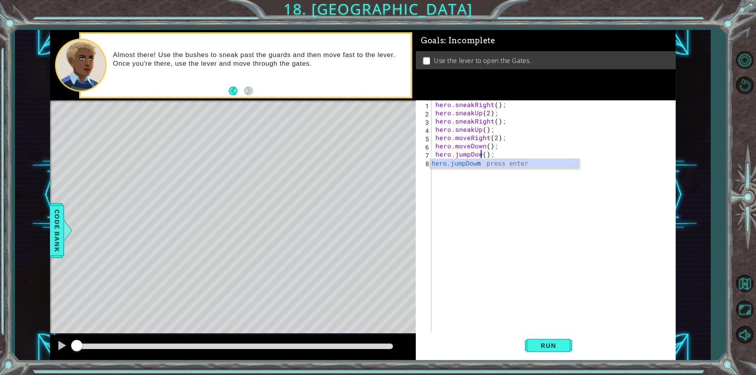
type textarea "hero.jumpDown();"
click at [513, 153] on div "hero . sneakRight ( ) ; hero . sneakUp ( 2 ) ; hero . sneakRight ( ) ; hero . s…" at bounding box center [555, 224] width 243 height 248
paste textarea "hero.moveRight();"
drag, startPoint x: 485, startPoint y: 163, endPoint x: 478, endPoint y: 163, distance: 6.3
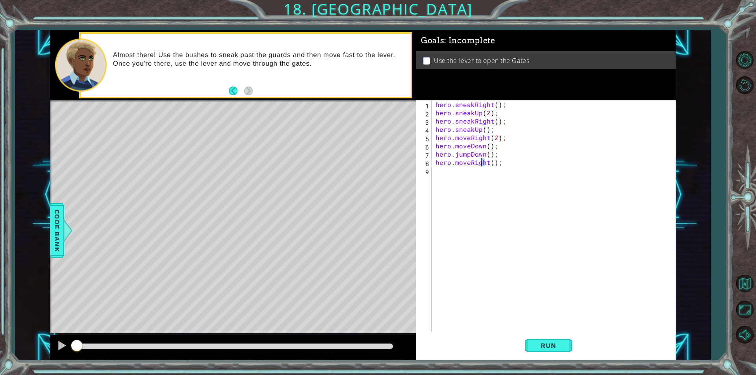
click at [477, 163] on div "hero . sneakRight ( ) ; hero . sneakUp ( 2 ) ; hero . sneakRight ( ) ; hero . s…" at bounding box center [555, 224] width 243 height 248
drag, startPoint x: 487, startPoint y: 163, endPoint x: 469, endPoint y: 165, distance: 18.2
click at [469, 165] on div "hero . sneakRight ( ) ; hero . sneakUp ( 2 ) ; hero . sneakRight ( ) ; hero . s…" at bounding box center [555, 224] width 243 height 248
type textarea "hero.moveDown();"
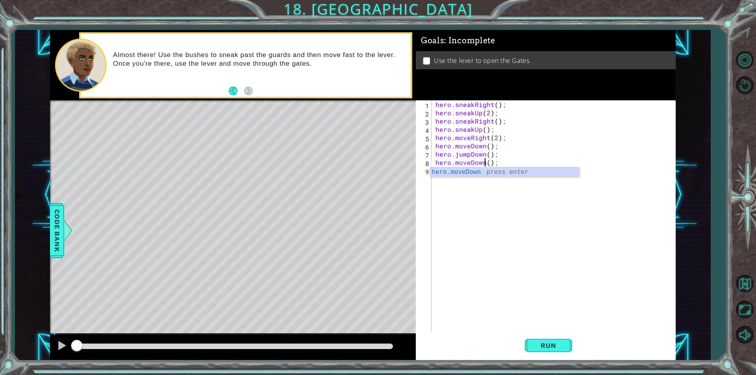
click at [512, 160] on div "hero . sneakRight ( ) ; hero . sneakUp ( 2 ) ; hero . sneakRight ( ) ; hero . s…" at bounding box center [555, 224] width 243 height 248
paste textarea "hero.moveRight();"
click at [499, 168] on div "hero . sneakRight ( ) ; hero . sneakUp ( 2 ) ; hero . sneakRight ( ) ; hero . s…" at bounding box center [557, 224] width 240 height 248
click at [496, 168] on div "hero . sneakRight ( ) ; hero . sneakUp ( 2 ) ; hero . sneakRight ( ) ; hero . s…" at bounding box center [557, 224] width 240 height 248
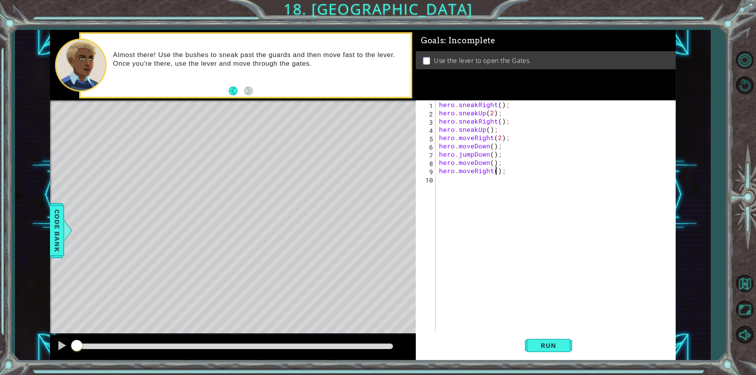
type textarea "hero.moveRight(2);"
click at [500, 180] on div "hero . sneakRight ( ) ; hero . sneakUp ( 2 ) ; hero . sneakRight ( ) ; hero . s…" at bounding box center [557, 224] width 240 height 248
paste textarea "hero.moveRight();"
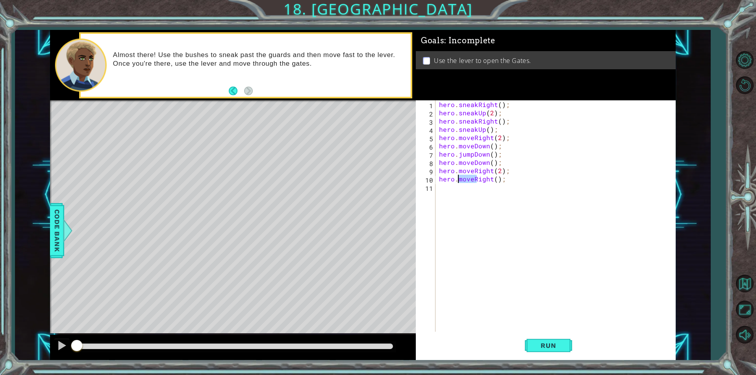
drag, startPoint x: 476, startPoint y: 180, endPoint x: 456, endPoint y: 181, distance: 19.4
click at [457, 181] on div "hero . sneakRight ( ) ; hero . sneakUp ( 2 ) ; hero . sneakRight ( ) ; hero . s…" at bounding box center [557, 224] width 240 height 248
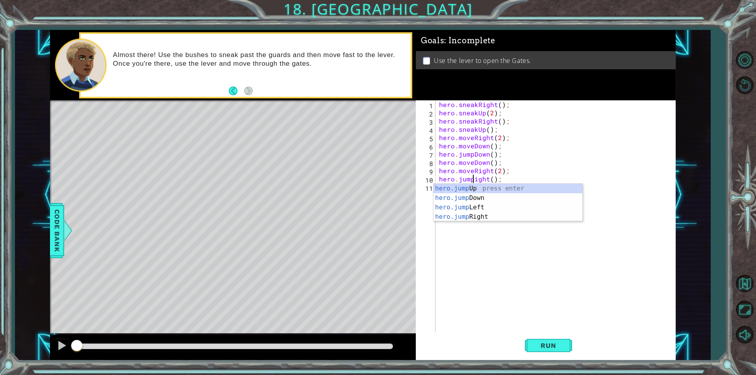
scroll to position [0, 2]
click at [484, 179] on div "hero . sneakRight ( ) ; hero . sneakUp ( 2 ) ; hero . sneakRight ( ) ; hero . s…" at bounding box center [557, 224] width 240 height 248
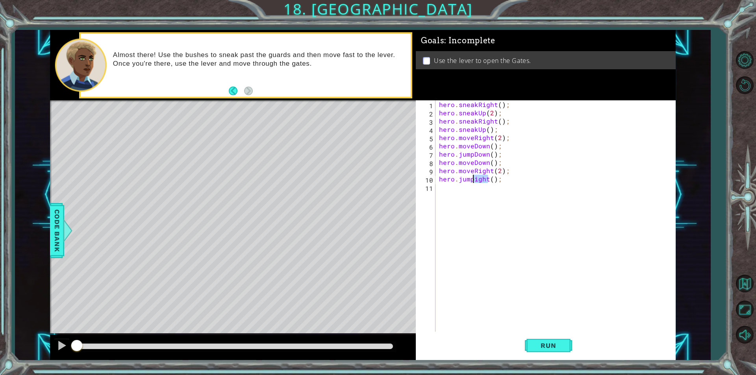
drag, startPoint x: 487, startPoint y: 179, endPoint x: 475, endPoint y: 181, distance: 12.7
click at [475, 181] on div "hero . sneakRight ( ) ; hero . sneakUp ( 2 ) ; hero . sneakRight ( ) ; hero . s…" at bounding box center [557, 224] width 240 height 248
drag, startPoint x: 502, startPoint y: 163, endPoint x: 419, endPoint y: 162, distance: 83.5
click at [419, 162] on div "hero.jumpUp(); 1 2 3 4 5 6 7 8 9 10 11 hero . sneakRight ( ) ; hero . sneakUp (…" at bounding box center [544, 215] width 257 height 231
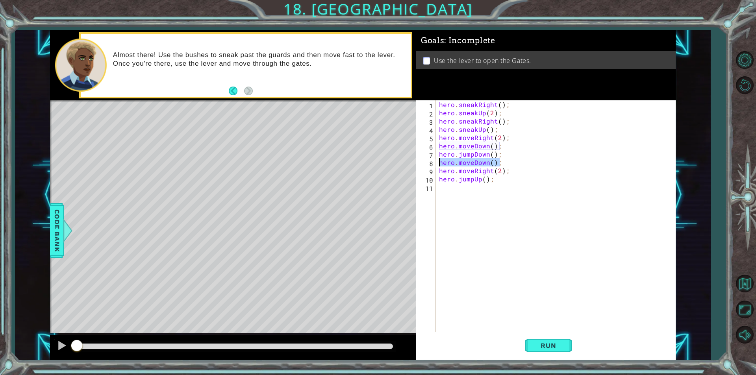
type textarea "hero.moveDown();"
type textarea "hero.jumpDown();"
click at [486, 184] on div "hero . sneakRight ( ) ; hero . sneakUp ( 2 ) ; hero . sneakRight ( ) ; hero . s…" at bounding box center [557, 224] width 240 height 248
paste textarea "hero.moveRight();"
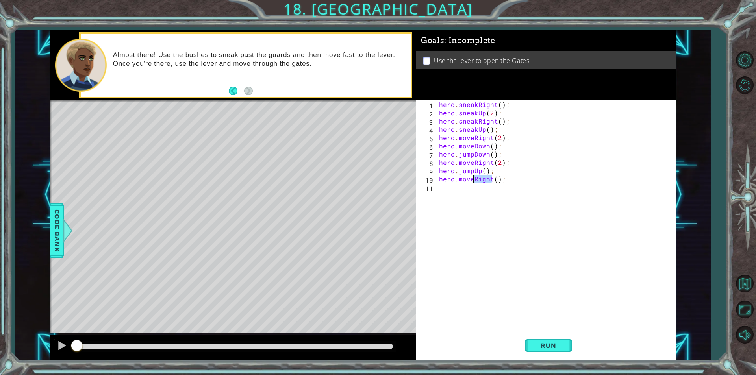
drag, startPoint x: 490, startPoint y: 180, endPoint x: 473, endPoint y: 178, distance: 17.1
click at [473, 178] on div "hero . sneakRight ( ) ; hero . sneakUp ( 2 ) ; hero . sneakRight ( ) ; hero . s…" at bounding box center [557, 224] width 240 height 248
type textarea "hero.moveUp();"
click at [553, 347] on span "Run" at bounding box center [548, 346] width 31 height 8
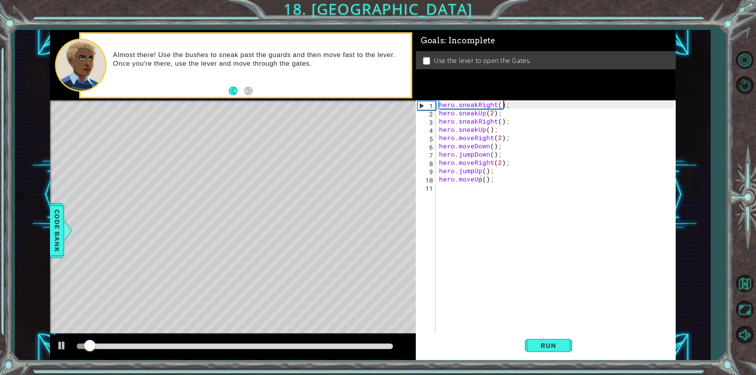
drag, startPoint x: 146, startPoint y: 343, endPoint x: 221, endPoint y: 341, distance: 74.8
click at [221, 341] on div at bounding box center [233, 347] width 366 height 25
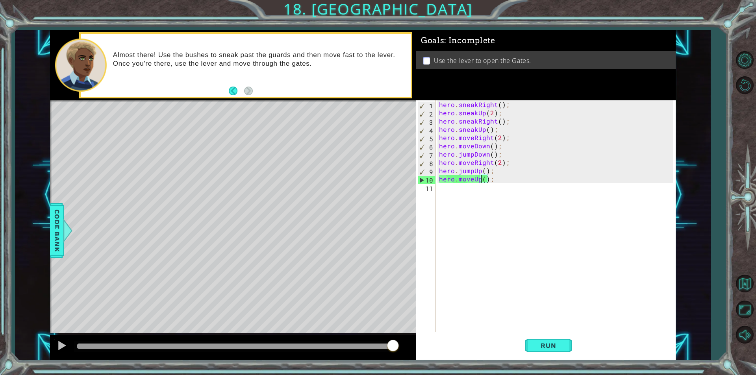
drag, startPoint x: 216, startPoint y: 350, endPoint x: 465, endPoint y: 355, distance: 249.2
click at [465, 355] on div "1 ההההההההההההההההההההההההההההההההההההההההההההההההההההההההההההההההההההההההההההה…" at bounding box center [363, 195] width 626 height 330
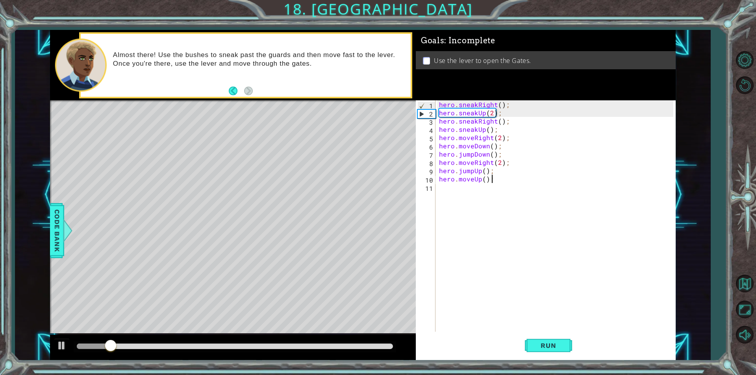
click at [514, 180] on div "hero . sneakRight ( ) ; hero . sneakUp ( 2 ) ; hero . sneakRight ( ) ; hero . s…" at bounding box center [557, 224] width 240 height 248
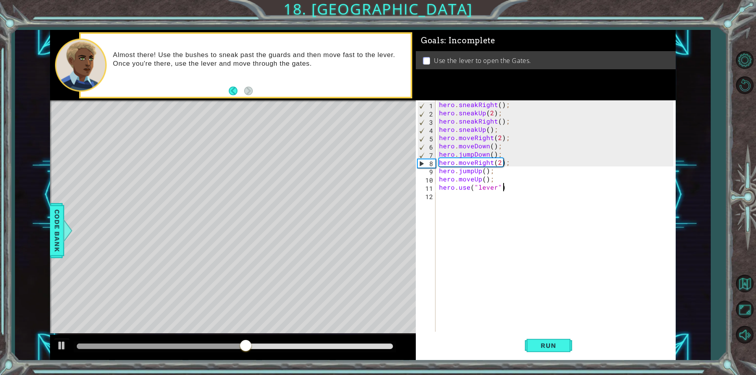
scroll to position [0, 4]
type textarea "hero.use("lever");"
click at [554, 343] on span "Run" at bounding box center [548, 346] width 31 height 8
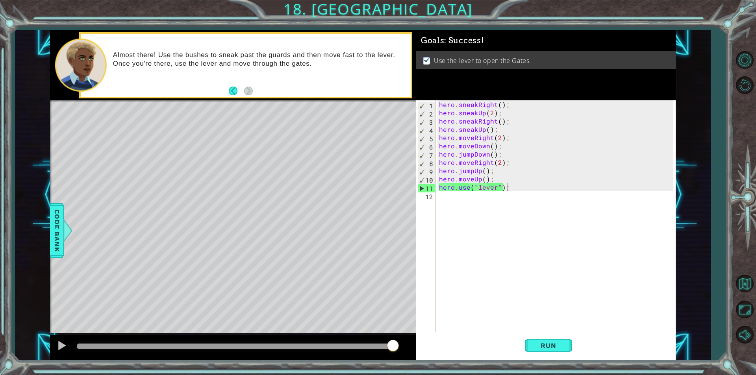
drag, startPoint x: 283, startPoint y: 343, endPoint x: 555, endPoint y: 326, distance: 272.6
click at [555, 326] on div "1 ההההההההההההההההההההההההההההההההההההההההההההההההההההההההההההההההההההההההההההה…" at bounding box center [363, 195] width 626 height 330
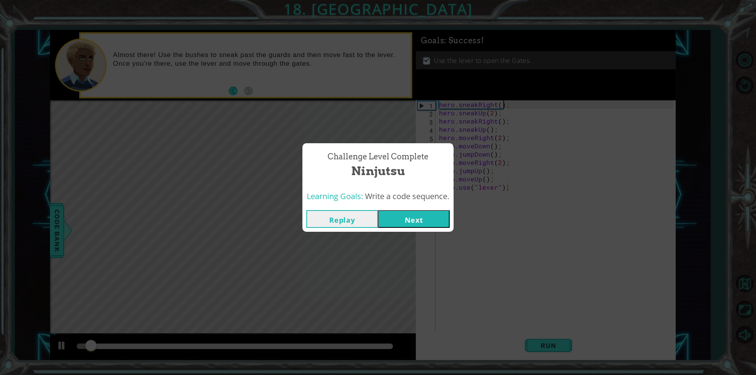
click at [424, 216] on button "Next" at bounding box center [414, 219] width 72 height 18
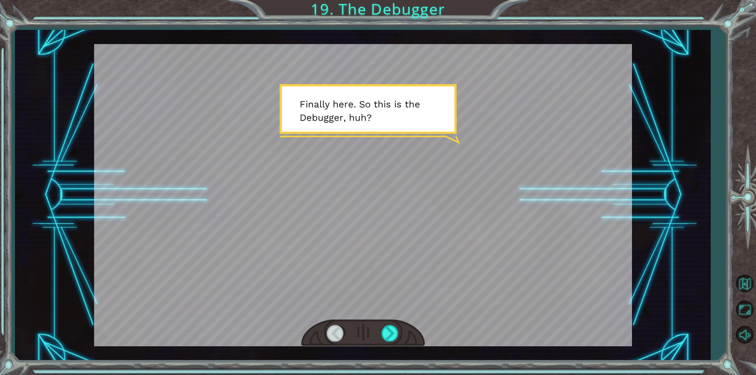
click at [392, 342] on div at bounding box center [363, 333] width 124 height 27
click at [388, 332] on div at bounding box center [390, 333] width 18 height 16
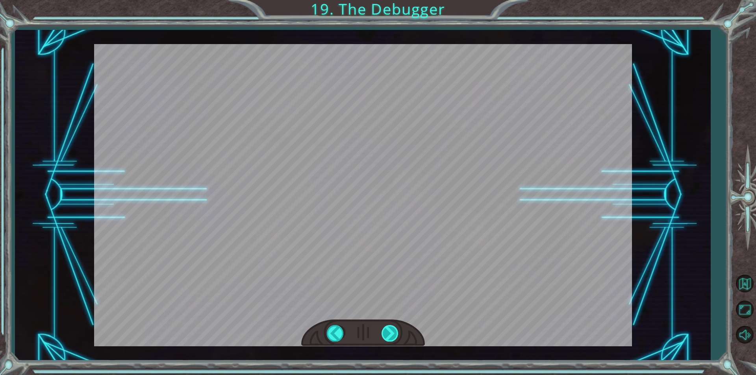
click at [388, 330] on div at bounding box center [390, 333] width 18 height 16
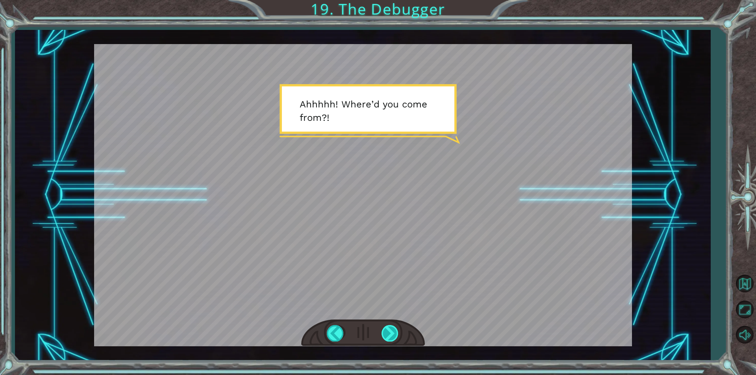
drag, startPoint x: 399, startPoint y: 333, endPoint x: 396, endPoint y: 330, distance: 4.5
click at [399, 333] on div at bounding box center [363, 333] width 124 height 27
click at [393, 331] on div at bounding box center [390, 333] width 18 height 16
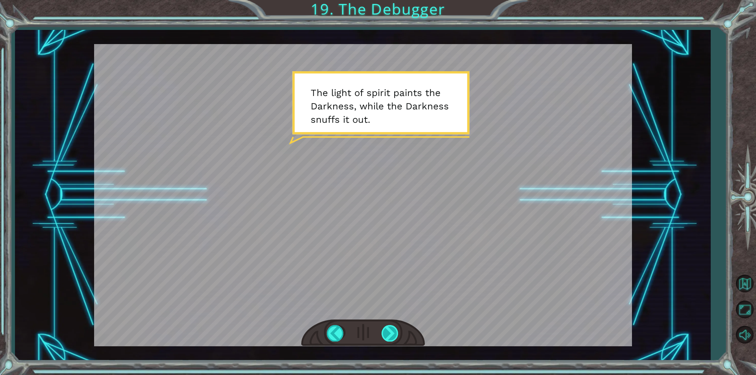
click at [395, 338] on div at bounding box center [390, 333] width 18 height 16
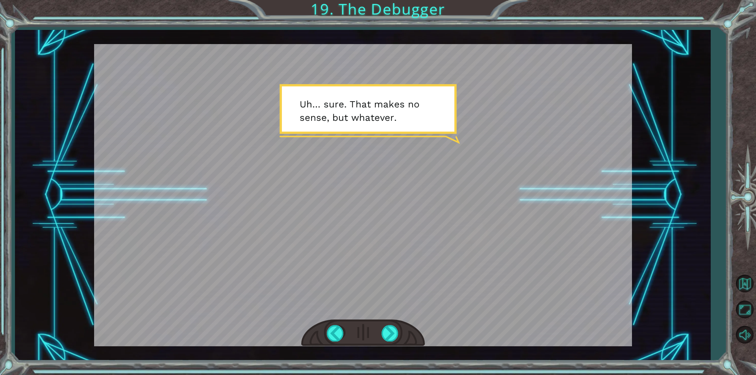
drag, startPoint x: 391, startPoint y: 337, endPoint x: 390, endPoint y: 343, distance: 5.9
click at [390, 340] on div at bounding box center [390, 333] width 18 height 16
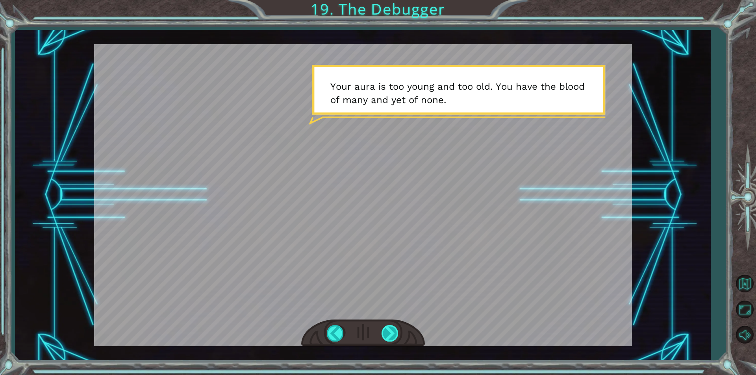
click at [384, 336] on div at bounding box center [390, 333] width 18 height 16
click at [331, 329] on div at bounding box center [336, 333] width 18 height 16
click at [389, 329] on div at bounding box center [390, 333] width 18 height 16
click at [396, 337] on div at bounding box center [390, 333] width 18 height 16
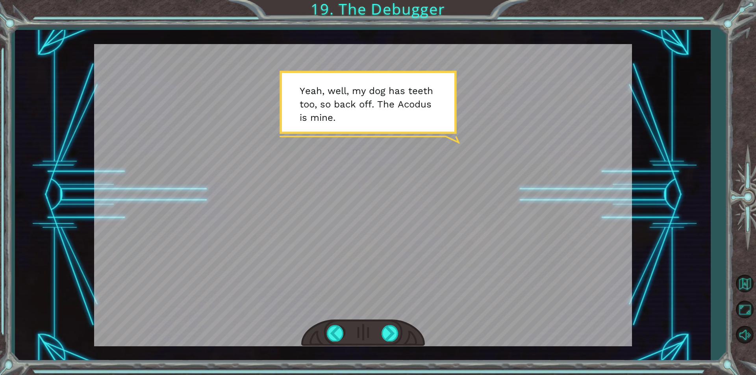
click at [388, 325] on div at bounding box center [363, 333] width 124 height 27
click at [394, 332] on div at bounding box center [390, 333] width 18 height 16
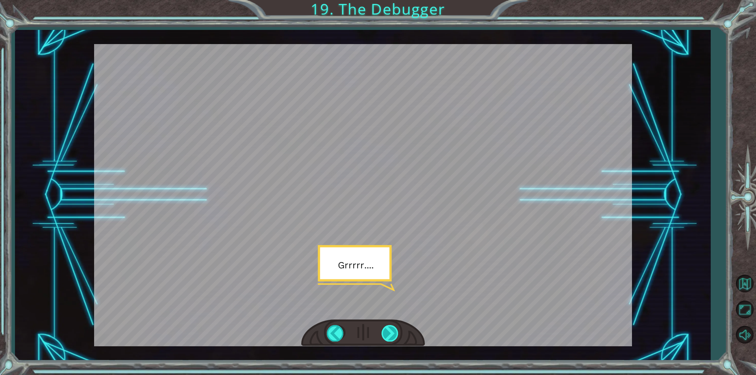
click at [387, 335] on div at bounding box center [390, 333] width 18 height 16
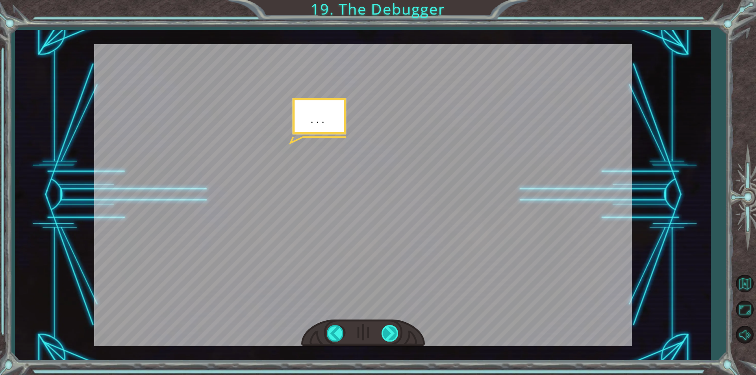
click at [387, 335] on div at bounding box center [390, 333] width 18 height 16
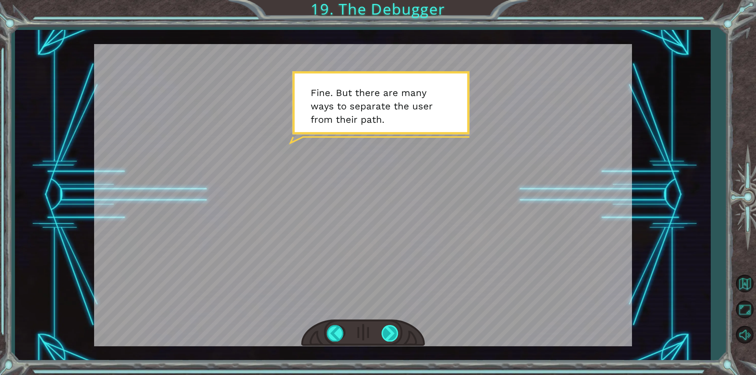
click at [387, 335] on div at bounding box center [390, 333] width 18 height 16
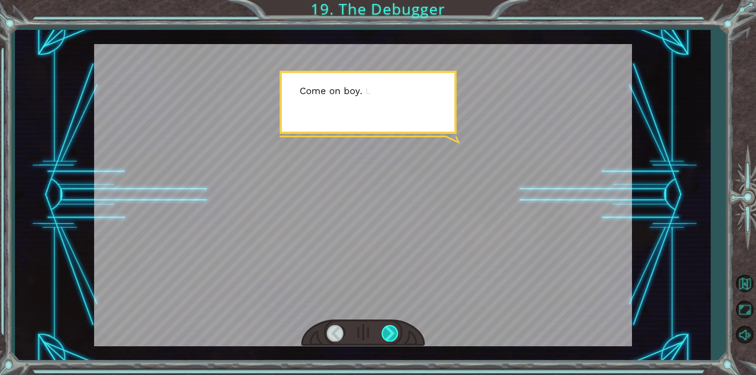
click at [387, 335] on div at bounding box center [390, 333] width 18 height 16
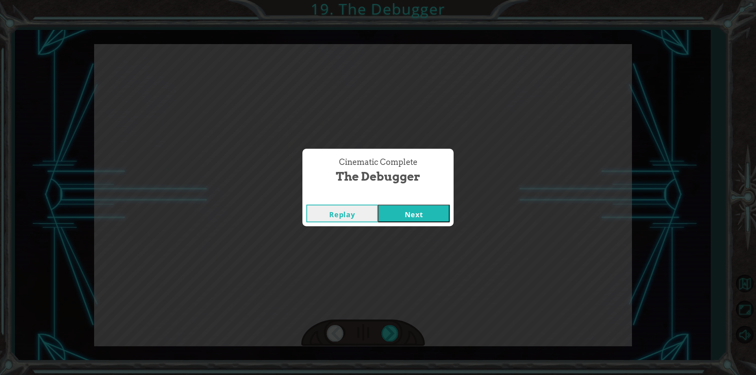
click at [426, 204] on div "Replay Next" at bounding box center [377, 214] width 151 height 26
click at [425, 211] on button "Next" at bounding box center [414, 214] width 72 height 18
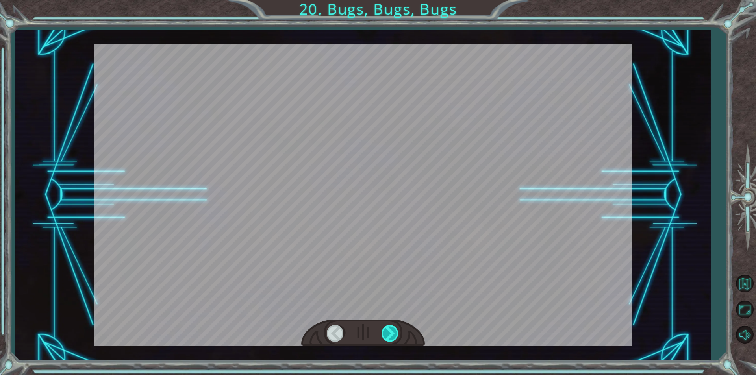
drag, startPoint x: 383, startPoint y: 328, endPoint x: 387, endPoint y: 329, distance: 4.5
click at [387, 329] on div at bounding box center [390, 333] width 18 height 16
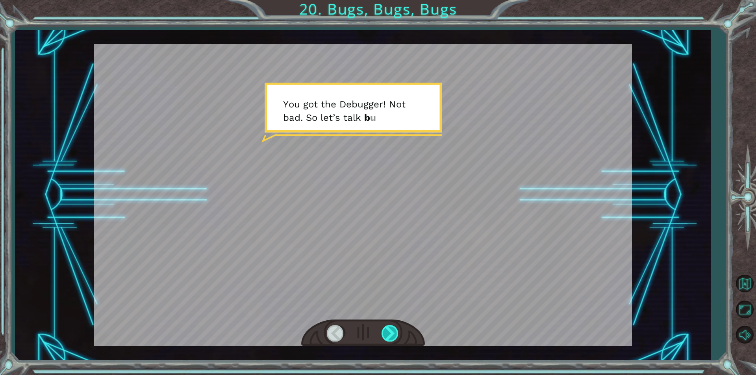
click at [392, 329] on div at bounding box center [390, 333] width 18 height 16
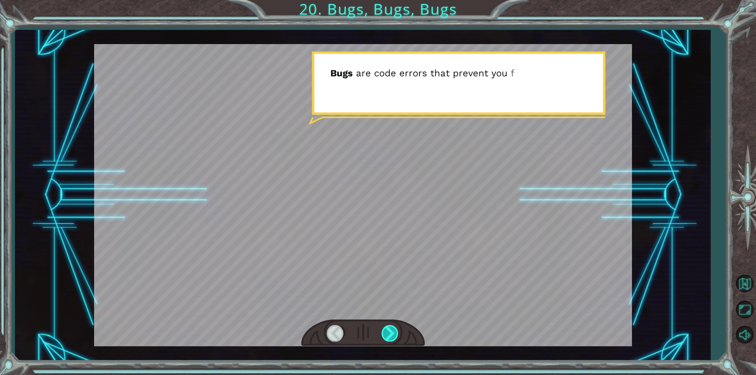
drag, startPoint x: 392, startPoint y: 329, endPoint x: 389, endPoint y: 335, distance: 6.3
click at [389, 335] on div at bounding box center [390, 333] width 18 height 16
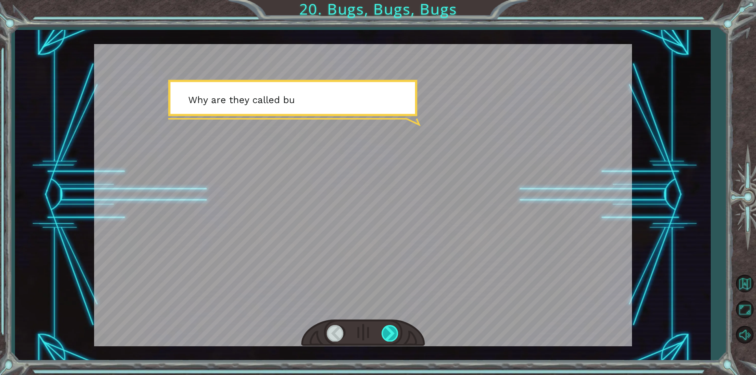
click at [386, 331] on div at bounding box center [390, 333] width 18 height 16
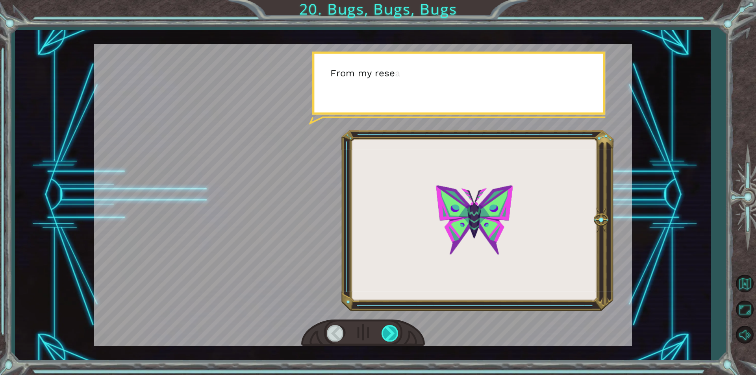
click at [387, 329] on div at bounding box center [390, 333] width 18 height 16
click at [385, 330] on div at bounding box center [390, 333] width 18 height 16
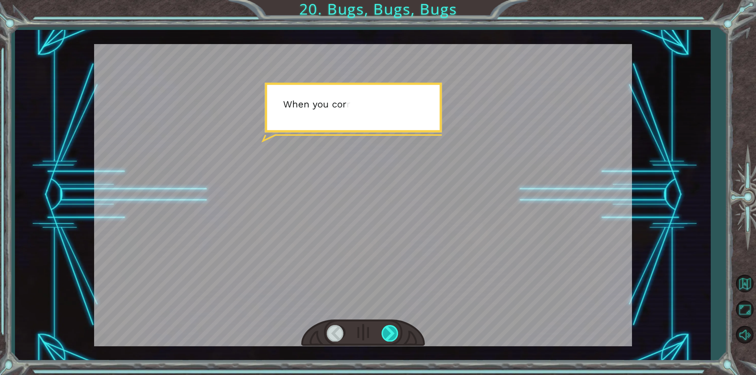
click at [388, 326] on div at bounding box center [390, 333] width 18 height 16
click at [394, 329] on div at bounding box center [390, 333] width 18 height 16
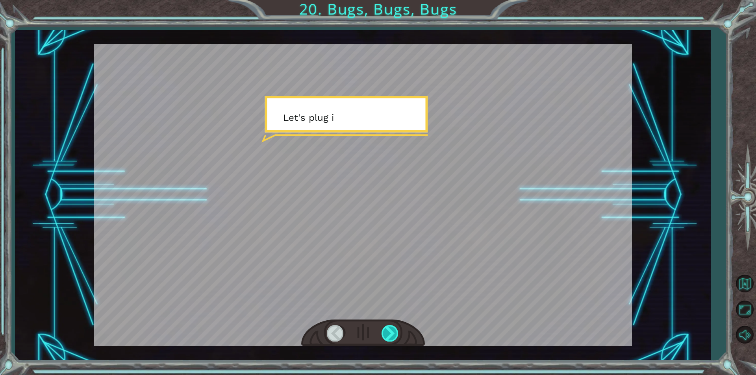
drag, startPoint x: 389, startPoint y: 332, endPoint x: 396, endPoint y: 336, distance: 8.3
click at [389, 335] on div at bounding box center [390, 333] width 18 height 16
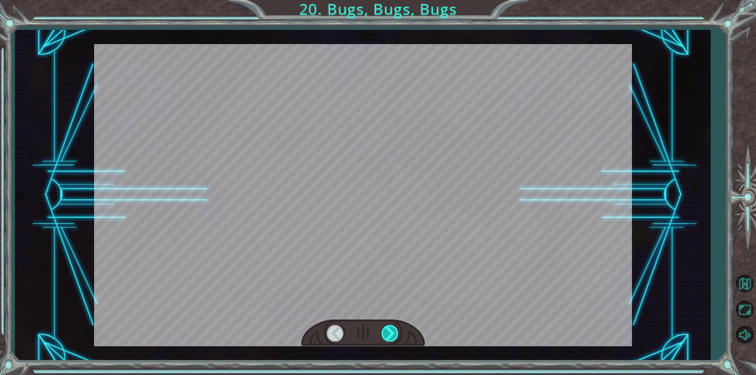
click at [396, 330] on div at bounding box center [390, 333] width 18 height 16
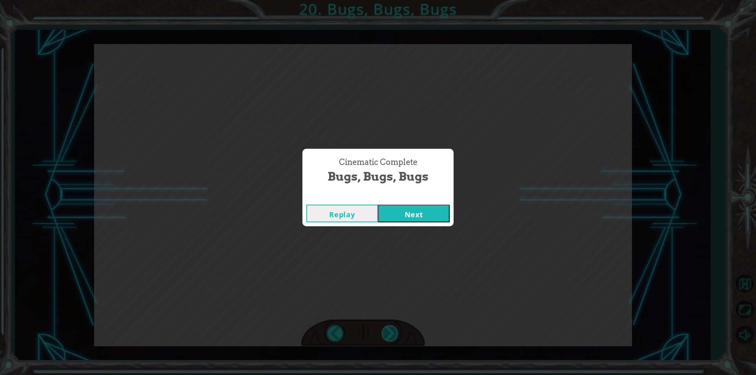
click at [396, 330] on div "Cinematic Complete Bugs, Bugs, Bugs Replay Next" at bounding box center [378, 187] width 756 height 375
click at [409, 222] on button "Next" at bounding box center [414, 214] width 72 height 18
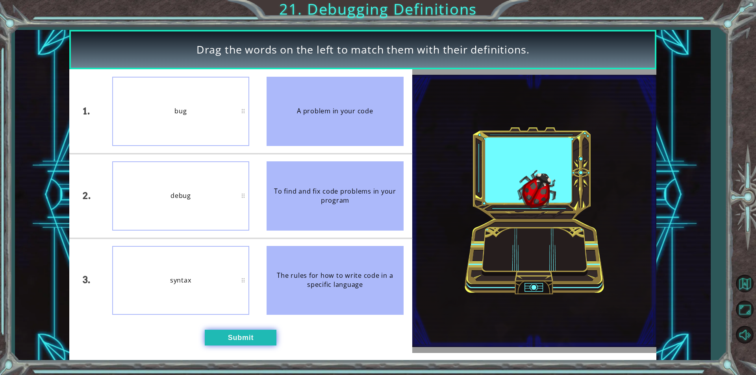
click at [242, 335] on button "Submit" at bounding box center [241, 338] width 72 height 16
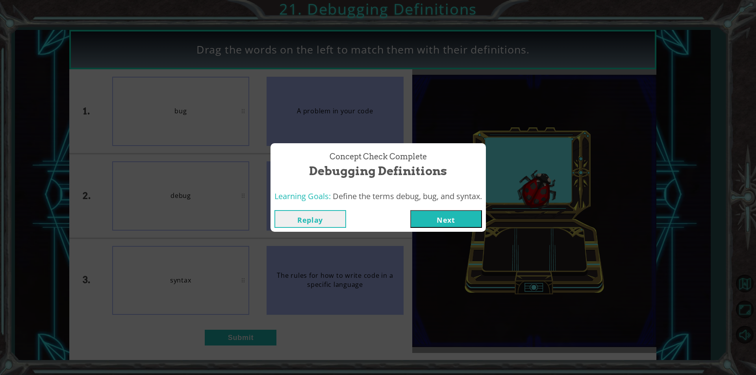
click at [445, 217] on button "Next" at bounding box center [446, 219] width 72 height 18
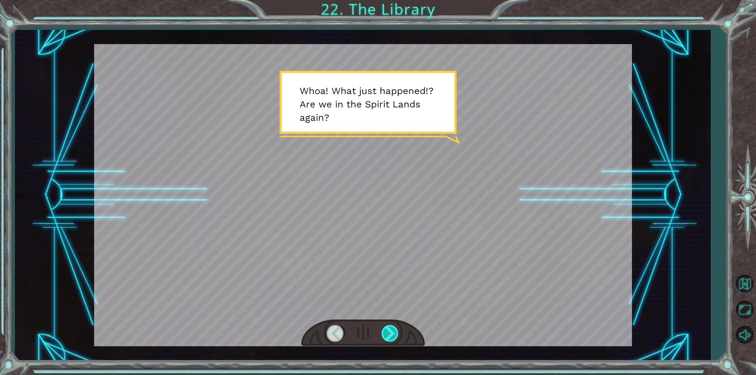
click at [388, 338] on div at bounding box center [390, 333] width 18 height 16
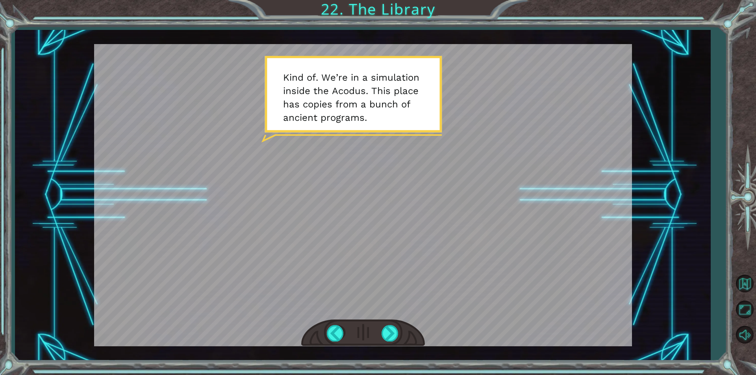
click at [396, 342] on div at bounding box center [363, 333] width 124 height 27
click at [395, 340] on div at bounding box center [390, 333] width 18 height 16
click at [394, 340] on div at bounding box center [390, 333] width 18 height 16
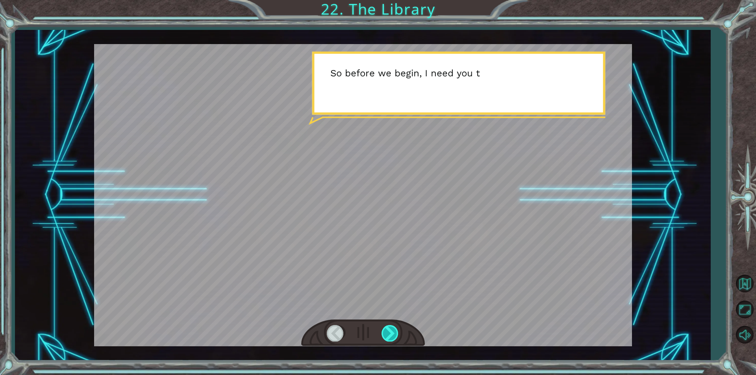
click at [394, 340] on div at bounding box center [390, 333] width 18 height 16
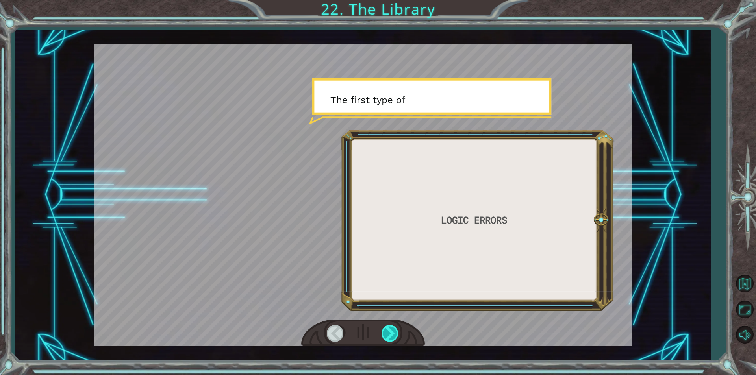
click at [391, 340] on div at bounding box center [390, 333] width 18 height 16
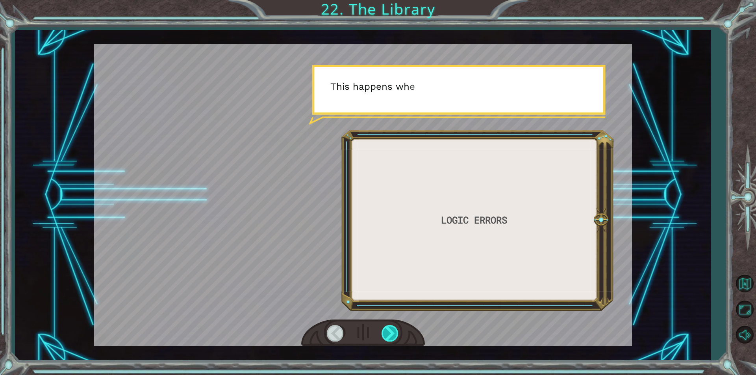
click at [391, 340] on div at bounding box center [390, 333] width 18 height 16
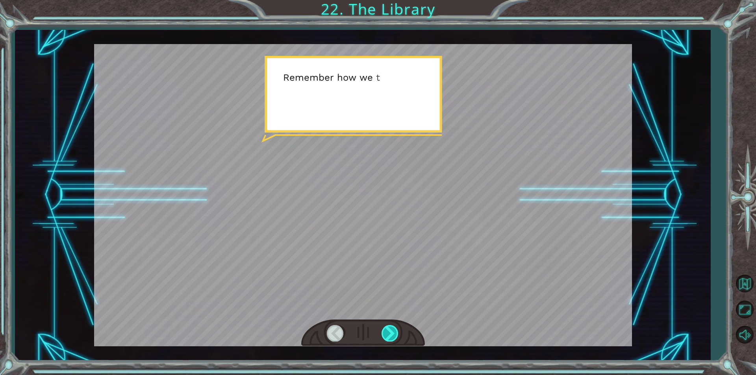
click at [390, 341] on div at bounding box center [390, 333] width 18 height 16
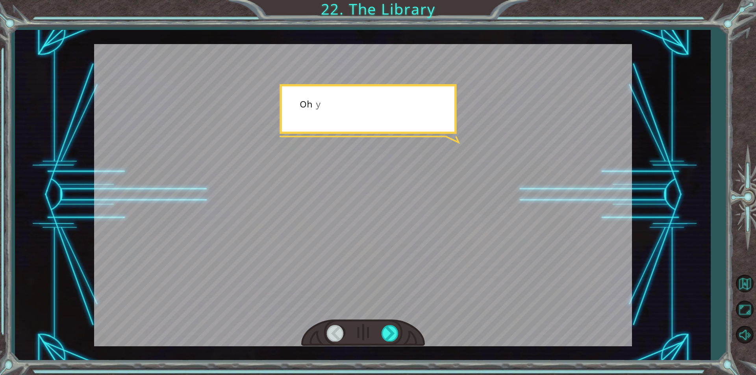
click at [390, 341] on div at bounding box center [390, 333] width 18 height 16
click at [387, 344] on div at bounding box center [363, 333] width 124 height 27
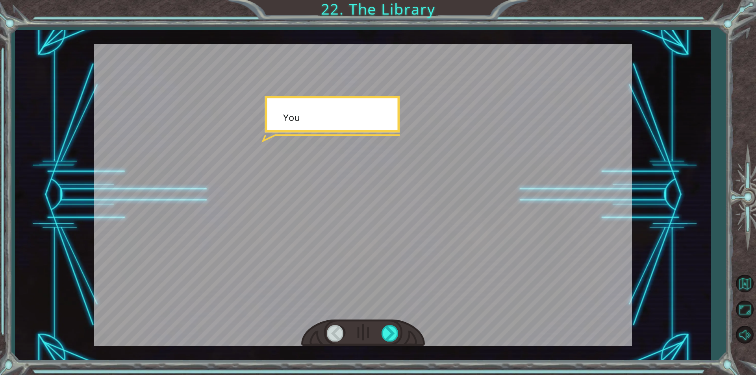
click at [387, 344] on div at bounding box center [363, 333] width 124 height 27
click at [388, 336] on div at bounding box center [390, 333] width 18 height 16
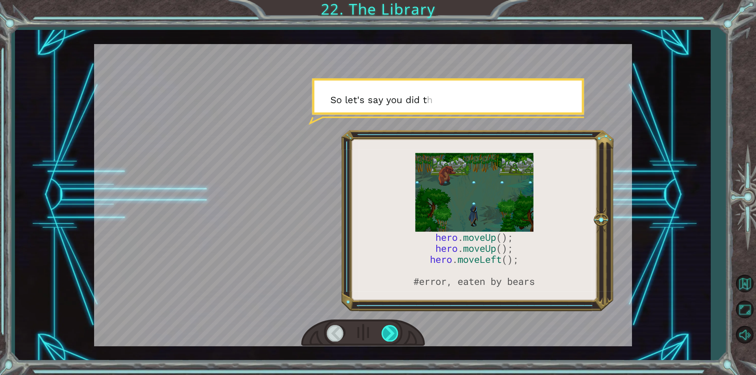
click at [393, 335] on div at bounding box center [390, 333] width 18 height 16
click at [379, 333] on div at bounding box center [363, 333] width 124 height 27
drag, startPoint x: 378, startPoint y: 333, endPoint x: 386, endPoint y: 331, distance: 8.0
click at [380, 331] on div at bounding box center [363, 333] width 124 height 27
click at [386, 331] on div at bounding box center [390, 333] width 18 height 16
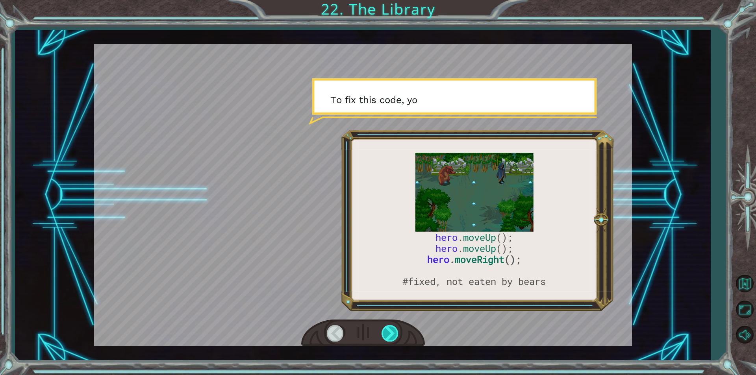
click at [385, 331] on div at bounding box center [390, 333] width 18 height 16
click at [383, 332] on div at bounding box center [390, 333] width 18 height 16
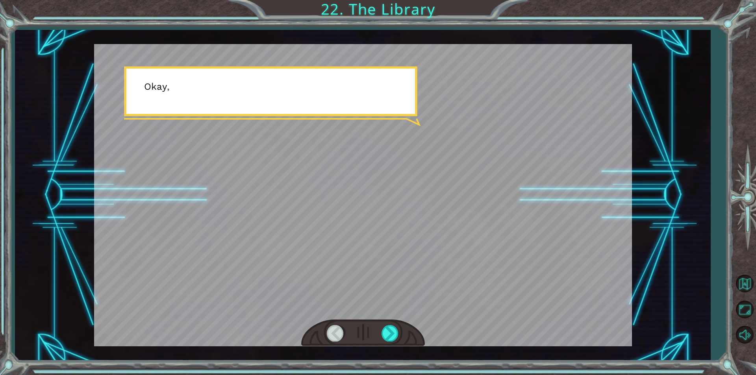
click at [376, 335] on div at bounding box center [363, 333] width 124 height 27
drag, startPoint x: 376, startPoint y: 335, endPoint x: 381, endPoint y: 335, distance: 4.7
click at [378, 335] on div at bounding box center [363, 333] width 124 height 27
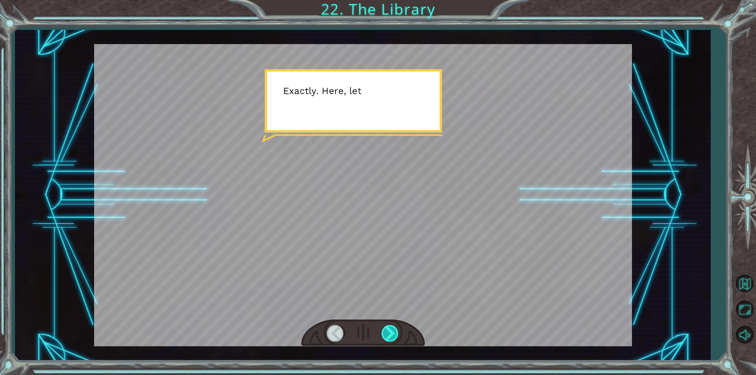
click at [390, 331] on div at bounding box center [390, 333] width 18 height 16
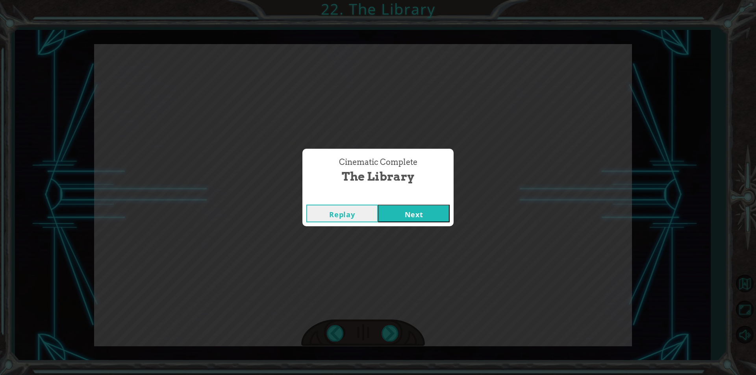
click at [385, 332] on div "Cinematic Complete The Library Replay Next" at bounding box center [378, 187] width 756 height 375
click at [420, 208] on button "Next" at bounding box center [414, 214] width 72 height 18
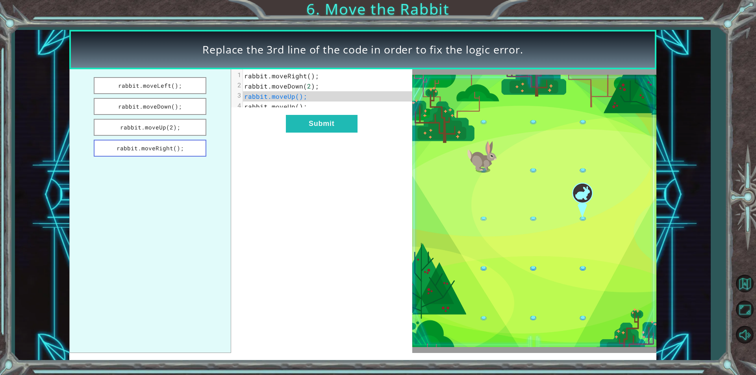
click at [166, 152] on button "rabbit.moveRight();" at bounding box center [150, 148] width 113 height 17
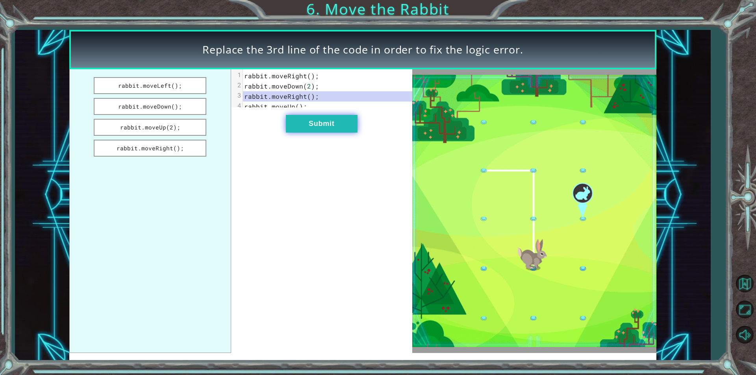
click at [322, 128] on button "Submit" at bounding box center [322, 124] width 72 height 18
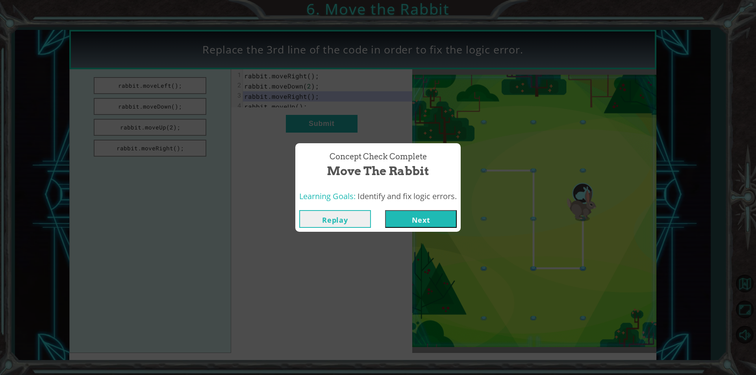
drag, startPoint x: 410, startPoint y: 212, endPoint x: 409, endPoint y: 219, distance: 7.1
click at [409, 212] on button "Next" at bounding box center [421, 219] width 72 height 18
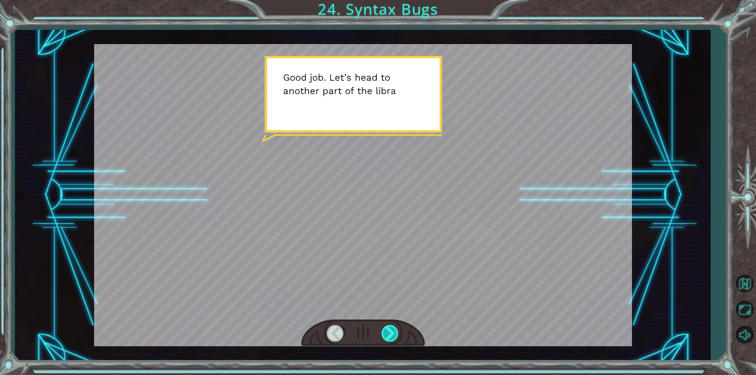
click at [390, 331] on div at bounding box center [390, 333] width 18 height 16
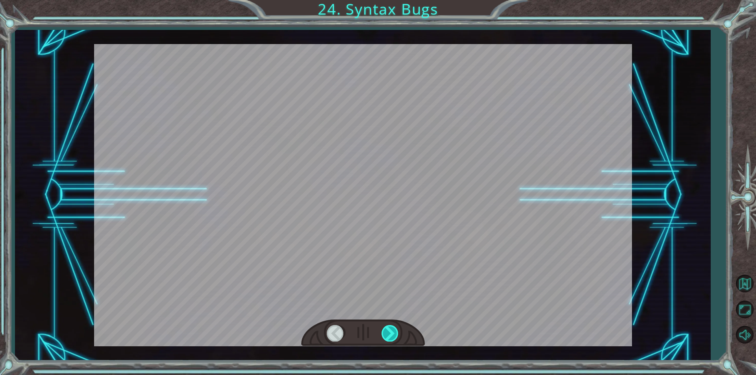
click at [391, 329] on div at bounding box center [390, 333] width 18 height 16
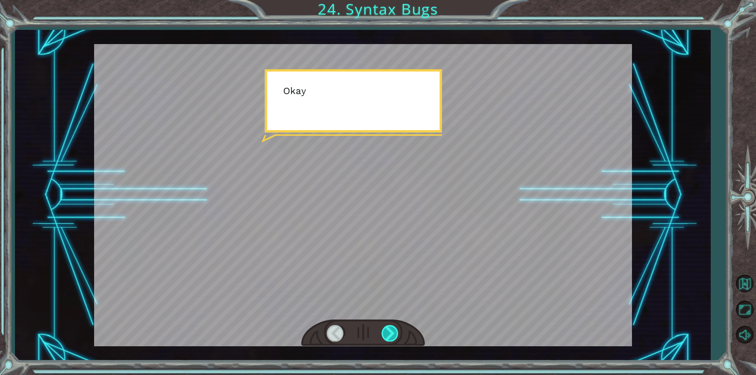
click at [391, 329] on div at bounding box center [390, 333] width 18 height 16
click at [390, 331] on div at bounding box center [390, 333] width 18 height 16
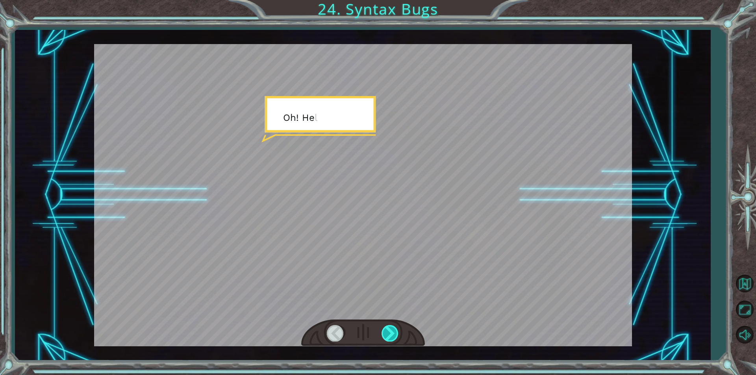
click at [390, 331] on div at bounding box center [390, 333] width 18 height 16
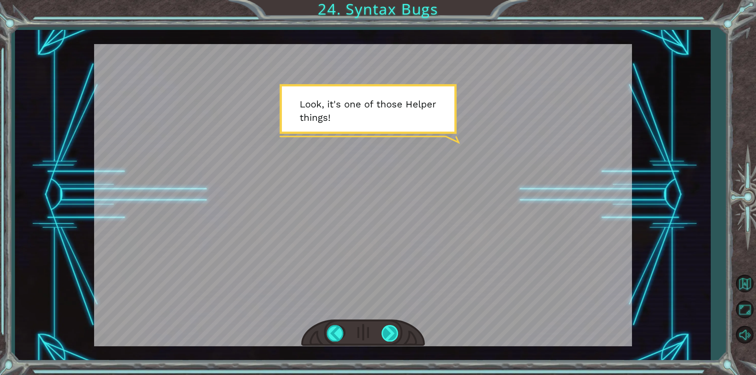
click at [389, 332] on div at bounding box center [390, 333] width 18 height 16
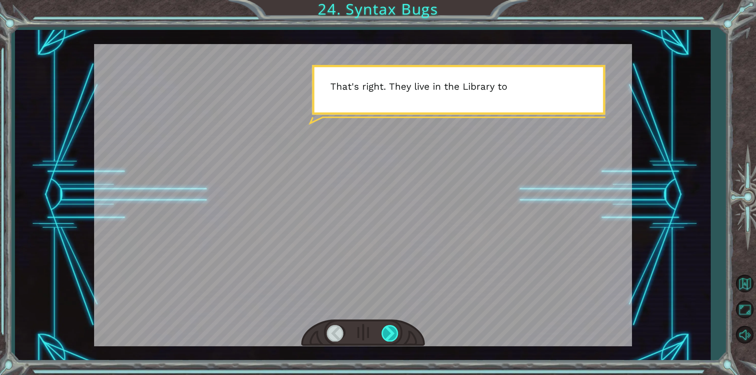
click at [389, 332] on div at bounding box center [390, 333] width 18 height 16
click at [389, 330] on div at bounding box center [390, 333] width 18 height 16
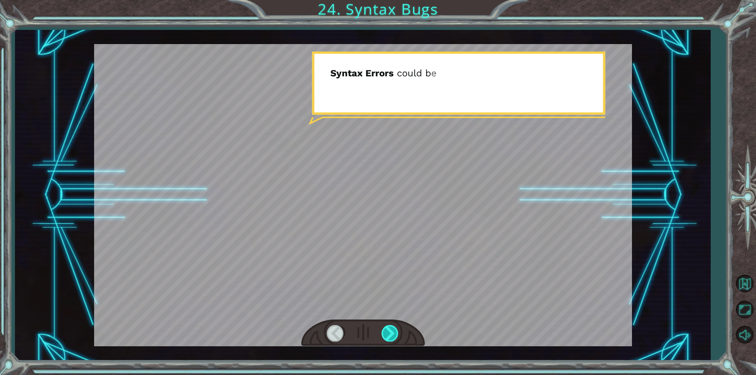
click at [389, 330] on div at bounding box center [390, 333] width 18 height 16
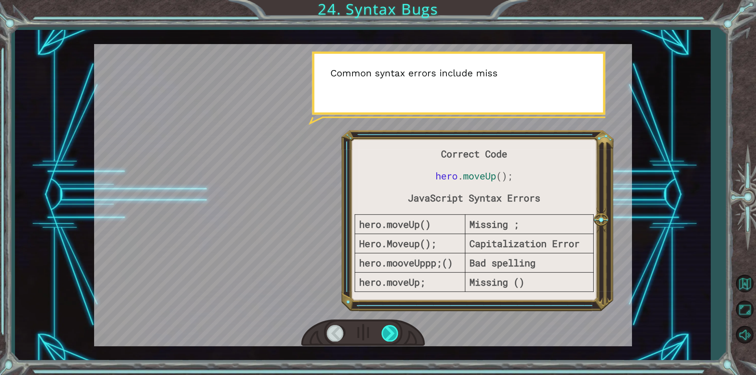
click at [389, 330] on div at bounding box center [390, 333] width 18 height 16
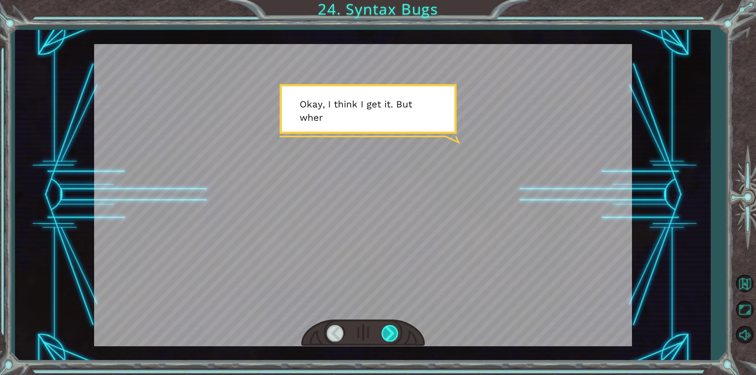
click at [389, 330] on div at bounding box center [390, 333] width 18 height 16
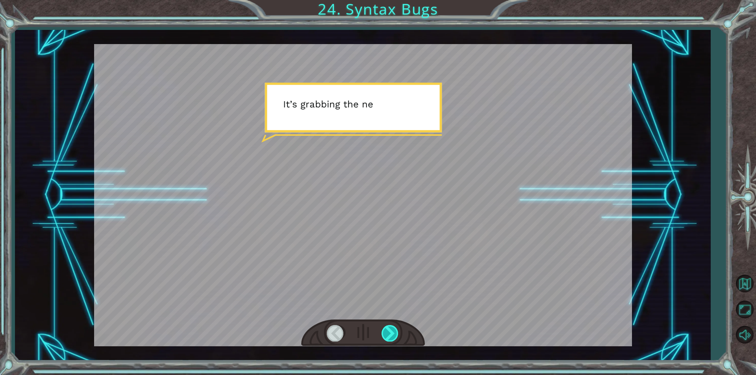
click at [389, 330] on div at bounding box center [390, 333] width 18 height 16
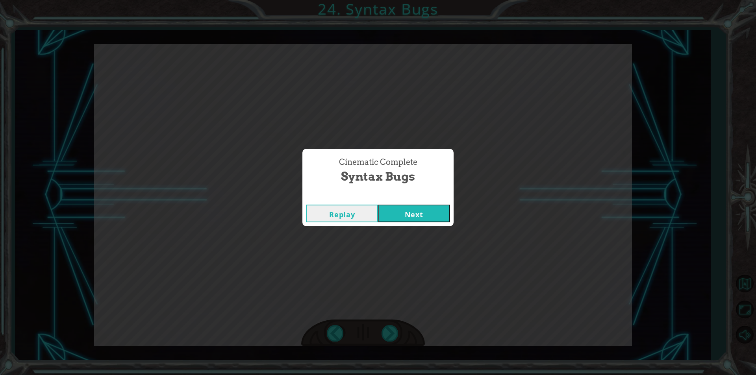
click at [413, 211] on button "Next" at bounding box center [414, 214] width 72 height 18
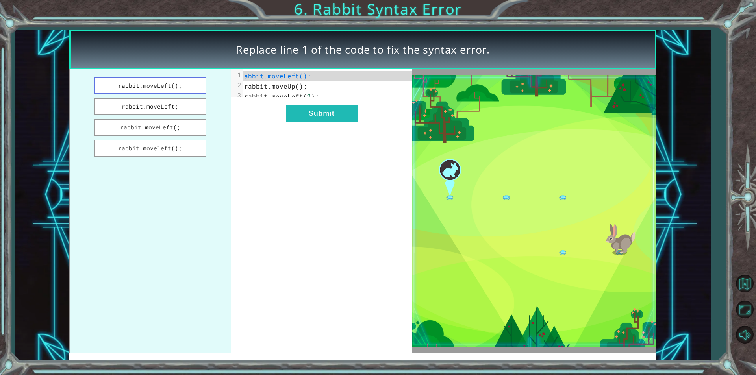
click at [167, 87] on button "rabbit.moveLeft();" at bounding box center [150, 85] width 113 height 17
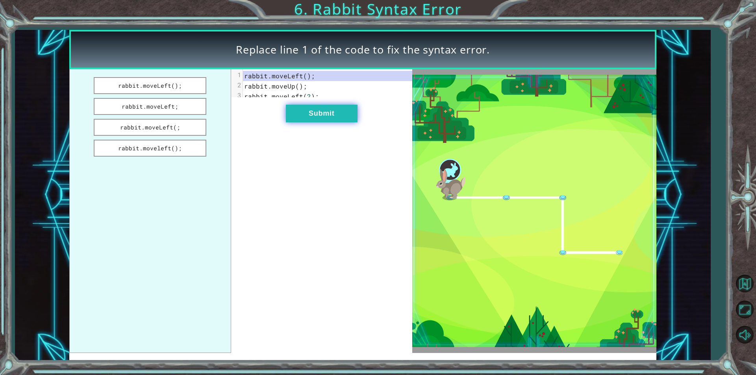
drag, startPoint x: 315, startPoint y: 118, endPoint x: 326, endPoint y: 121, distance: 11.3
click at [326, 121] on button "Submit" at bounding box center [322, 114] width 72 height 18
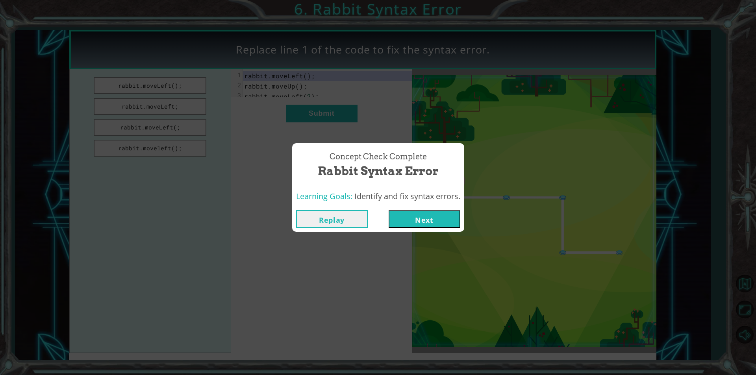
drag, startPoint x: 425, startPoint y: 207, endPoint x: 425, endPoint y: 216, distance: 8.7
click at [425, 216] on div "Concept Check Complete Rabbit Syntax Error Learning Goals: Identify and fix syn…" at bounding box center [378, 187] width 172 height 89
click at [426, 222] on button "Next" at bounding box center [425, 219] width 72 height 18
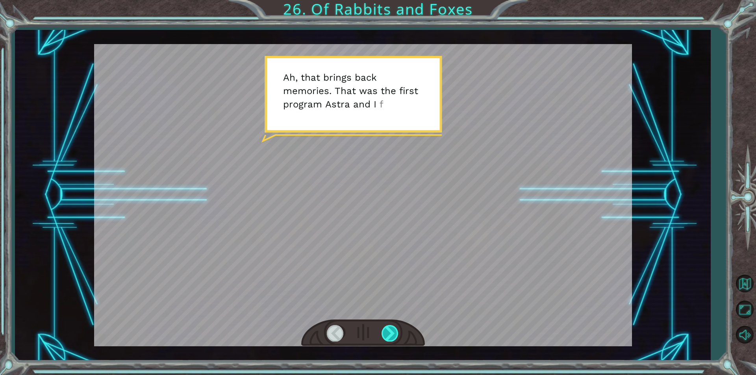
click at [391, 329] on div at bounding box center [390, 333] width 18 height 16
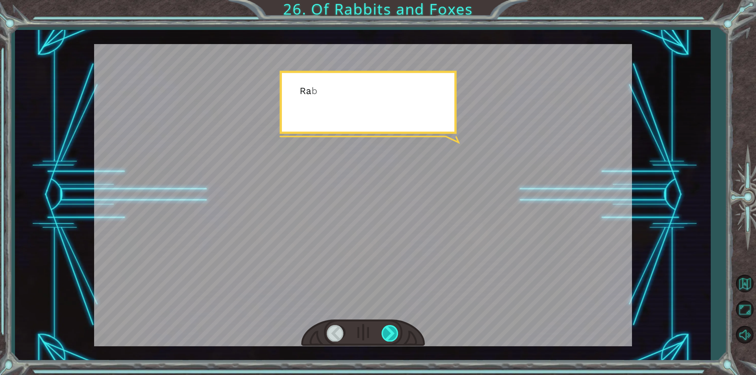
click at [391, 329] on div at bounding box center [390, 333] width 18 height 16
click at [390, 329] on div at bounding box center [390, 333] width 18 height 16
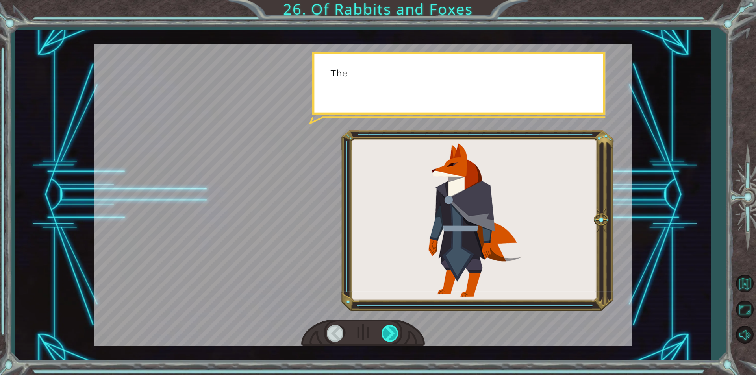
click at [390, 329] on div at bounding box center [390, 333] width 18 height 16
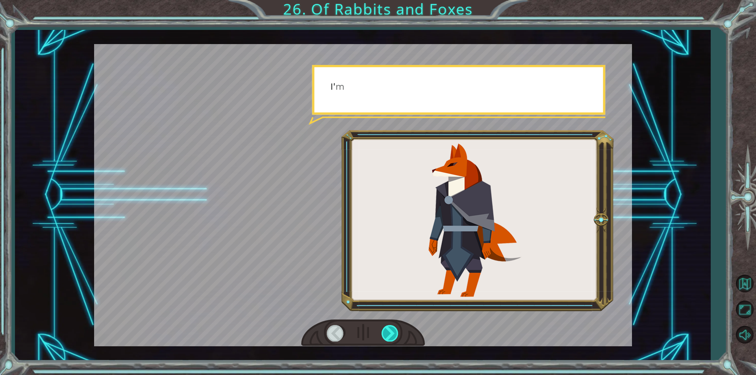
click at [390, 329] on div at bounding box center [390, 333] width 18 height 16
click at [389, 330] on div at bounding box center [390, 333] width 18 height 16
click at [387, 333] on div at bounding box center [390, 333] width 18 height 16
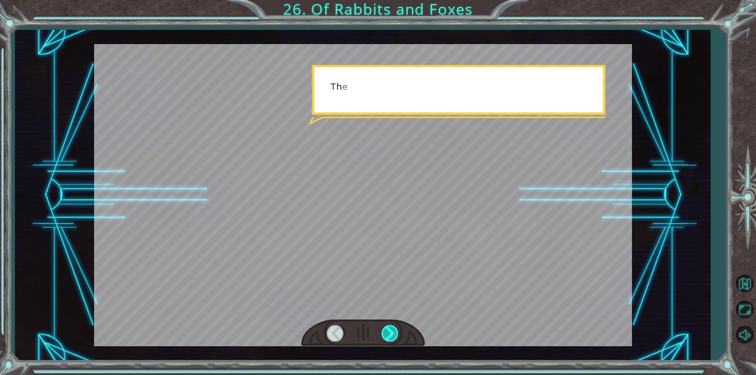
click at [386, 333] on div at bounding box center [390, 333] width 18 height 16
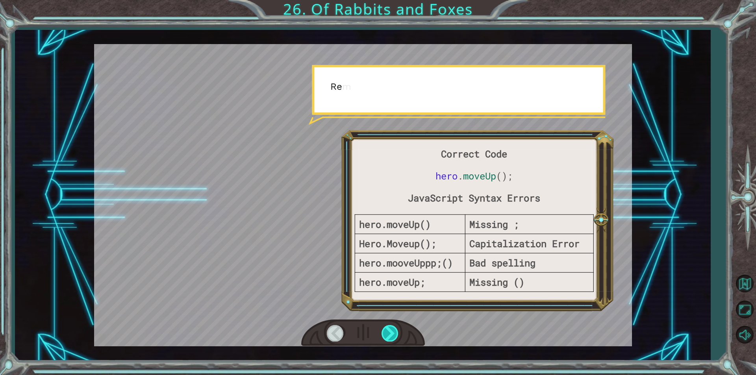
click at [382, 335] on div at bounding box center [390, 333] width 18 height 16
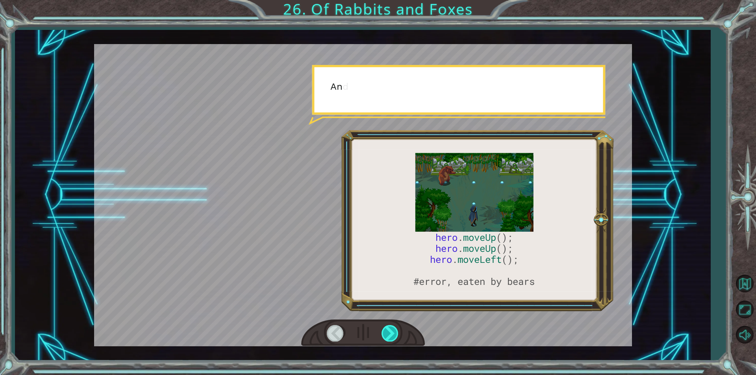
click at [385, 335] on div at bounding box center [390, 333] width 18 height 16
click at [384, 335] on div at bounding box center [390, 333] width 18 height 16
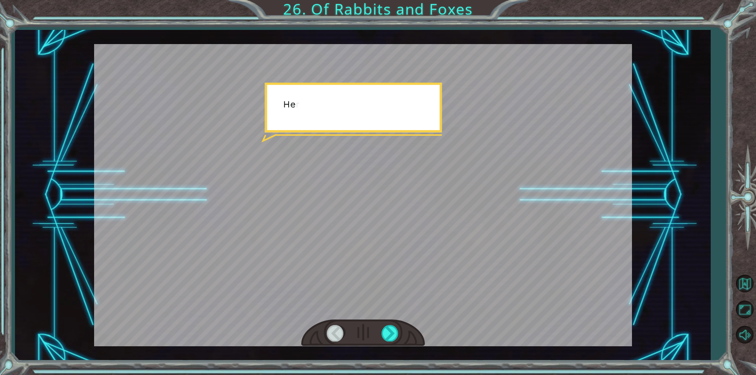
click at [380, 338] on div at bounding box center [363, 333] width 124 height 27
click at [379, 339] on div at bounding box center [363, 333] width 124 height 27
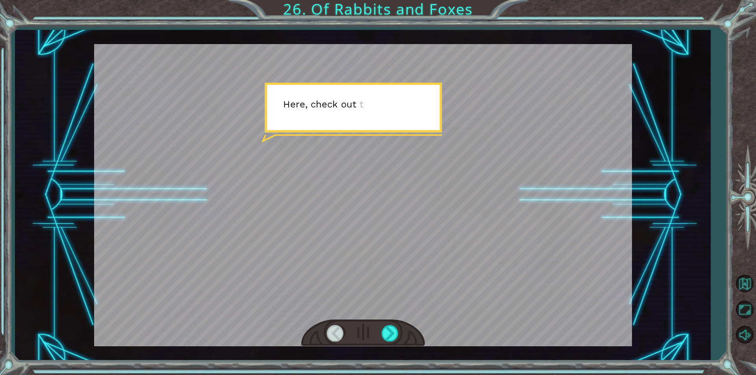
click at [379, 339] on div at bounding box center [363, 333] width 124 height 27
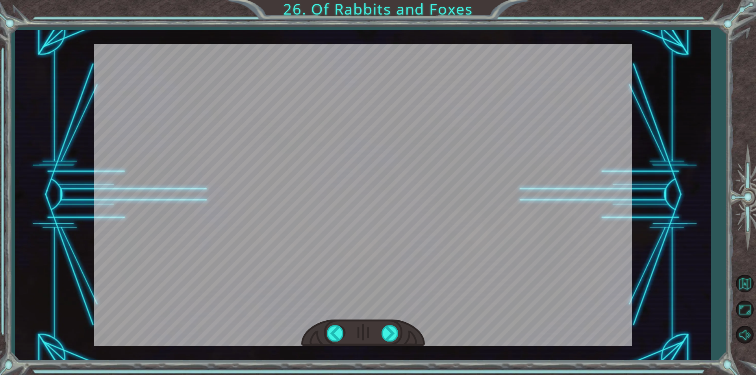
click at [379, 339] on div at bounding box center [363, 333] width 124 height 27
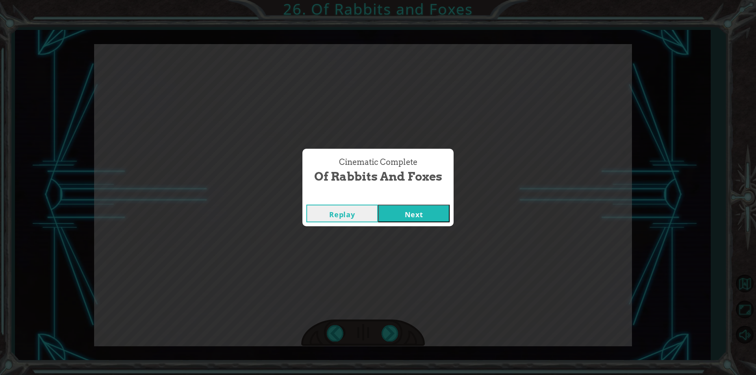
click at [412, 215] on button "Next" at bounding box center [414, 214] width 72 height 18
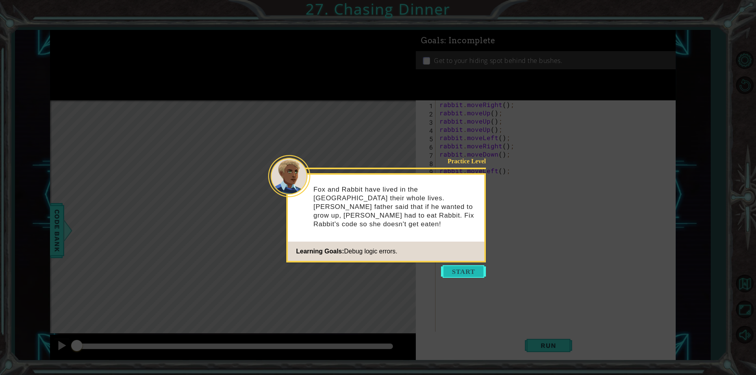
click at [460, 273] on button "Start" at bounding box center [463, 271] width 45 height 13
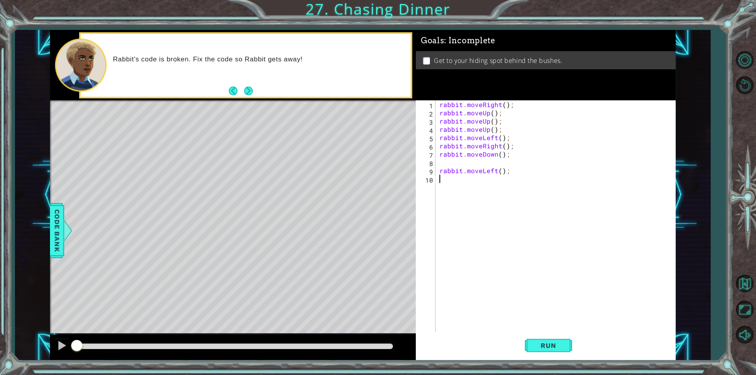
drag, startPoint x: 251, startPoint y: 89, endPoint x: 246, endPoint y: 87, distance: 5.5
click at [246, 87] on button "Next" at bounding box center [249, 91] width 12 height 12
click at [470, 159] on div "rabbit . moveRight ( ) ; rabbit . moveUp ( ) ; rabbit . moveUp ( ) ; rabbit . m…" at bounding box center [557, 224] width 239 height 248
click at [503, 108] on div "rabbit . moveRight ( ) ; rabbit . moveUp ( ) ; rabbit . moveUp ( ) ; rabbit . m…" at bounding box center [557, 224] width 239 height 248
click at [491, 124] on div "rabbit . moveRight ( 2 ) ; rabbit . moveUp ( ) ; rabbit . moveUp ( ) ; rabbit .…" at bounding box center [557, 224] width 239 height 248
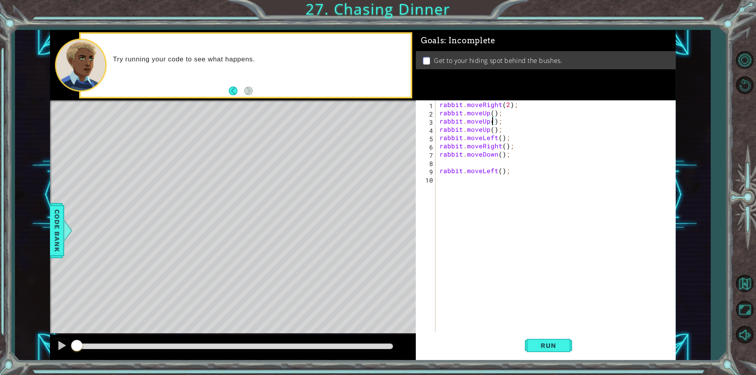
scroll to position [0, 4]
click at [493, 114] on div "rabbit . moveRight ( 2 ) ; rabbit . moveUp ( ) ; rabbit . moveUp ( ) ; rabbit .…" at bounding box center [557, 224] width 239 height 248
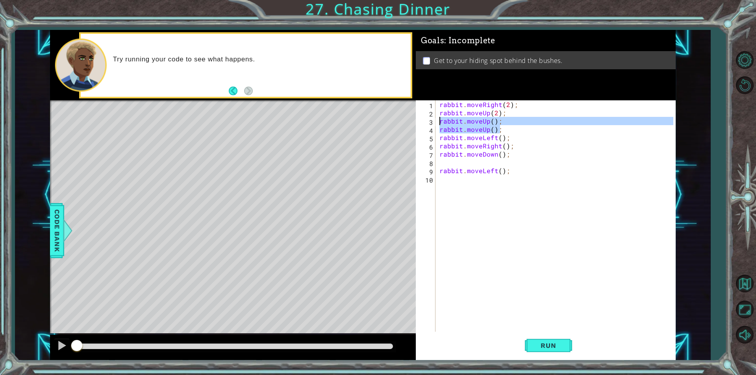
drag, startPoint x: 505, startPoint y: 130, endPoint x: 427, endPoint y: 124, distance: 78.2
click at [427, 124] on div "rabbit.moveUp(2); 1 2 3 4 5 6 7 8 9 10 rabbit . moveRight ( 2 ) ; rabbit . move…" at bounding box center [544, 215] width 257 height 231
type textarea "rabbit.moveUp(); rabbit.moveUp();"
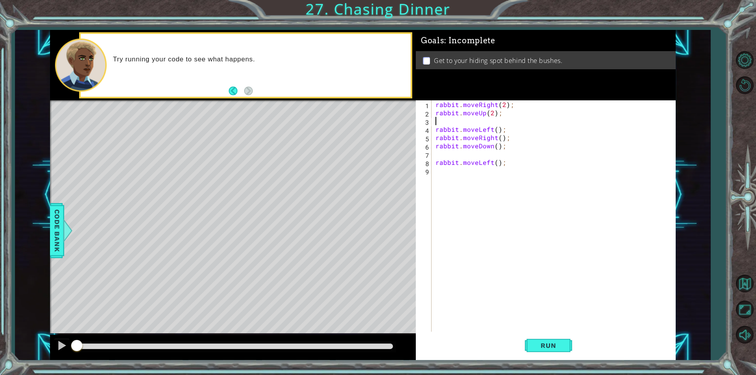
scroll to position [0, 0]
click at [496, 124] on div "rabbit . moveRight ( 2 ) ; rabbit . moveUp ( 2 ) ; rabbit . moveLeft ( ) ; rabb…" at bounding box center [555, 224] width 243 height 248
type textarea "rabbit.moveLeft(2);"
click at [437, 147] on div "rabbit . moveRight ( 2 ) ; rabbit . moveUp ( 2 ) ; rabbit . moveLeft ( 2 ) ; ra…" at bounding box center [555, 224] width 243 height 248
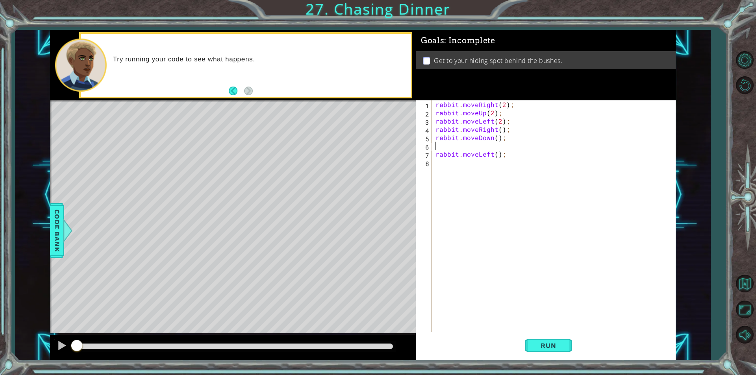
scroll to position [0, 0]
drag, startPoint x: 549, startPoint y: 348, endPoint x: 496, endPoint y: 345, distance: 52.8
click at [546, 348] on span "Run" at bounding box center [548, 346] width 31 height 8
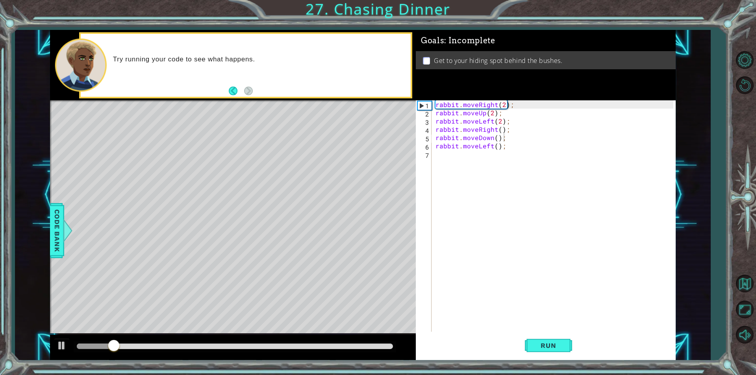
click at [327, 330] on div "methods rabbit moveUp() moveDown() moveLeft() moveRight() Code Bank Try running…" at bounding box center [363, 195] width 626 height 330
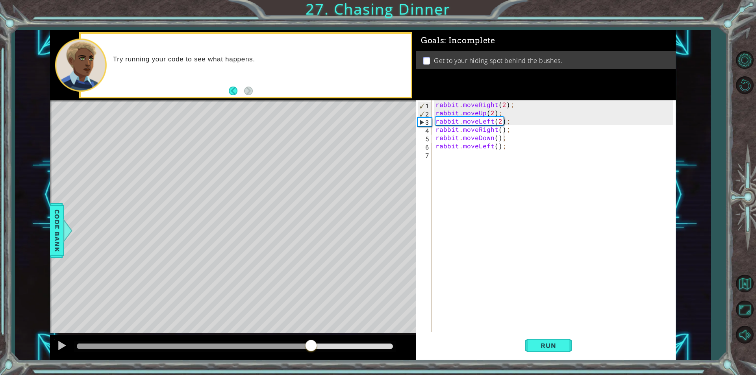
drag, startPoint x: 315, startPoint y: 346, endPoint x: 311, endPoint y: 352, distance: 6.2
click at [311, 349] on div at bounding box center [235, 347] width 316 height 6
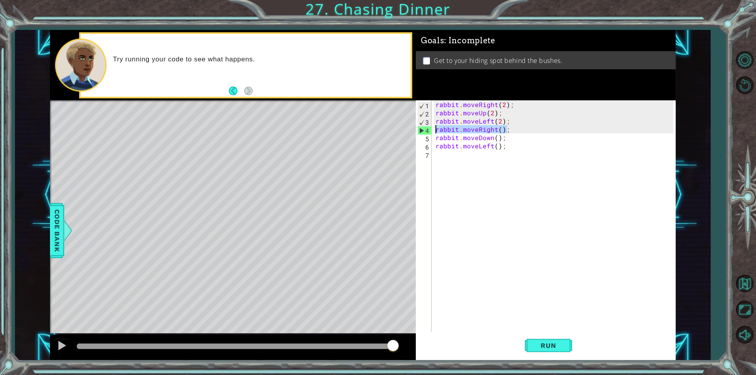
drag, startPoint x: 511, startPoint y: 130, endPoint x: 427, endPoint y: 130, distance: 84.2
click at [427, 130] on div "rabbit.moveDown(); 1 2 3 4 5 6 7 rabbit . moveRight ( 2 ) ; rabbit . moveUp ( 2…" at bounding box center [544, 215] width 257 height 231
type textarea "rabbit.moveRight();"
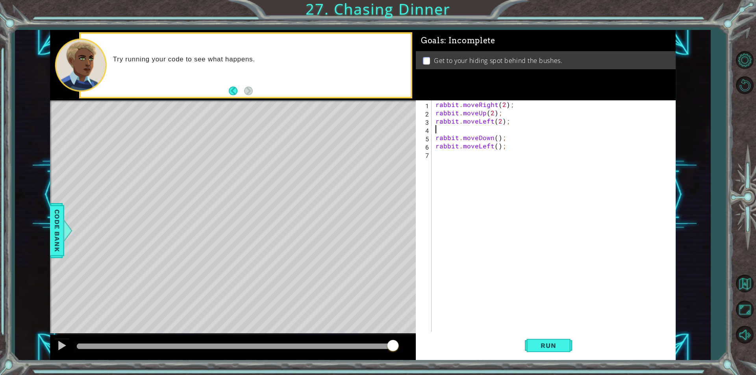
type textarea "rabbit.moveLeft(2);"
click at [553, 343] on span "Run" at bounding box center [548, 346] width 31 height 8
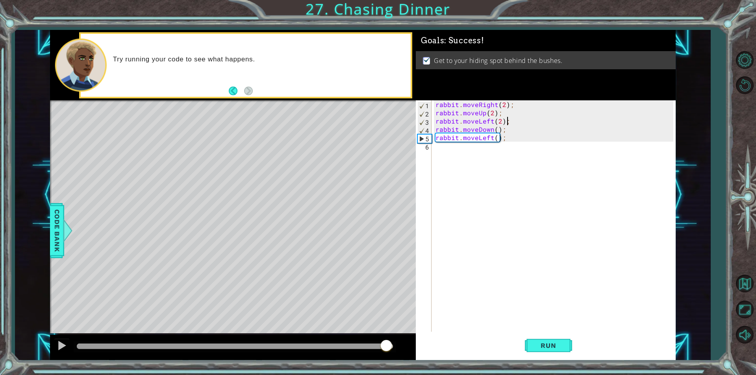
drag, startPoint x: 218, startPoint y: 348, endPoint x: 482, endPoint y: 347, distance: 264.1
click at [463, 348] on div "1 ההההההההההההההההההההההההההההההההההההההההההההההההההההההההההההההההההההההההההההה…" at bounding box center [363, 195] width 626 height 330
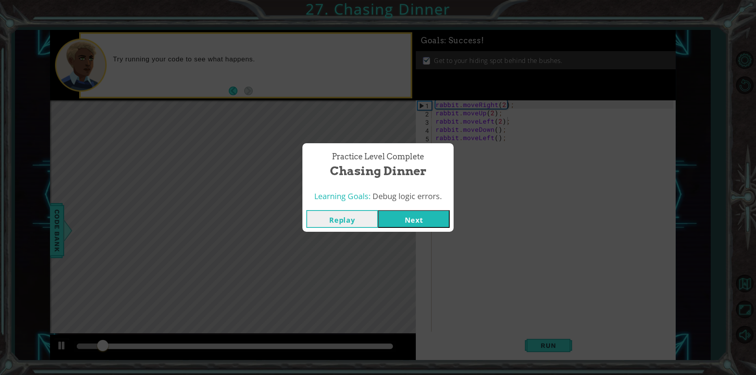
click at [416, 213] on button "Next" at bounding box center [414, 219] width 72 height 18
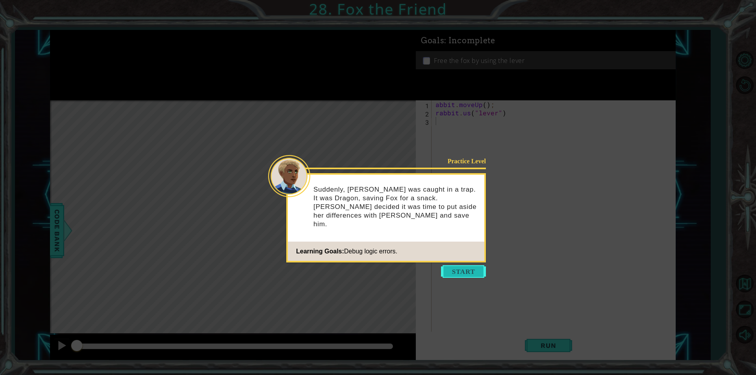
click at [470, 274] on button "Start" at bounding box center [463, 271] width 45 height 13
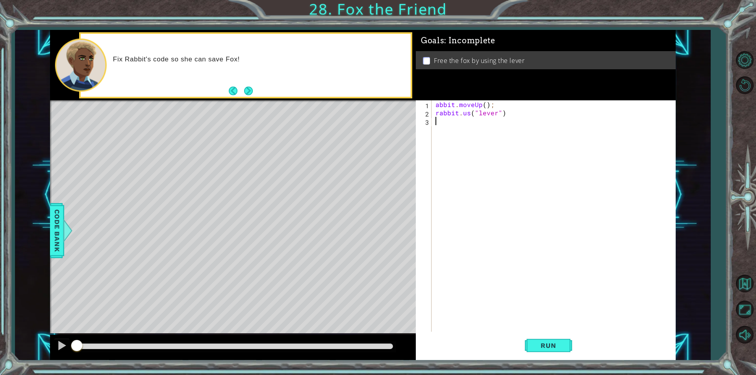
click at [436, 104] on div "abbit . moveUp ( ) ; rabbit . us ( "lever" )" at bounding box center [555, 224] width 243 height 248
type textarea "rabbit.moveUp();"
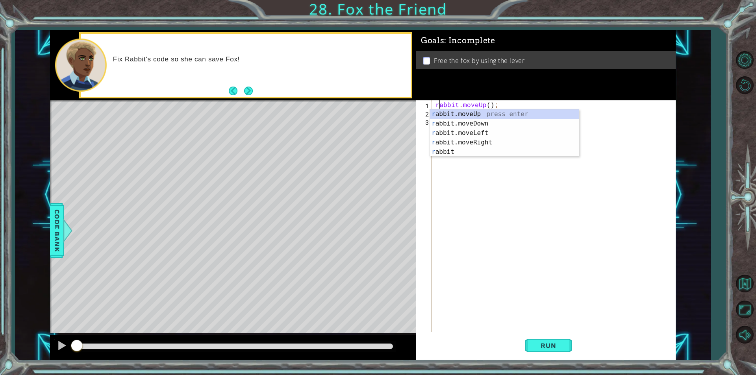
click at [531, 187] on div "rabbit . moveUp ( ) ; rabbit . us ( "lever" )" at bounding box center [555, 224] width 243 height 248
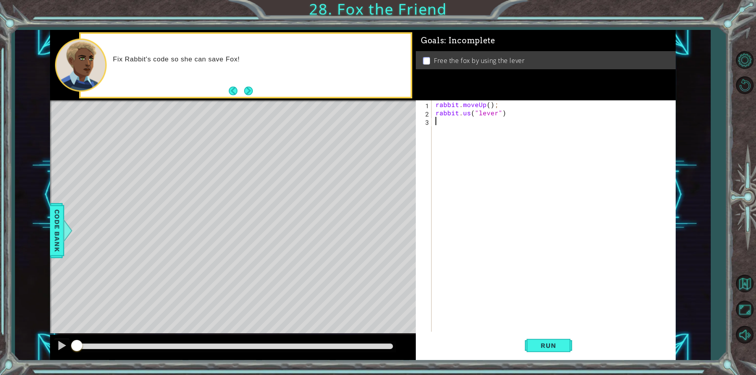
click at [471, 113] on div "rabbit . moveUp ( ) ; rabbit . us ( "lever" )" at bounding box center [555, 224] width 243 height 248
type textarea "rabbit.use("lever")"
click at [565, 351] on button "Run" at bounding box center [548, 346] width 47 height 26
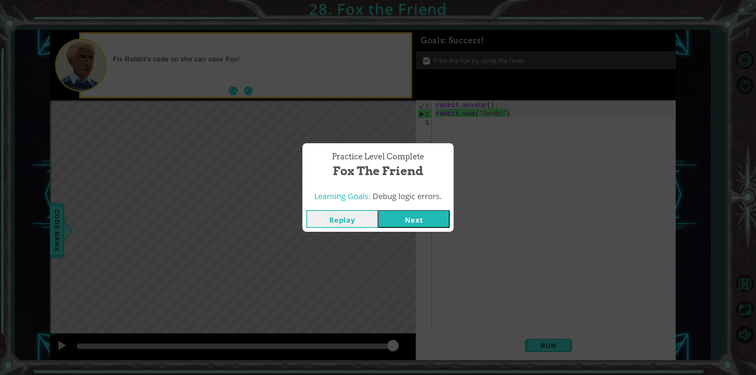
click at [401, 228] on button "Next" at bounding box center [414, 219] width 72 height 18
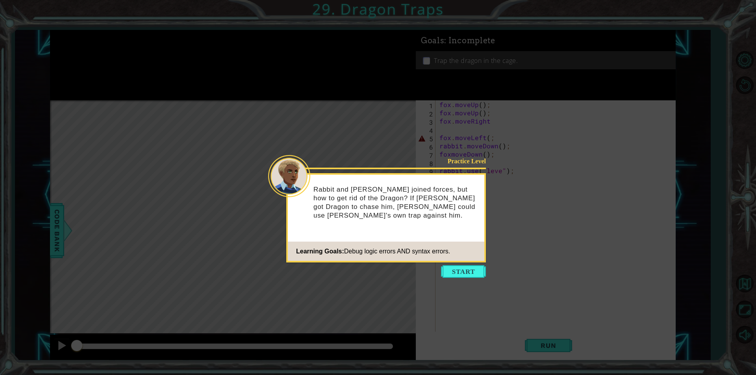
click at [438, 275] on icon at bounding box center [378, 187] width 756 height 375
click at [451, 269] on button "Start" at bounding box center [463, 271] width 45 height 13
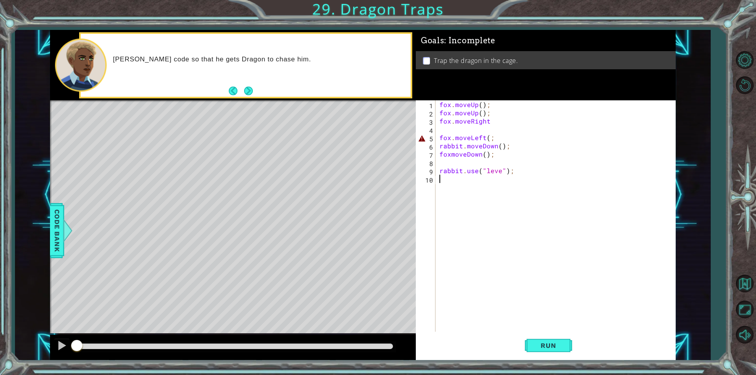
click at [489, 137] on div "fox . moveUp ( ) ; fox . moveUp ( ) ; fox . moveRight fox . moveLeft ( ; rabbit…" at bounding box center [557, 224] width 239 height 248
click at [255, 98] on div "You'll need to do three things to trap the Dragon:" at bounding box center [233, 65] width 366 height 70
click at [248, 91] on button "Next" at bounding box center [248, 90] width 13 height 13
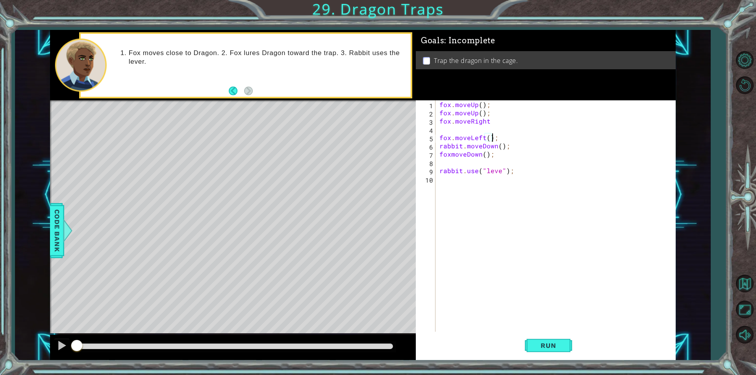
click at [499, 172] on div "fox . moveUp ( ) ; fox . moveUp ( ) ; fox . moveRight fox . moveLeft ( ) ; rabb…" at bounding box center [557, 224] width 239 height 248
click at [480, 104] on div "fox . moveUp ( ) ; fox . moveUp ( ) ; fox . moveRight fox . moveLeft ( ) ; rabb…" at bounding box center [557, 224] width 239 height 248
click at [411, 111] on div "1 ההההההההההההההההההההההההההההההההההההההההההההההההההההההההההההההההההההההההההההה…" at bounding box center [363, 195] width 626 height 330
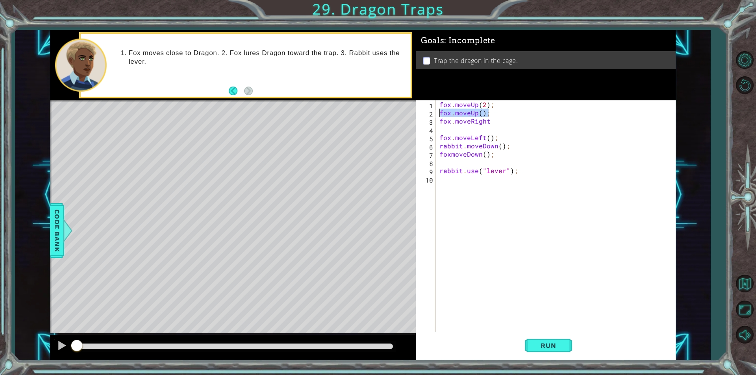
type textarea "fox.moveUp();"
drag, startPoint x: 506, startPoint y: 137, endPoint x: 511, endPoint y: 138, distance: 4.4
click at [511, 138] on div "fox . moveUp ( 2 ) ; fox . moveRight fox . moveLeft ( ) ; rabbit . moveDown ( )…" at bounding box center [555, 224] width 243 height 248
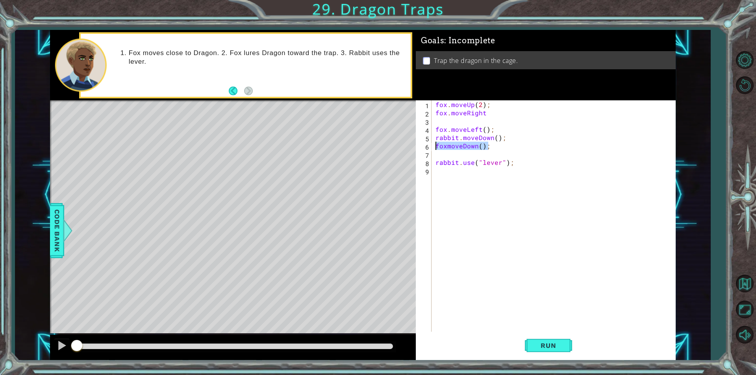
drag, startPoint x: 496, startPoint y: 145, endPoint x: 418, endPoint y: 146, distance: 77.9
click at [418, 146] on div "rabbit.moveDown(); 1 2 3 4 5 6 7 8 9 fox . moveUp ( 2 ) ; fox . moveRight fox .…" at bounding box center [544, 215] width 257 height 231
type textarea "foxmoveDown();"
drag, startPoint x: 459, startPoint y: 137, endPoint x: 435, endPoint y: 136, distance: 24.4
click at [435, 136] on div "fox . moveUp ( 2 ) ; fox . moveRight fox . moveLeft ( ) ; rabbit . moveDown ( )…" at bounding box center [555, 224] width 243 height 248
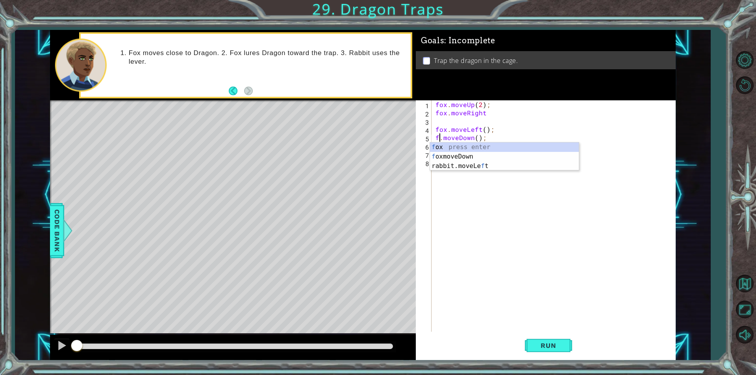
scroll to position [0, 0]
click at [485, 139] on div "fox . moveUp ( 2 ) ; fox . moveRight fox . moveLeft ( ) ; fox . moveDown ( ) ; …" at bounding box center [555, 224] width 243 height 248
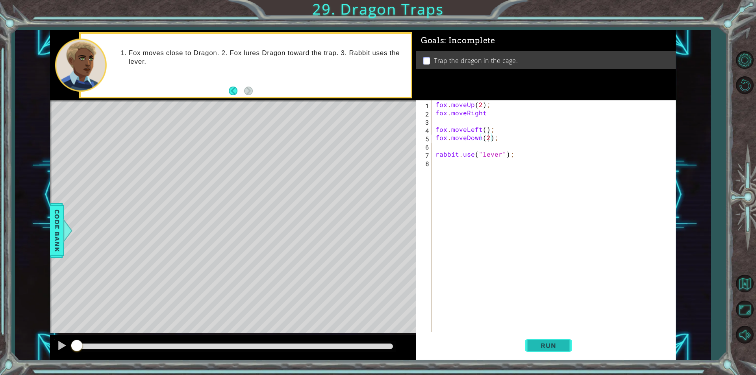
click at [546, 350] on button "Run" at bounding box center [548, 346] width 47 height 26
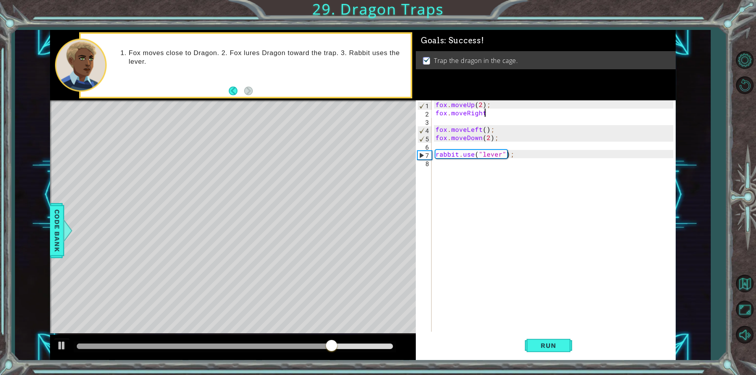
click at [511, 114] on div "fox . moveUp ( 2 ) ; fox . moveRight fox . moveLeft ( ) ; fox . moveDown ( 2 ) …" at bounding box center [555, 224] width 243 height 248
type textarea "fox.moveRight"
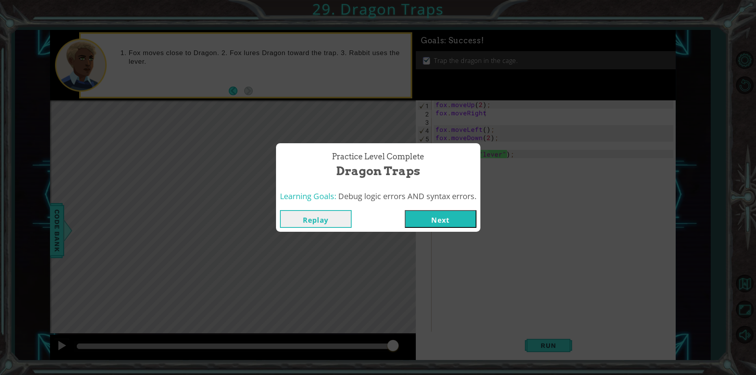
click at [459, 215] on button "Next" at bounding box center [441, 219] width 72 height 18
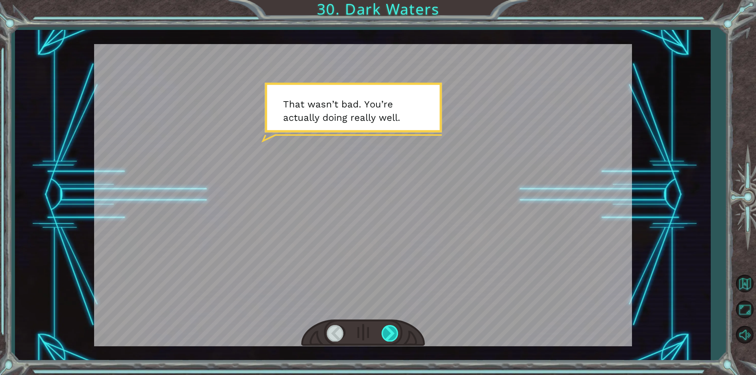
click at [394, 330] on div at bounding box center [390, 333] width 18 height 16
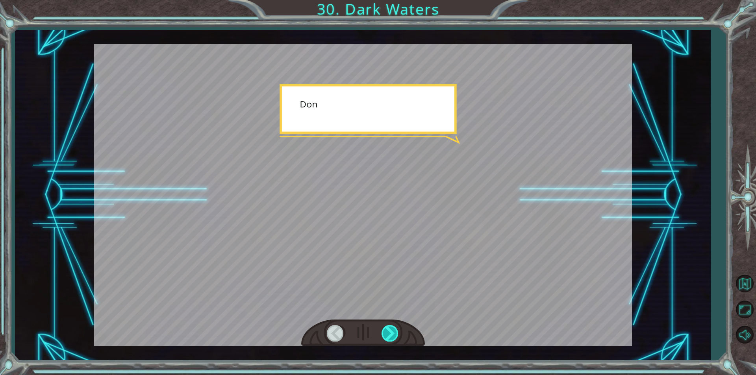
click at [393, 330] on div at bounding box center [390, 333] width 18 height 16
click at [394, 330] on div at bounding box center [390, 333] width 18 height 16
click at [393, 330] on div at bounding box center [390, 333] width 18 height 16
click at [394, 330] on div at bounding box center [390, 333] width 18 height 16
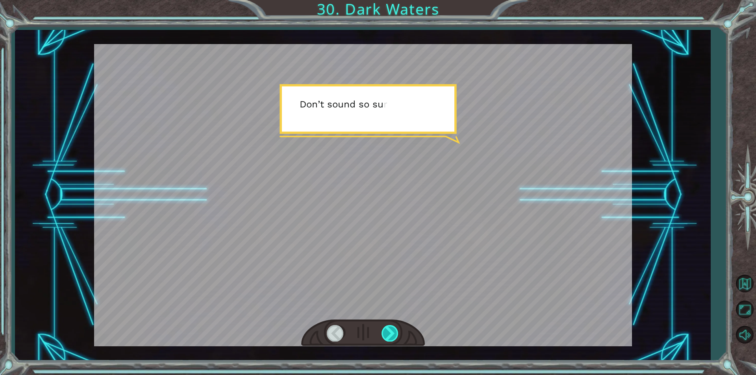
click at [394, 330] on div at bounding box center [390, 333] width 18 height 16
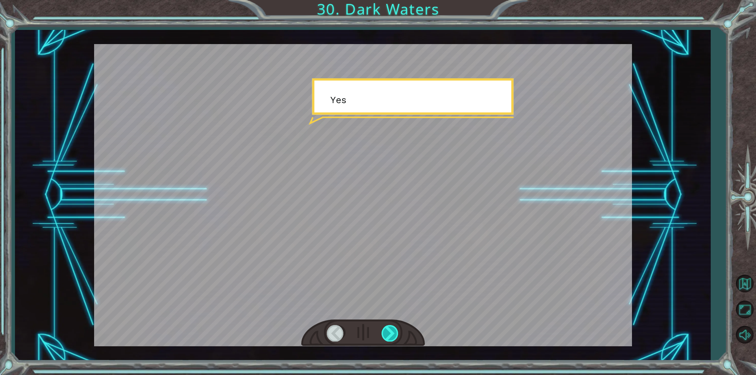
click at [395, 329] on div at bounding box center [390, 333] width 18 height 16
click at [396, 329] on div at bounding box center [390, 333] width 18 height 16
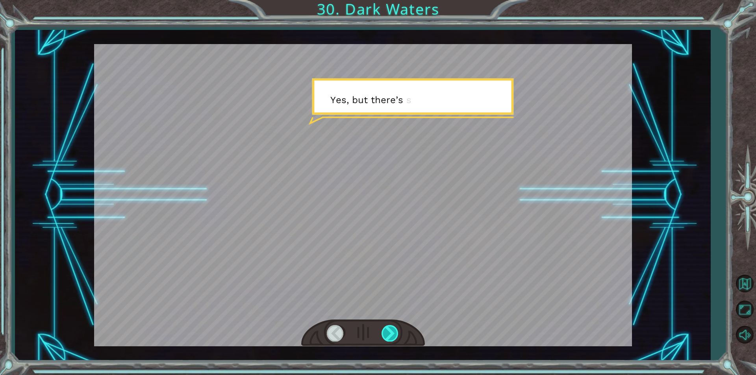
click at [397, 329] on div at bounding box center [390, 333] width 18 height 16
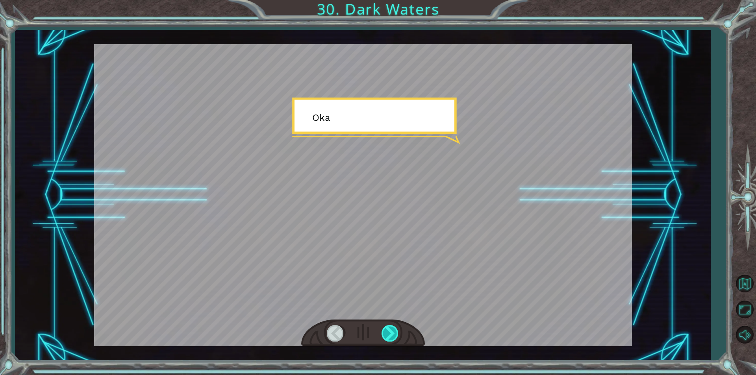
click at [397, 329] on div at bounding box center [390, 333] width 18 height 16
click at [398, 328] on div at bounding box center [390, 333] width 18 height 16
click at [406, 326] on div at bounding box center [363, 333] width 124 height 27
click at [408, 325] on div at bounding box center [363, 333] width 124 height 27
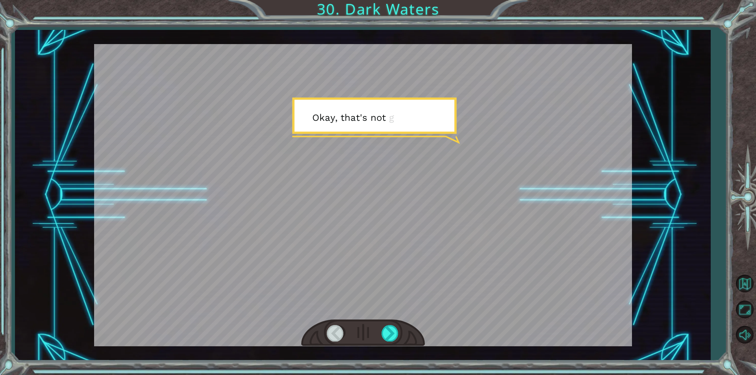
click at [408, 325] on div at bounding box center [363, 333] width 124 height 27
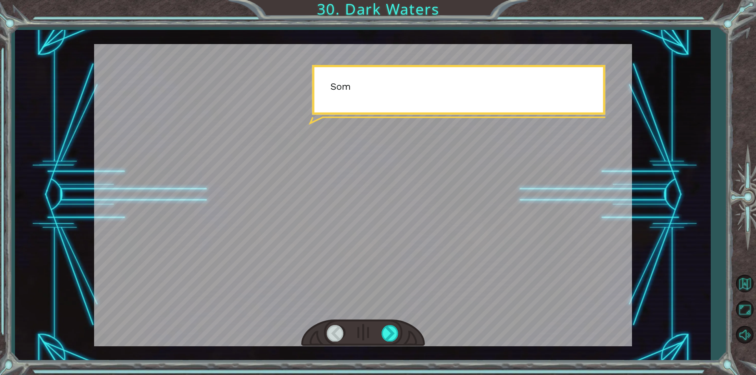
click at [408, 325] on div at bounding box center [363, 333] width 124 height 27
click at [409, 325] on div at bounding box center [363, 333] width 124 height 27
drag, startPoint x: 406, startPoint y: 324, endPoint x: 374, endPoint y: 324, distance: 31.5
click at [397, 323] on div at bounding box center [363, 333] width 124 height 27
click at [393, 328] on div at bounding box center [390, 333] width 18 height 16
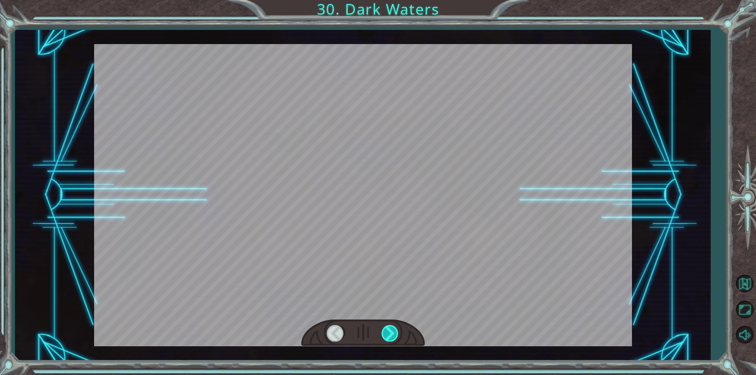
click at [396, 333] on div at bounding box center [390, 333] width 18 height 16
click at [398, 334] on div at bounding box center [390, 333] width 18 height 16
click at [394, 335] on div at bounding box center [390, 333] width 18 height 16
click at [396, 335] on div at bounding box center [390, 333] width 18 height 16
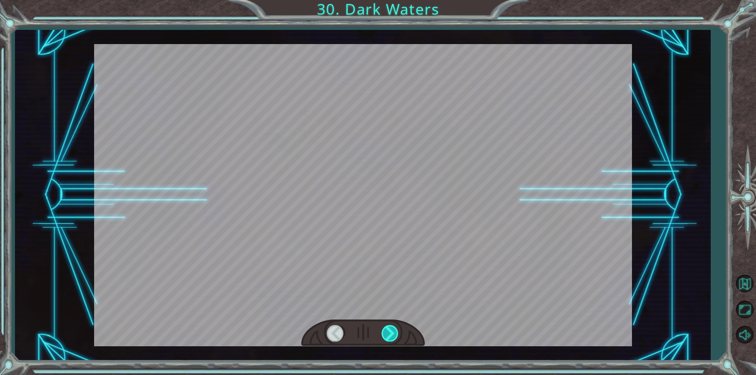
click at [396, 335] on div at bounding box center [390, 333] width 18 height 16
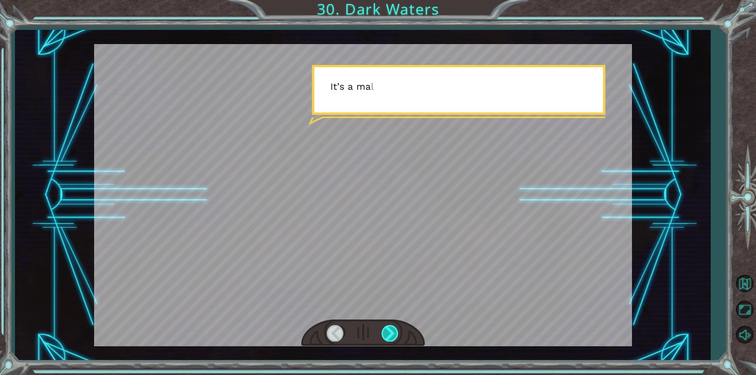
click at [398, 335] on div at bounding box center [390, 333] width 18 height 16
click at [399, 335] on div at bounding box center [390, 333] width 18 height 16
click at [401, 335] on div at bounding box center [363, 333] width 124 height 27
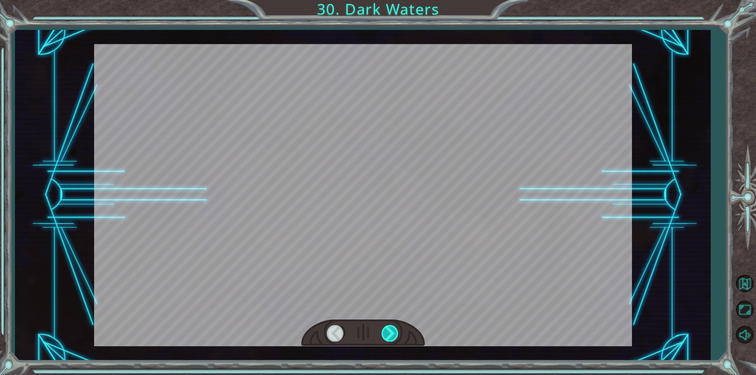
click at [399, 335] on div at bounding box center [363, 333] width 124 height 27
click at [395, 335] on div at bounding box center [390, 333] width 18 height 16
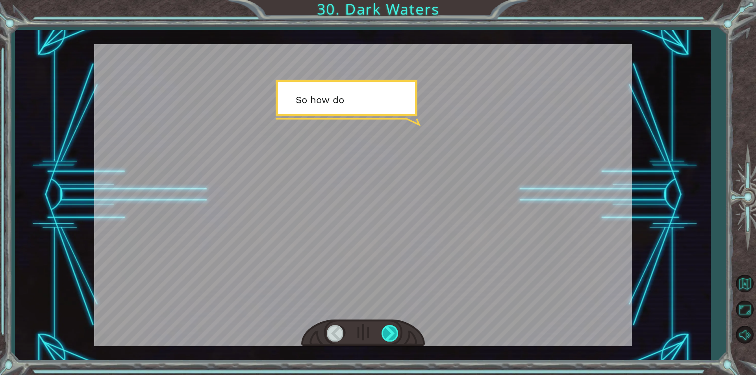
click at [395, 335] on div at bounding box center [390, 333] width 18 height 16
click at [396, 335] on div at bounding box center [390, 333] width 18 height 16
click at [397, 335] on div at bounding box center [390, 333] width 18 height 16
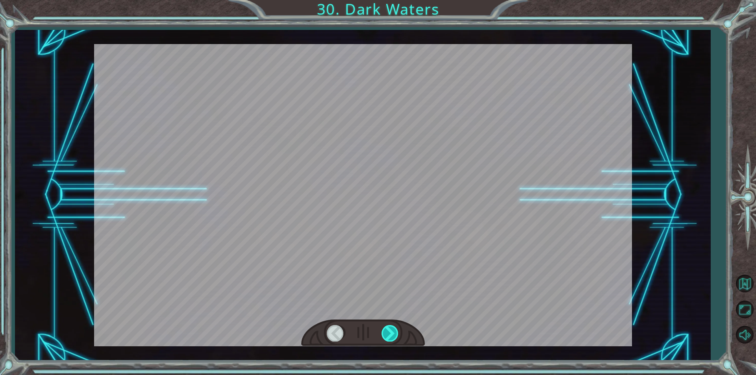
click at [398, 335] on div at bounding box center [390, 333] width 18 height 16
click at [399, 335] on div at bounding box center [390, 333] width 18 height 16
click at [397, 335] on div at bounding box center [390, 333] width 18 height 16
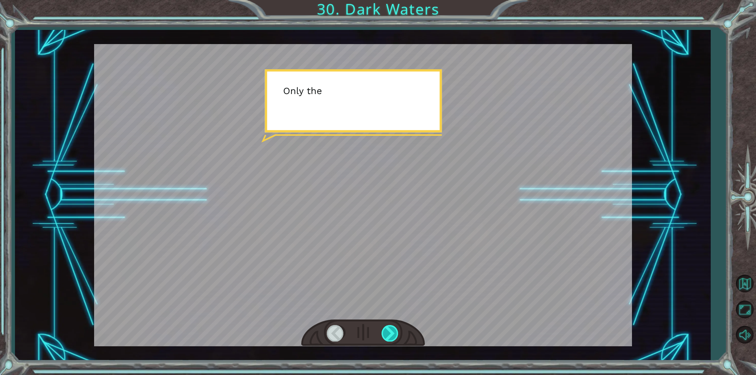
click at [397, 335] on div at bounding box center [390, 333] width 18 height 16
click at [396, 335] on div at bounding box center [390, 333] width 18 height 16
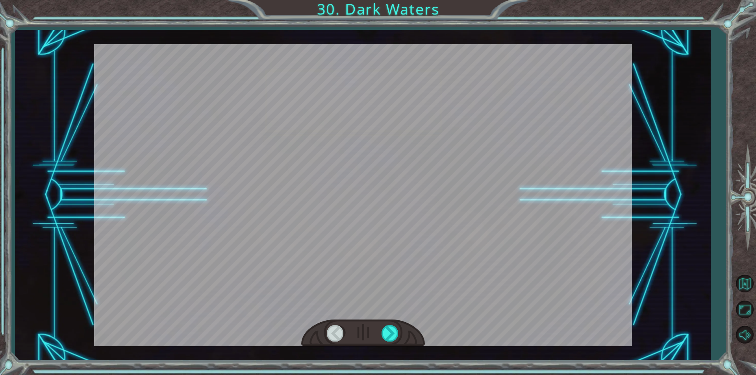
drag, startPoint x: 396, startPoint y: 335, endPoint x: 403, endPoint y: 333, distance: 6.8
click at [398, 335] on div at bounding box center [390, 333] width 18 height 16
click at [403, 333] on div at bounding box center [363, 333] width 124 height 27
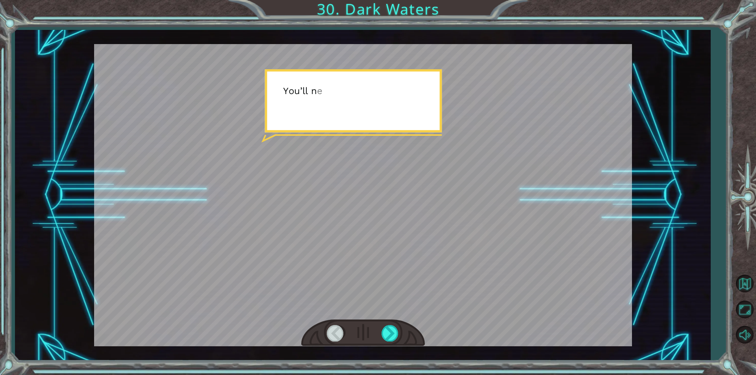
click at [403, 333] on div at bounding box center [363, 333] width 124 height 27
click at [399, 334] on div at bounding box center [390, 333] width 18 height 16
click at [397, 334] on div at bounding box center [390, 333] width 18 height 16
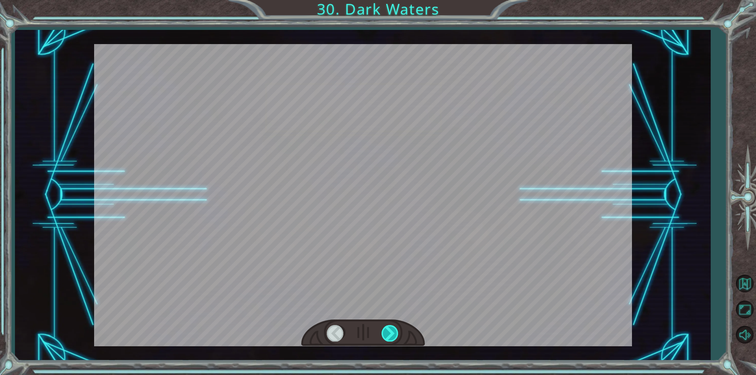
click at [397, 334] on div at bounding box center [390, 333] width 18 height 16
click at [396, 334] on div at bounding box center [390, 333] width 18 height 16
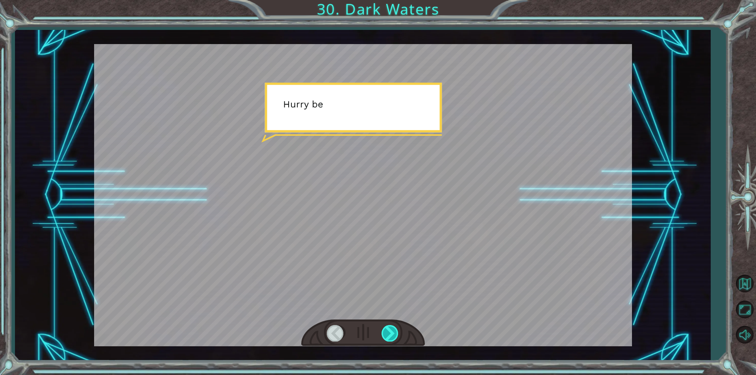
click at [396, 334] on div at bounding box center [390, 333] width 18 height 16
click at [395, 334] on div at bounding box center [390, 333] width 18 height 16
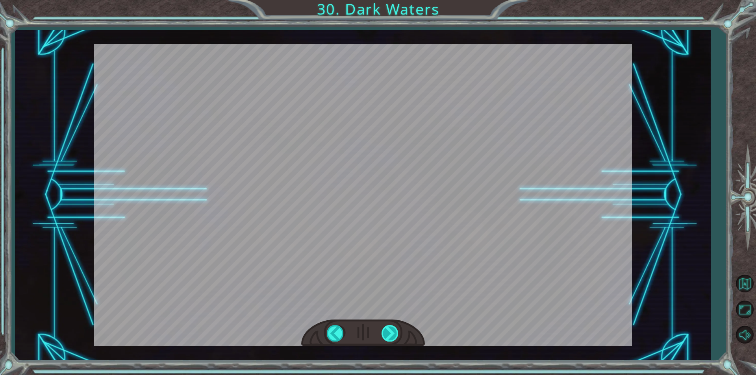
click at [396, 334] on div at bounding box center [390, 333] width 18 height 16
click at [394, 334] on div at bounding box center [390, 333] width 18 height 16
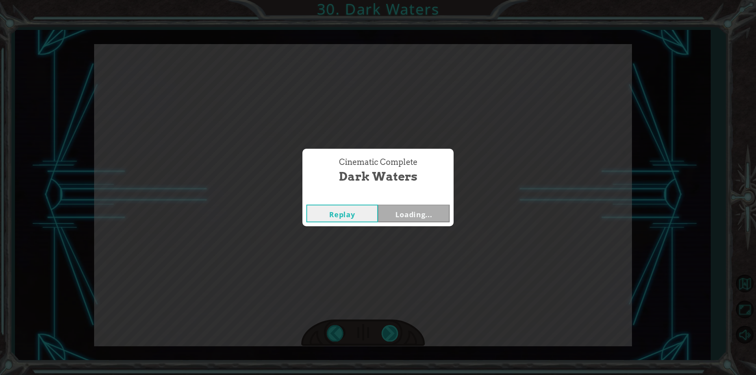
click at [391, 335] on div "Cinematic Complete Dark Waters Replay Loading..." at bounding box center [378, 187] width 756 height 375
click at [392, 335] on div "Cinematic Complete Dark Waters Replay Loading..." at bounding box center [378, 187] width 756 height 375
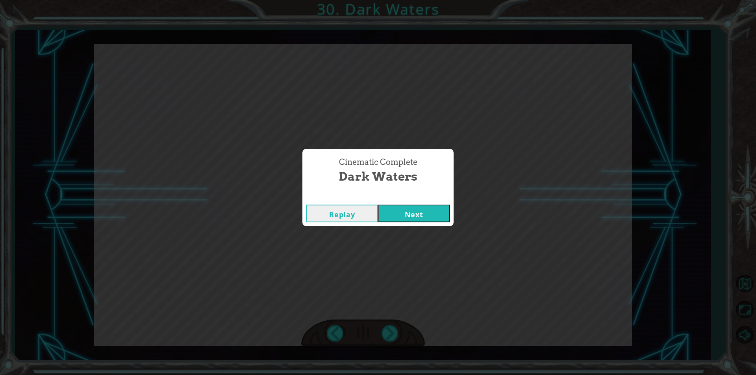
click at [421, 205] on button "Next" at bounding box center [414, 214] width 72 height 18
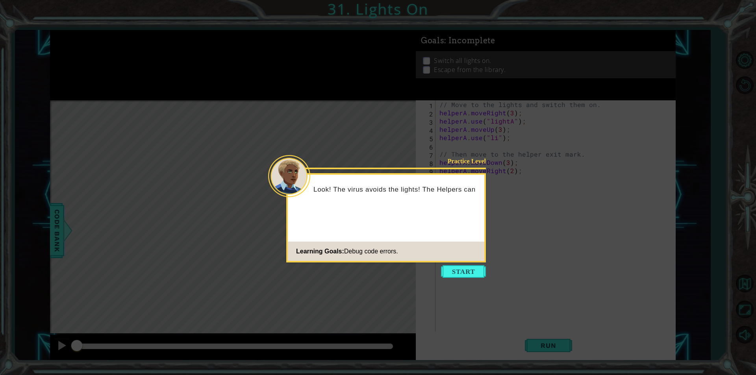
click at [460, 271] on button "Start" at bounding box center [463, 271] width 45 height 13
